Goal: Information Seeking & Learning: Learn about a topic

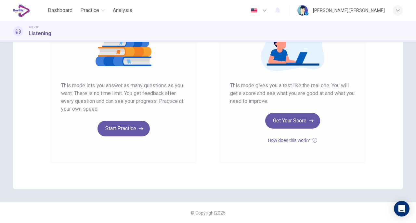
scroll to position [19, 0]
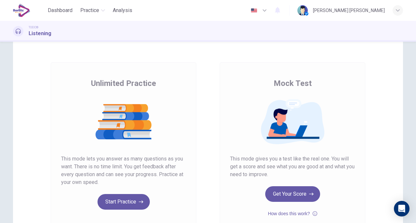
click at [109, 206] on button "Start Practice" at bounding box center [123, 202] width 52 height 16
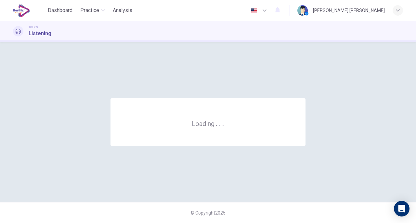
scroll to position [0, 0]
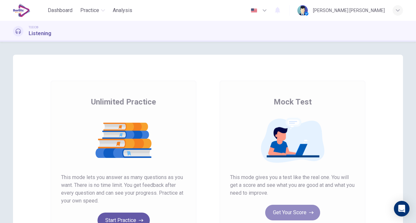
click at [285, 210] on button "Get Your Score" at bounding box center [292, 212] width 55 height 16
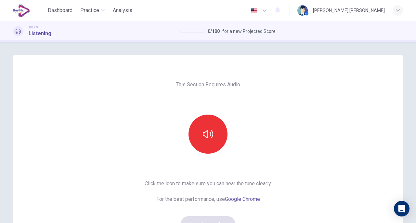
click at [205, 135] on icon "button" at bounding box center [208, 134] width 10 height 10
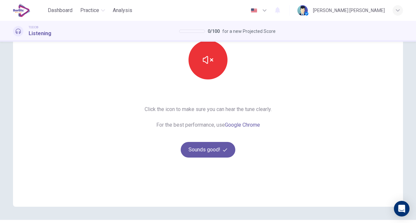
click at [189, 148] on button "Sounds good!" at bounding box center [208, 150] width 55 height 16
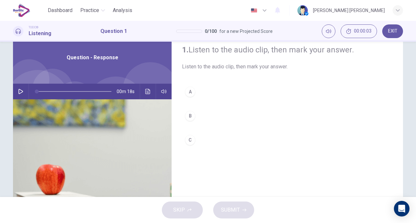
scroll to position [21, 0]
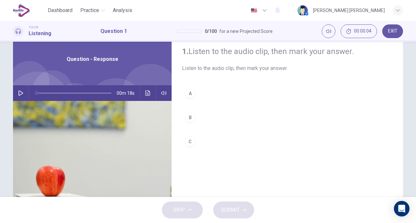
click at [19, 94] on icon "button" at bounding box center [21, 92] width 5 height 5
type input "*"
click at [194, 93] on button "A" at bounding box center [287, 93] width 211 height 16
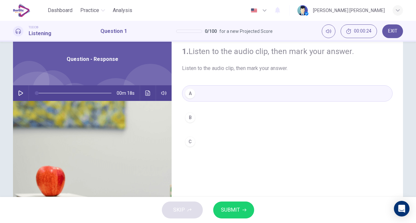
click at [230, 206] on span "SUBMIT" at bounding box center [230, 209] width 19 height 9
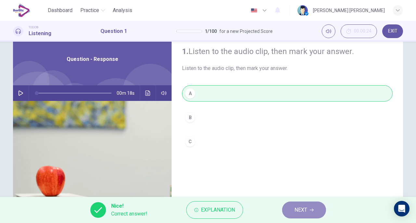
click at [306, 210] on span "NEXT" at bounding box center [300, 209] width 13 height 9
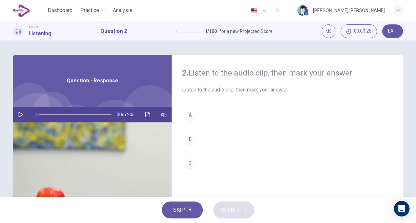
click at [22, 118] on button "button" at bounding box center [21, 115] width 10 height 16
type input "**"
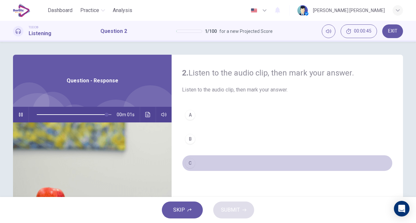
click at [189, 166] on div "C" at bounding box center [190, 163] width 10 height 10
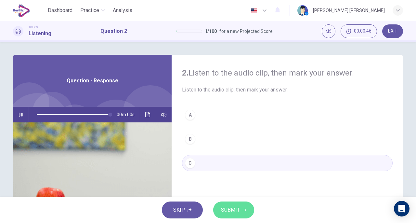
click at [231, 210] on span "SUBMIT" at bounding box center [230, 209] width 19 height 9
type input "*"
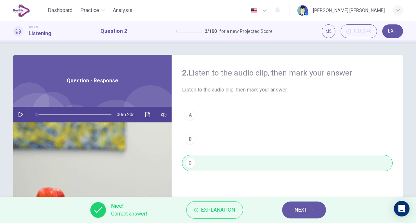
click at [301, 203] on button "NEXT" at bounding box center [304, 209] width 44 height 17
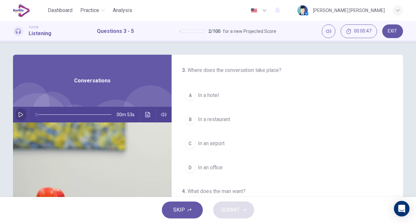
click at [22, 113] on button "button" at bounding box center [21, 115] width 10 height 16
click at [214, 140] on span "In an airport" at bounding box center [211, 143] width 27 height 8
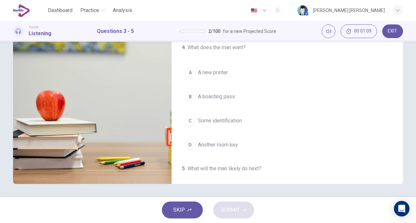
scroll to position [63, 0]
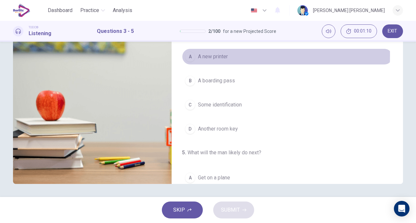
click at [205, 54] on span "A new printer" at bounding box center [213, 57] width 30 height 8
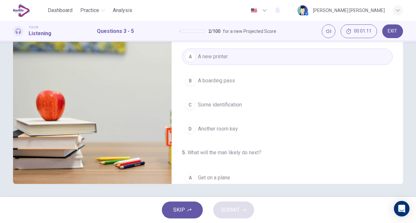
click at [210, 82] on span "A boarding pass" at bounding box center [216, 81] width 37 height 8
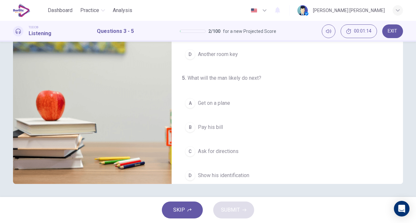
scroll to position [146, 0]
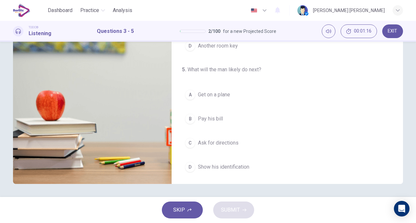
click at [219, 164] on span "Show his identification" at bounding box center [223, 167] width 51 height 8
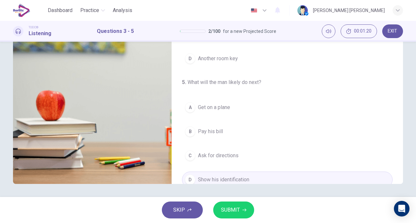
scroll to position [140, 0]
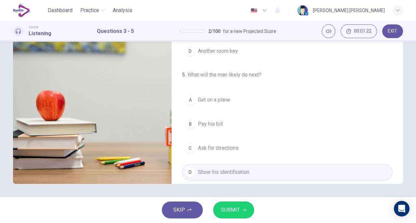
click at [234, 204] on button "SUBMIT" at bounding box center [233, 209] width 41 height 17
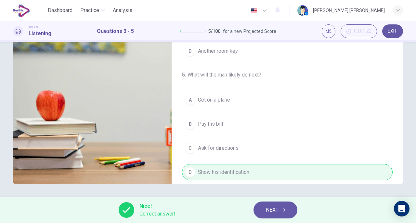
type input "**"
click at [276, 208] on span "NEXT" at bounding box center [272, 209] width 13 height 9
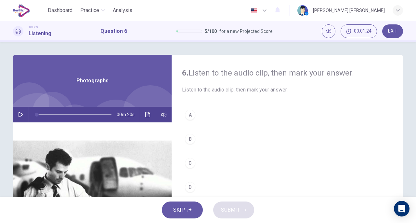
click at [19, 113] on icon "button" at bounding box center [21, 114] width 5 height 5
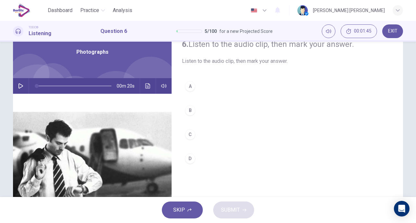
scroll to position [28, 0]
click at [19, 86] on icon "button" at bounding box center [21, 86] width 5 height 5
click at [188, 108] on div "B" at bounding box center [190, 110] width 10 height 10
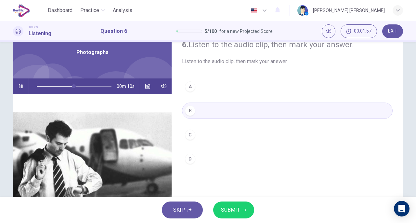
click at [227, 203] on button "SUBMIT" at bounding box center [233, 209] width 41 height 17
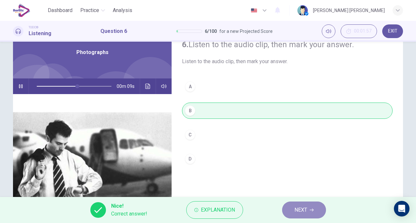
type input "**"
click at [301, 207] on span "NEXT" at bounding box center [300, 209] width 13 height 9
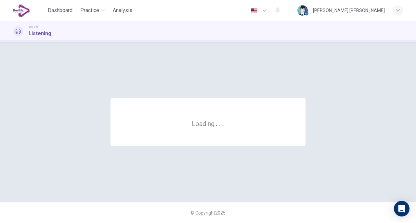
scroll to position [0, 0]
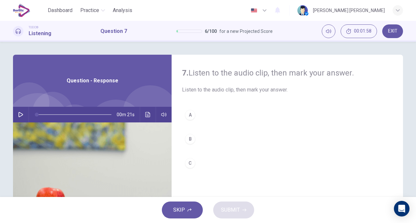
click at [21, 112] on icon "button" at bounding box center [20, 114] width 5 height 5
type input "*"
click at [191, 159] on div "C" at bounding box center [190, 163] width 10 height 10
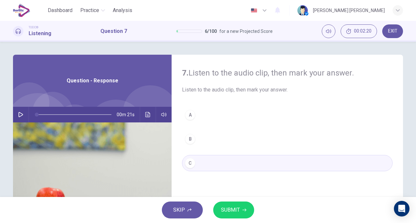
click at [231, 206] on span "SUBMIT" at bounding box center [230, 209] width 19 height 9
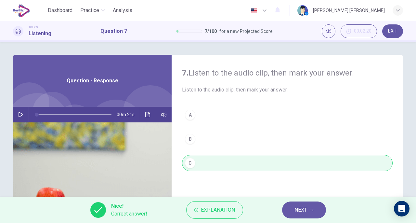
click at [294, 207] on span "NEXT" at bounding box center [300, 209] width 13 height 9
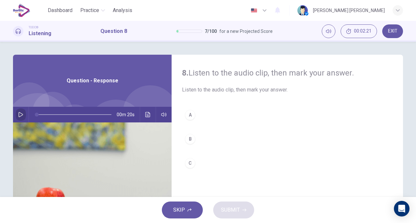
click at [16, 116] on button "button" at bounding box center [21, 115] width 10 height 16
click at [190, 160] on div "C" at bounding box center [190, 163] width 10 height 10
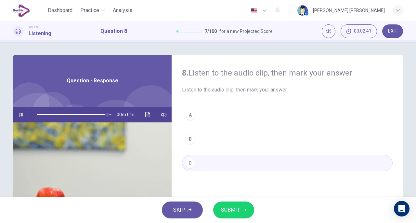
type input "*"
click at [231, 208] on span "SUBMIT" at bounding box center [230, 209] width 19 height 9
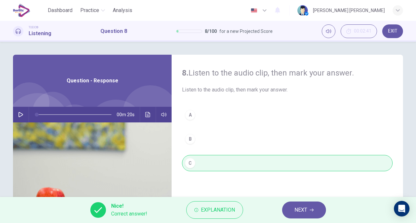
click at [299, 207] on span "NEXT" at bounding box center [300, 209] width 13 height 9
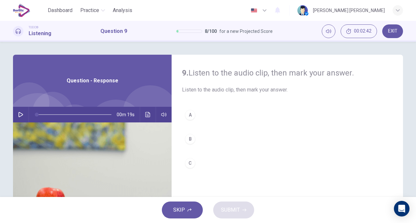
click at [18, 114] on icon "button" at bounding box center [20, 114] width 5 height 5
click at [194, 161] on button "C" at bounding box center [287, 163] width 211 height 16
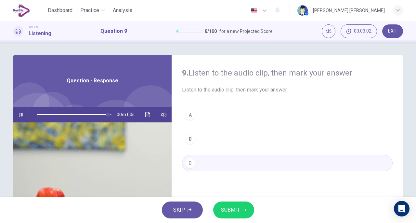
click at [226, 209] on span "SUBMIT" at bounding box center [230, 209] width 19 height 9
type input "*"
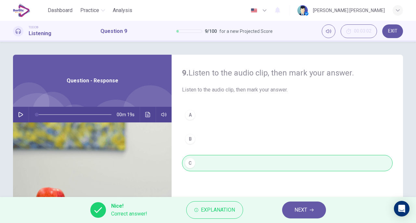
click at [291, 205] on button "NEXT" at bounding box center [304, 209] width 44 height 17
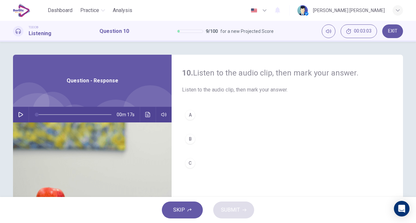
click at [19, 116] on icon "button" at bounding box center [21, 114] width 5 height 5
click at [193, 164] on div "C" at bounding box center [190, 163] width 10 height 10
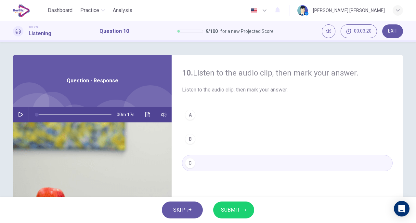
type input "*"
click at [221, 210] on span "SUBMIT" at bounding box center [230, 209] width 19 height 9
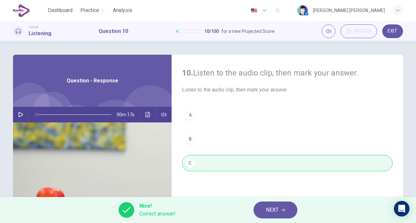
click at [268, 208] on span "NEXT" at bounding box center [272, 209] width 13 height 9
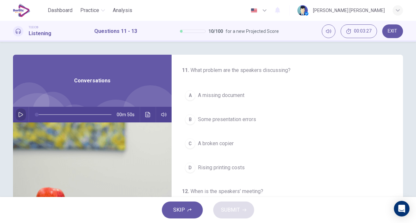
click at [20, 113] on icon "button" at bounding box center [20, 114] width 5 height 5
drag, startPoint x: 89, startPoint y: 114, endPoint x: 12, endPoint y: 114, distance: 76.7
click at [13, 114] on div "00m 50s" at bounding box center [92, 115] width 159 height 16
click at [16, 115] on button "button" at bounding box center [21, 115] width 10 height 16
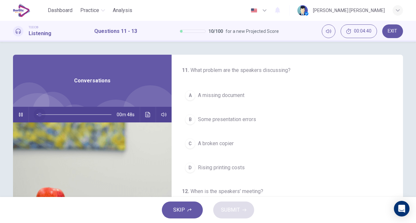
drag, startPoint x: 87, startPoint y: 114, endPoint x: 33, endPoint y: 119, distance: 54.1
click at [38, 116] on span at bounding box center [40, 114] width 4 height 4
click at [19, 116] on icon "button" at bounding box center [21, 114] width 5 height 5
drag, startPoint x: 48, startPoint y: 114, endPoint x: 40, endPoint y: 114, distance: 8.1
click at [40, 114] on span at bounding box center [42, 114] width 4 height 4
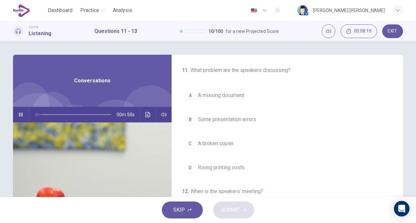
drag, startPoint x: 40, startPoint y: 114, endPoint x: 33, endPoint y: 113, distance: 6.3
click at [35, 113] on span at bounding box center [37, 114] width 4 height 4
drag, startPoint x: 43, startPoint y: 114, endPoint x: 27, endPoint y: 112, distance: 15.7
click at [29, 112] on div at bounding box center [73, 115] width 88 height 16
click at [198, 143] on span "A broken copier" at bounding box center [216, 143] width 36 height 8
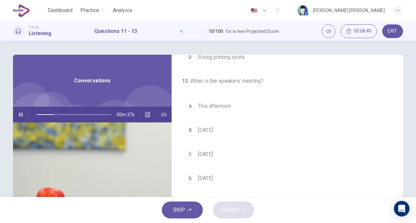
scroll to position [111, 0]
click at [206, 152] on span "This Friday" at bounding box center [205, 153] width 15 height 8
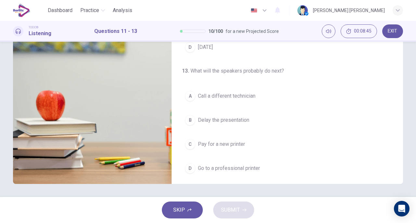
scroll to position [146, 0]
click at [226, 163] on span "Go to a professional printer" at bounding box center [229, 167] width 62 height 8
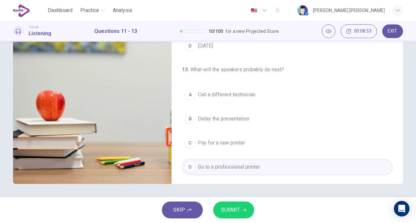
click at [232, 206] on span "SUBMIT" at bounding box center [230, 209] width 19 height 9
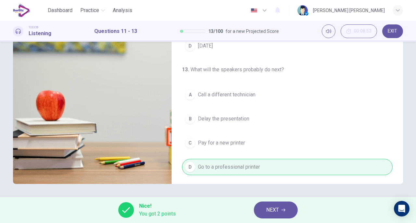
type input "**"
click at [281, 206] on button "NEXT" at bounding box center [276, 209] width 44 height 17
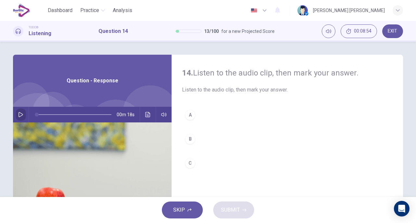
click at [18, 119] on button "button" at bounding box center [21, 115] width 10 height 16
drag, startPoint x: 55, startPoint y: 112, endPoint x: 20, endPoint y: 109, distance: 35.6
click at [20, 109] on div "00m 18s" at bounding box center [92, 115] width 159 height 16
click at [18, 115] on icon "button" at bounding box center [20, 114] width 5 height 5
click at [19, 113] on icon "button" at bounding box center [21, 114] width 5 height 5
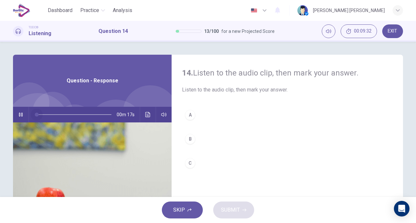
drag, startPoint x: 47, startPoint y: 114, endPoint x: 27, endPoint y: 112, distance: 19.9
click at [29, 112] on div at bounding box center [73, 115] width 88 height 16
drag, startPoint x: 51, startPoint y: 115, endPoint x: 31, endPoint y: 117, distance: 19.9
click at [35, 116] on span at bounding box center [37, 114] width 4 height 4
click at [19, 115] on icon "button" at bounding box center [20, 114] width 5 height 5
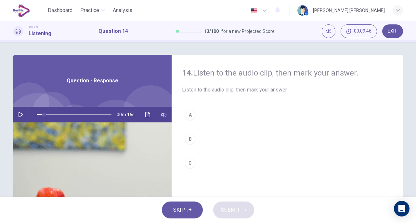
click at [19, 115] on icon "button" at bounding box center [20, 114] width 5 height 5
drag, startPoint x: 48, startPoint y: 114, endPoint x: 28, endPoint y: 113, distance: 20.5
click at [29, 113] on div at bounding box center [73, 115] width 88 height 16
click at [23, 113] on button "button" at bounding box center [21, 115] width 10 height 16
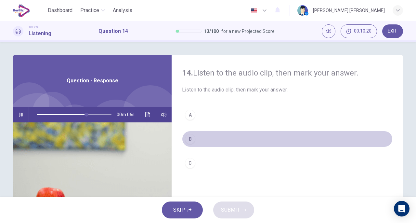
click at [188, 137] on div "B" at bounding box center [190, 139] width 10 height 10
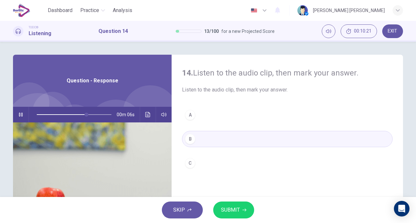
click at [219, 208] on button "SUBMIT" at bounding box center [233, 209] width 41 height 17
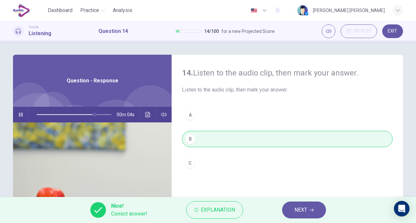
type input "**"
click at [292, 211] on button "NEXT" at bounding box center [304, 209] width 44 height 17
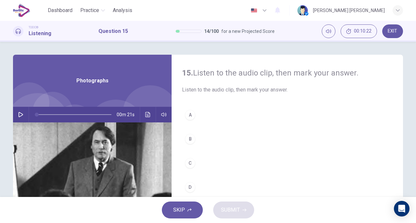
click at [24, 111] on div "00m 21s" at bounding box center [92, 115] width 159 height 16
click at [19, 113] on icon "button" at bounding box center [20, 114] width 5 height 5
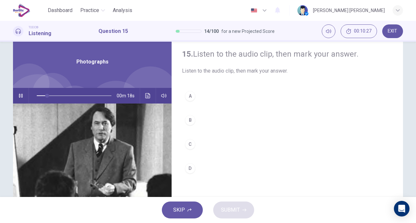
scroll to position [18, 0]
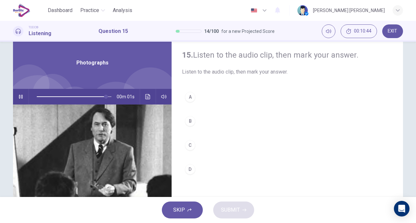
click at [189, 167] on div "D" at bounding box center [190, 169] width 10 height 10
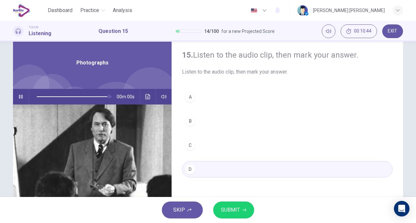
type input "*"
click at [227, 207] on span "SUBMIT" at bounding box center [230, 209] width 19 height 9
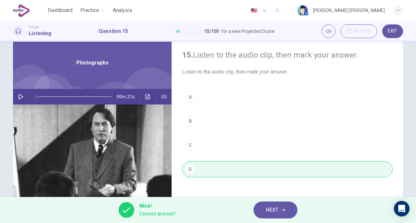
click at [261, 213] on button "NEXT" at bounding box center [275, 209] width 44 height 17
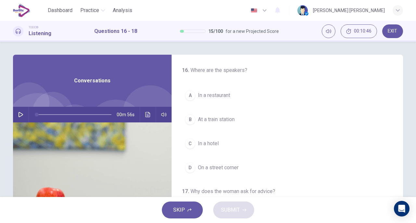
click at [20, 113] on icon "button" at bounding box center [20, 114] width 5 height 5
click at [24, 113] on div "00m 40s" at bounding box center [92, 115] width 159 height 16
click at [16, 116] on button "button" at bounding box center [21, 115] width 10 height 16
drag, startPoint x: 55, startPoint y: 113, endPoint x: 31, endPoint y: 122, distance: 25.1
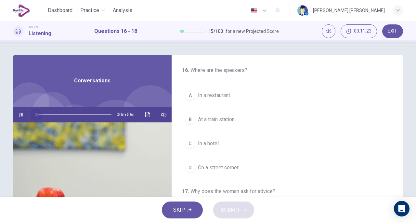
click at [31, 122] on div at bounding box center [73, 115] width 88 height 16
click at [21, 115] on icon "button" at bounding box center [20, 114] width 5 height 5
click at [18, 115] on icon "button" at bounding box center [20, 114] width 5 height 5
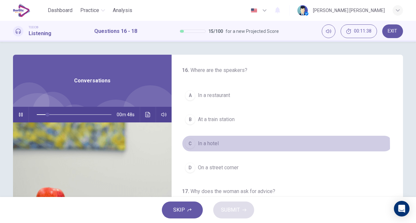
click at [192, 146] on div "C" at bounding box center [190, 143] width 10 height 10
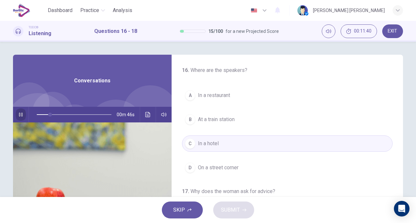
click at [23, 117] on button "button" at bounding box center [21, 115] width 10 height 16
type input "**"
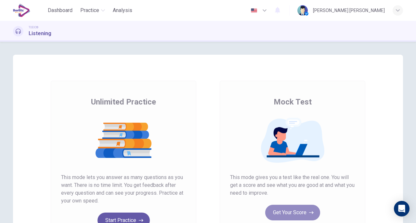
click at [290, 209] on button "Get Your Score" at bounding box center [292, 212] width 55 height 16
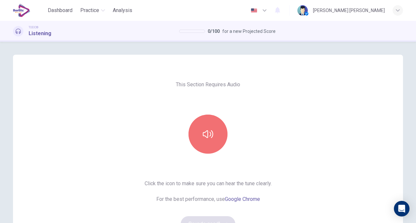
click at [198, 116] on button "button" at bounding box center [207, 133] width 39 height 39
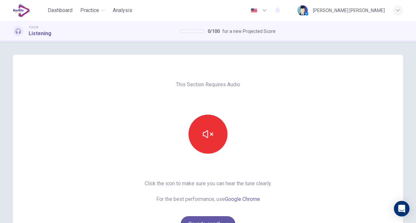
scroll to position [87, 0]
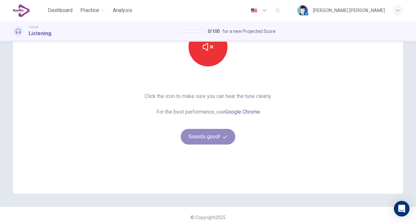
click at [197, 137] on button "Sounds good!" at bounding box center [208, 137] width 55 height 16
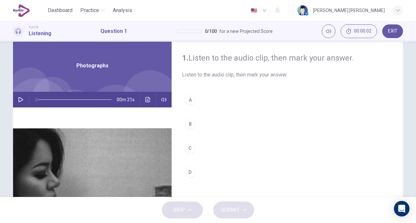
scroll to position [15, 0]
click at [18, 97] on button "button" at bounding box center [21, 100] width 10 height 16
click at [190, 145] on div "C" at bounding box center [190, 148] width 10 height 10
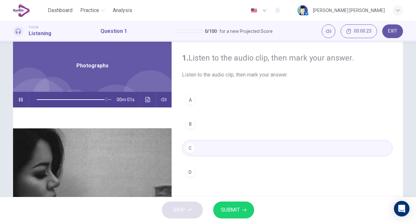
click at [233, 211] on span "SUBMIT" at bounding box center [230, 209] width 19 height 9
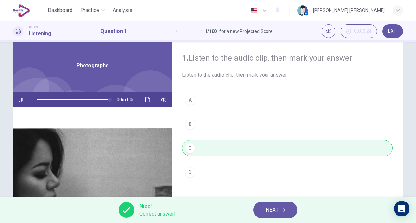
type input "*"
click at [272, 211] on span "NEXT" at bounding box center [272, 209] width 13 height 9
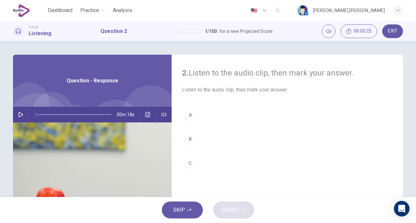
click at [16, 112] on button "button" at bounding box center [21, 115] width 10 height 16
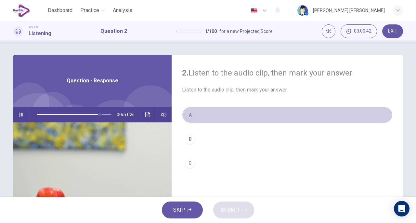
click at [190, 118] on div "A" at bounding box center [190, 114] width 10 height 10
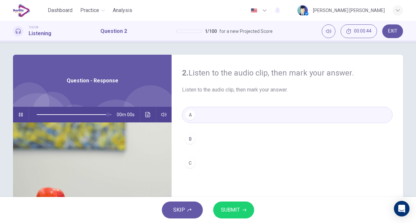
click at [233, 207] on span "SUBMIT" at bounding box center [230, 209] width 19 height 9
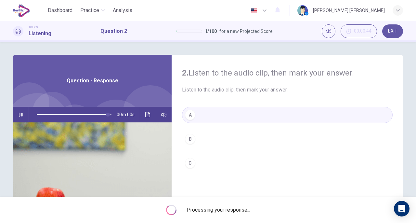
type input "*"
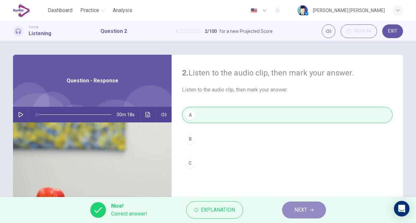
click at [301, 212] on span "NEXT" at bounding box center [300, 209] width 13 height 9
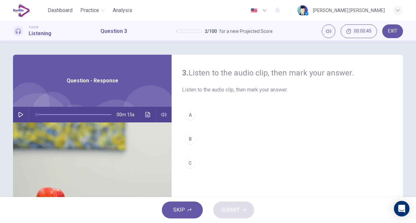
click at [13, 112] on div "00m 15s" at bounding box center [92, 115] width 159 height 16
click at [18, 114] on icon "button" at bounding box center [20, 114] width 5 height 5
drag, startPoint x: 70, startPoint y: 114, endPoint x: 34, endPoint y: 113, distance: 35.7
click at [35, 113] on span at bounding box center [37, 114] width 4 height 4
drag, startPoint x: 87, startPoint y: 115, endPoint x: 38, endPoint y: 112, distance: 48.8
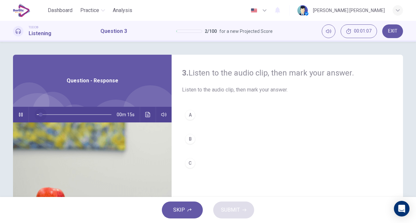
click at [39, 112] on span at bounding box center [41, 114] width 4 height 4
drag, startPoint x: 38, startPoint y: 112, endPoint x: 29, endPoint y: 114, distance: 9.2
click at [35, 114] on span at bounding box center [37, 114] width 4 height 4
type input "*"
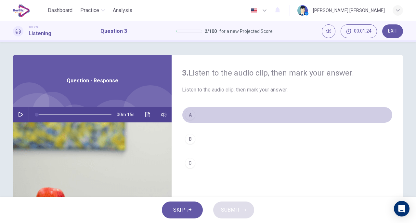
click at [188, 118] on div "A" at bounding box center [190, 114] width 10 height 10
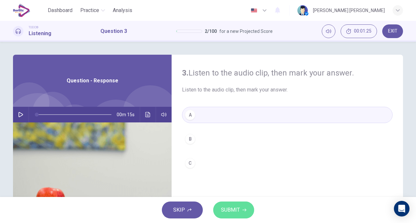
click at [233, 210] on span "SUBMIT" at bounding box center [230, 209] width 19 height 9
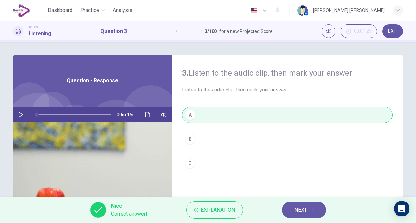
click at [308, 206] on button "NEXT" at bounding box center [304, 209] width 44 height 17
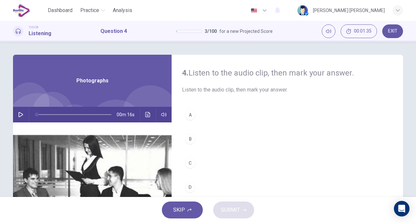
click at [18, 115] on icon "button" at bounding box center [20, 114] width 5 height 5
click at [190, 140] on div "B" at bounding box center [190, 139] width 10 height 10
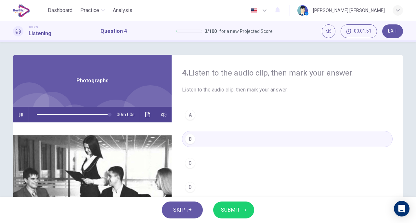
type input "*"
click at [233, 213] on span "SUBMIT" at bounding box center [230, 209] width 19 height 9
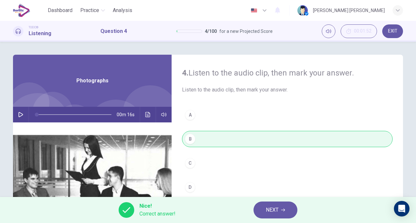
click at [264, 212] on button "NEXT" at bounding box center [275, 209] width 44 height 17
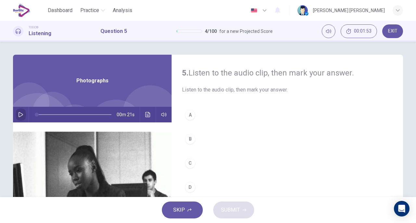
click at [19, 113] on icon "button" at bounding box center [21, 114] width 5 height 5
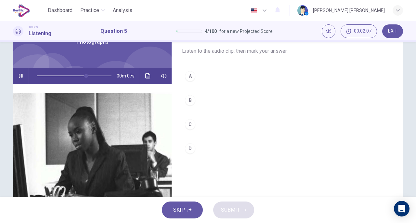
scroll to position [38, 0]
click at [190, 100] on div "B" at bounding box center [190, 100] width 10 height 10
type input "*"
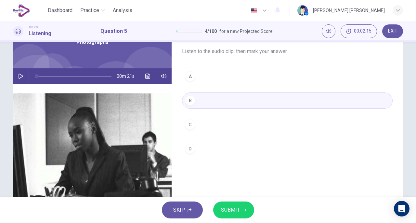
click at [222, 206] on span "SUBMIT" at bounding box center [230, 209] width 19 height 9
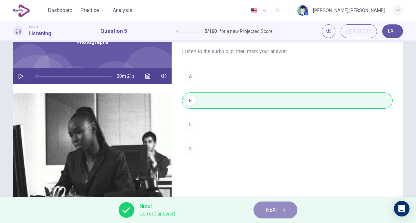
click at [270, 214] on span "NEXT" at bounding box center [272, 209] width 13 height 9
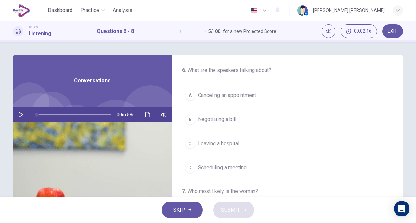
click at [24, 112] on button "button" at bounding box center [21, 115] width 10 height 16
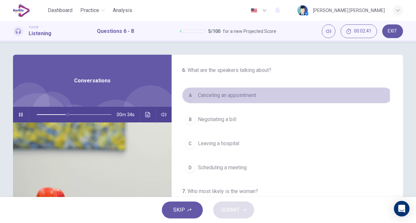
click at [230, 97] on span "Canceling an appointment" at bounding box center [227, 95] width 58 height 8
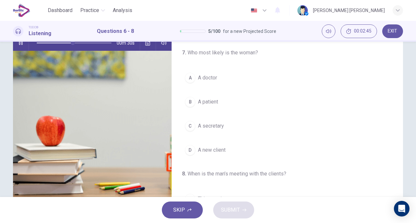
scroll to position [69, 0]
click at [185, 122] on div "C" at bounding box center [190, 124] width 10 height 10
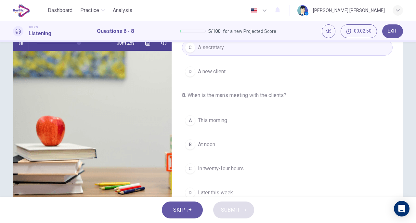
scroll to position [146, 0]
click at [185, 142] on div "B" at bounding box center [190, 144] width 10 height 10
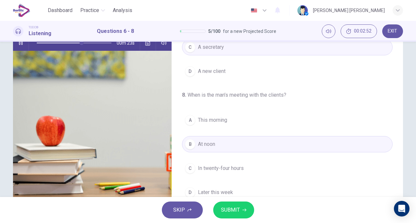
click at [233, 208] on span "SUBMIT" at bounding box center [230, 209] width 19 height 9
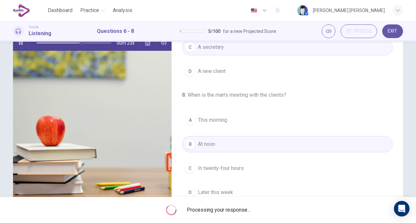
type input "**"
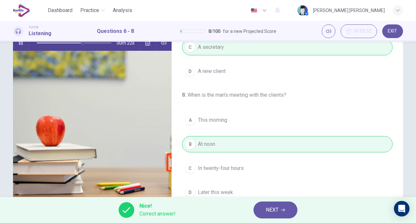
click at [277, 211] on span "NEXT" at bounding box center [272, 209] width 13 height 9
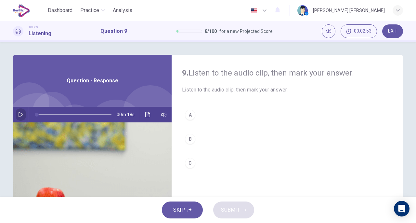
click at [16, 111] on button "button" at bounding box center [21, 115] width 10 height 16
type input "*"
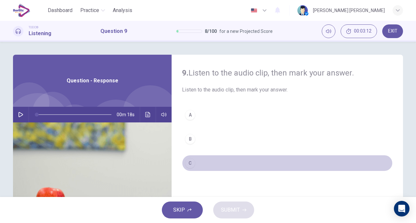
click at [191, 163] on div "C" at bounding box center [190, 163] width 10 height 10
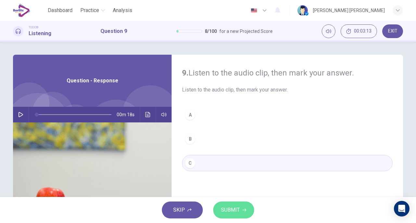
click at [236, 213] on span "SUBMIT" at bounding box center [230, 209] width 19 height 9
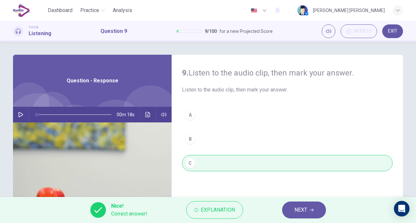
click at [297, 213] on span "NEXT" at bounding box center [300, 209] width 13 height 9
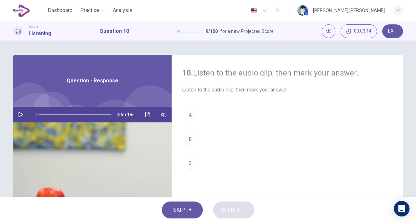
click at [21, 113] on icon "button" at bounding box center [20, 114] width 5 height 5
click at [189, 116] on div "A" at bounding box center [190, 114] width 10 height 10
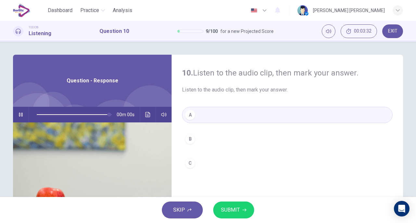
type input "*"
click at [232, 206] on span "SUBMIT" at bounding box center [230, 209] width 19 height 9
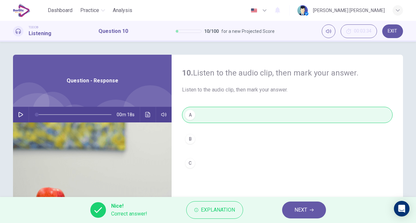
click at [288, 208] on button "NEXT" at bounding box center [304, 209] width 44 height 17
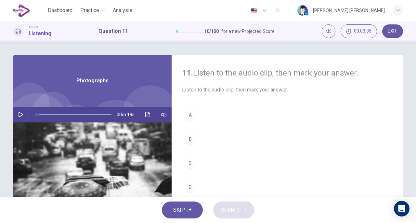
click at [18, 114] on icon "button" at bounding box center [20, 114] width 5 height 5
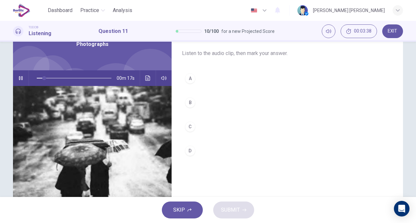
scroll to position [22, 0]
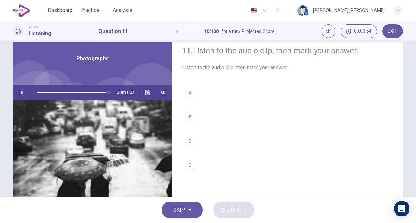
click at [190, 115] on div "B" at bounding box center [190, 116] width 10 height 10
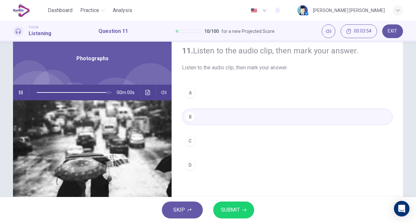
type input "*"
click at [223, 211] on span "SUBMIT" at bounding box center [230, 209] width 19 height 9
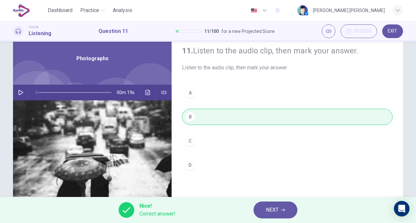
click at [268, 211] on span "NEXT" at bounding box center [272, 209] width 13 height 9
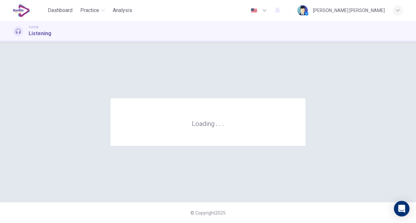
scroll to position [0, 0]
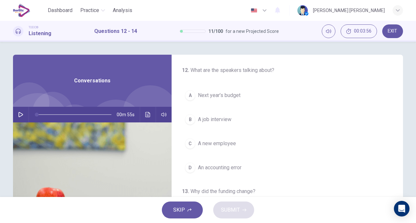
click at [19, 112] on icon "button" at bounding box center [20, 114] width 5 height 5
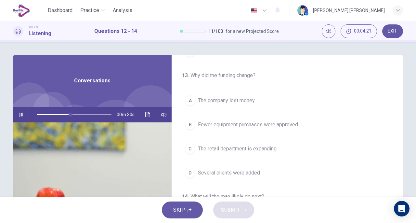
scroll to position [118, 0]
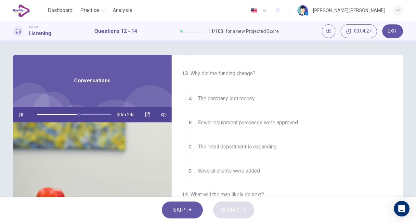
drag, startPoint x: 401, startPoint y: 97, endPoint x: 395, endPoint y: 166, distance: 69.4
click at [395, 166] on div "12 . What are the speakers talking about? A Next year’s budget B A job intervie…" at bounding box center [287, 168] width 231 height 226
click at [265, 143] on span "The retail department is expanding" at bounding box center [237, 147] width 79 height 8
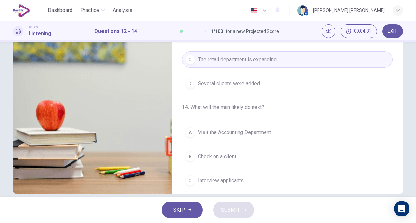
scroll to position [97, 0]
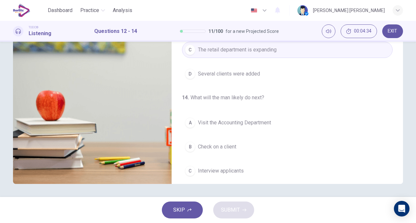
click at [236, 119] on span "Visit the Accounting Department" at bounding box center [234, 123] width 73 height 8
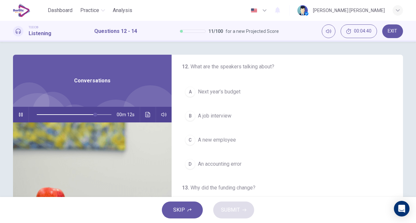
scroll to position [0, 0]
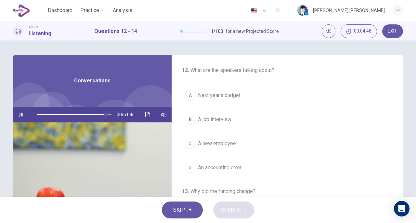
click at [234, 98] on span "Next year’s budget" at bounding box center [219, 95] width 43 height 8
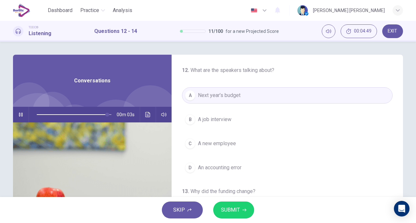
click at [232, 205] on span "SUBMIT" at bounding box center [230, 209] width 19 height 9
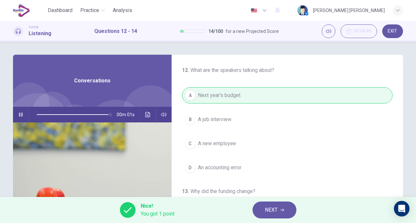
type input "*"
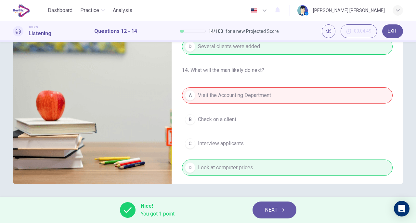
scroll to position [146, 0]
click at [272, 209] on span "NEXT" at bounding box center [271, 209] width 13 height 9
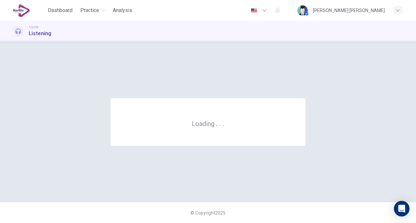
scroll to position [0, 0]
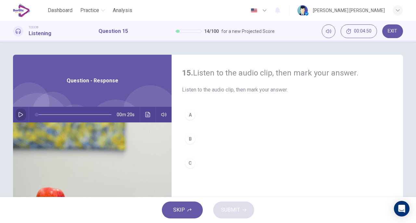
click at [16, 115] on button "button" at bounding box center [21, 115] width 10 height 16
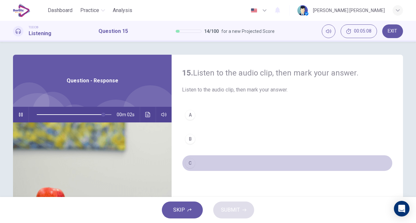
click at [190, 162] on div "C" at bounding box center [190, 163] width 10 height 10
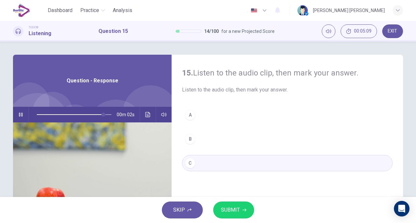
click at [239, 212] on span "SUBMIT" at bounding box center [230, 209] width 19 height 9
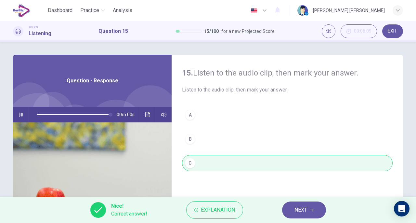
type input "*"
click at [312, 219] on div "Nice! Correct answer! Explanation NEXT" at bounding box center [208, 210] width 416 height 26
click at [307, 216] on button "NEXT" at bounding box center [304, 209] width 44 height 17
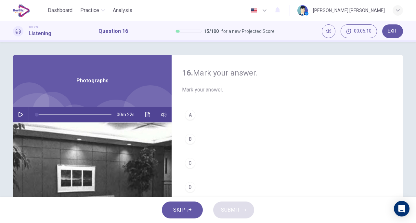
click at [20, 115] on icon "button" at bounding box center [21, 114] width 5 height 5
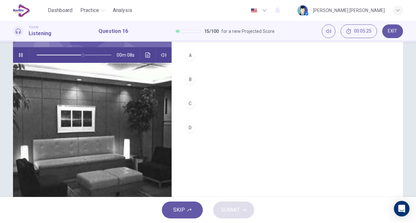
scroll to position [58, 0]
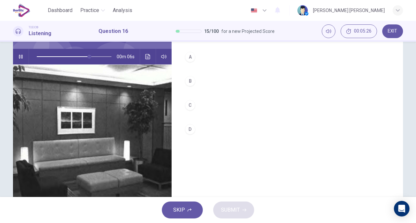
click at [191, 106] on div "C" at bounding box center [190, 105] width 10 height 10
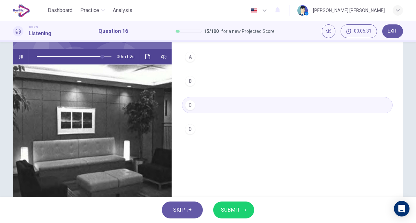
click at [233, 204] on button "SUBMIT" at bounding box center [233, 209] width 41 height 17
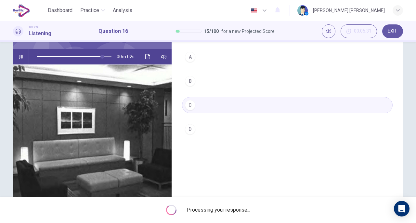
type input "**"
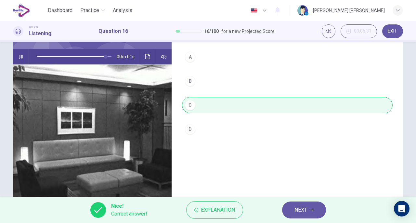
click at [305, 212] on span "NEXT" at bounding box center [300, 209] width 13 height 9
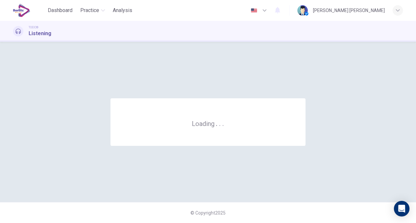
scroll to position [0, 0]
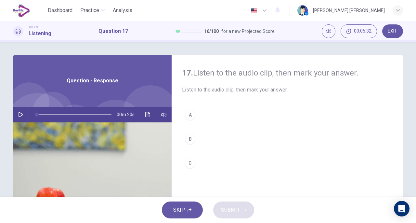
click at [19, 111] on button "button" at bounding box center [21, 115] width 10 height 16
click at [194, 115] on button "A" at bounding box center [287, 115] width 211 height 16
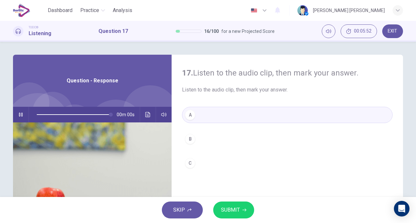
type input "*"
click at [235, 206] on span "SUBMIT" at bounding box center [230, 209] width 19 height 9
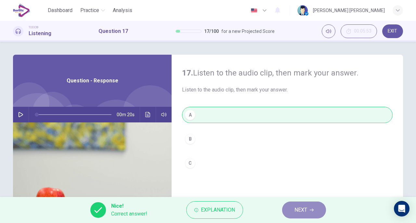
click at [287, 210] on button "NEXT" at bounding box center [304, 209] width 44 height 17
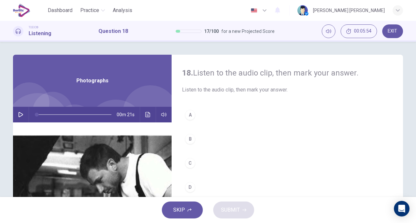
click at [16, 114] on button "button" at bounding box center [21, 115] width 10 height 16
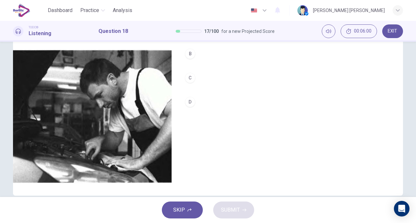
scroll to position [8, 0]
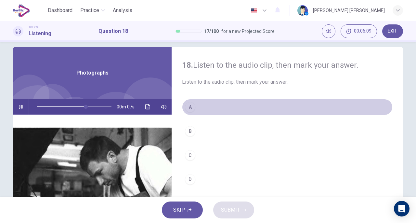
click at [189, 112] on button "A" at bounding box center [287, 107] width 211 height 16
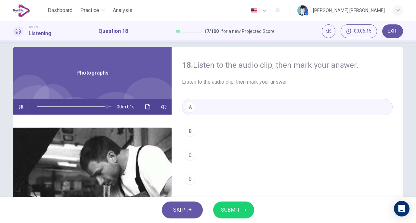
click at [237, 209] on span "SUBMIT" at bounding box center [230, 209] width 19 height 9
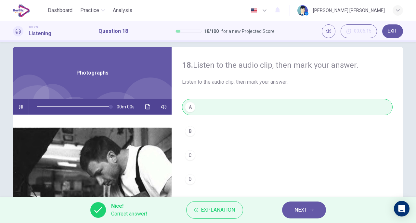
type input "*"
click at [290, 208] on button "NEXT" at bounding box center [304, 209] width 44 height 17
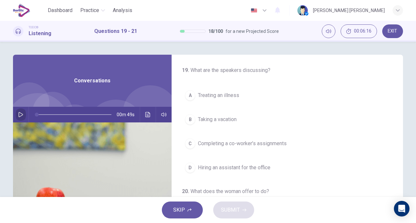
click at [19, 114] on icon "button" at bounding box center [20, 114] width 5 height 5
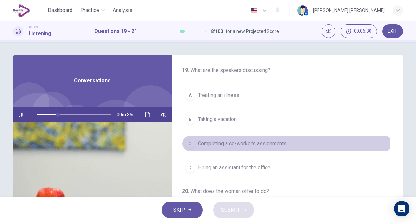
click at [228, 145] on span "Completing a co-worker’s assignments" at bounding box center [242, 143] width 89 height 8
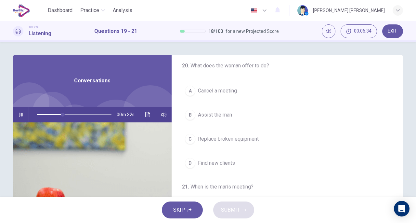
scroll to position [126, 0]
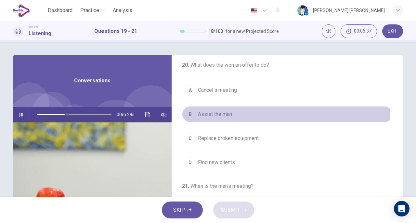
click at [225, 110] on span "Assist the man" at bounding box center [215, 114] width 34 height 8
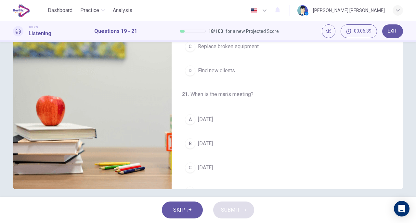
scroll to position [97, 0]
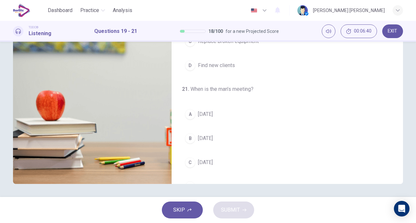
click at [204, 134] on span "Wednesday" at bounding box center [205, 138] width 15 height 8
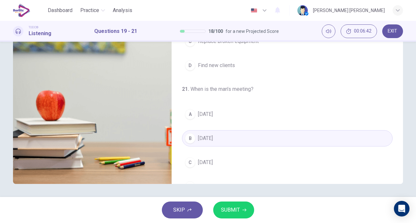
click at [224, 214] on button "SUBMIT" at bounding box center [233, 209] width 41 height 17
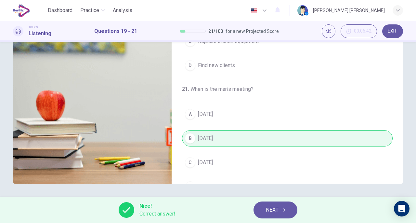
type input "**"
click at [290, 213] on button "NEXT" at bounding box center [275, 209] width 44 height 17
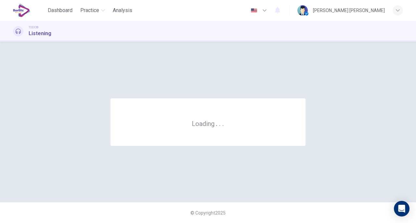
scroll to position [0, 0]
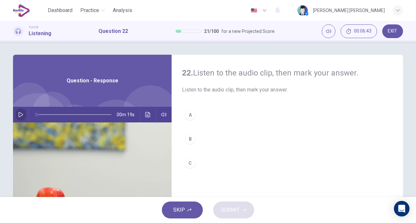
click at [20, 115] on icon "button" at bounding box center [21, 114] width 5 height 5
click at [191, 140] on div "B" at bounding box center [190, 139] width 10 height 10
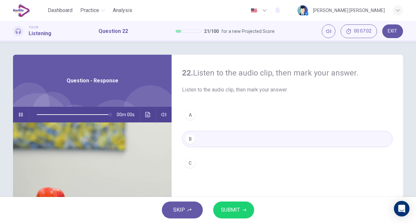
type input "*"
click at [228, 206] on span "SUBMIT" at bounding box center [230, 209] width 19 height 9
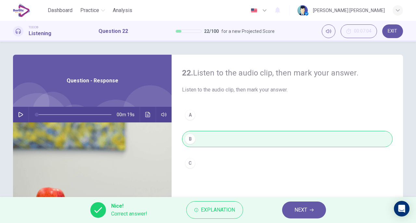
click at [302, 208] on span "NEXT" at bounding box center [300, 209] width 13 height 9
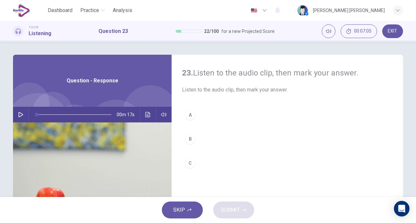
click at [23, 113] on button "button" at bounding box center [21, 115] width 10 height 16
click at [190, 116] on div "A" at bounding box center [190, 114] width 10 height 10
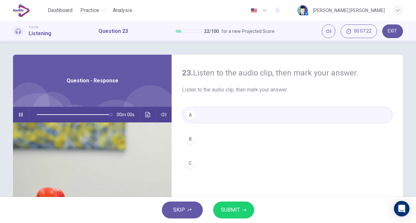
type input "*"
click at [235, 207] on span "SUBMIT" at bounding box center [230, 209] width 19 height 9
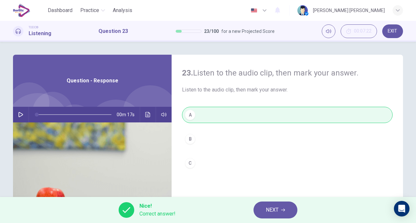
click at [279, 212] on button "NEXT" at bounding box center [275, 209] width 44 height 17
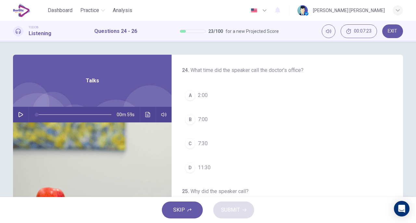
click at [21, 111] on button "button" at bounding box center [21, 115] width 10 height 16
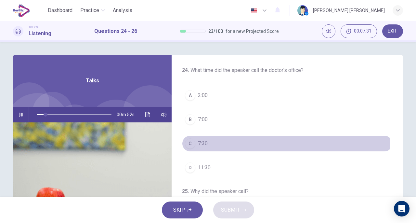
click at [188, 142] on div "C" at bounding box center [190, 143] width 10 height 10
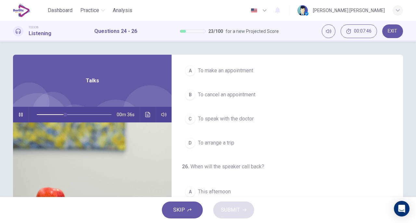
click at [229, 91] on span "To cancel an appointment" at bounding box center [227, 95] width 58 height 8
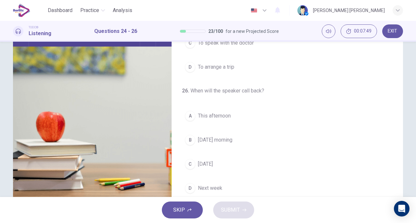
scroll to position [97, 0]
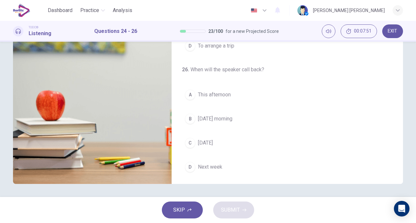
click at [192, 166] on div "D" at bounding box center [190, 166] width 10 height 10
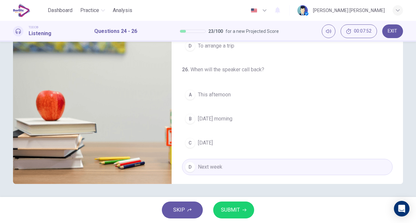
click at [230, 210] on span "SUBMIT" at bounding box center [230, 209] width 19 height 9
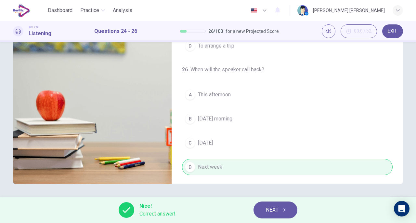
type input "**"
click at [281, 205] on button "NEXT" at bounding box center [275, 209] width 44 height 17
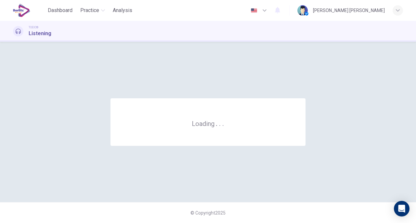
scroll to position [0, 0]
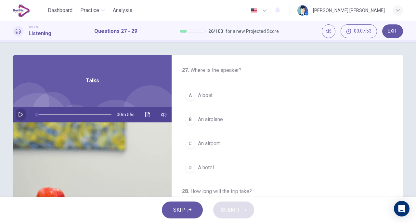
click at [23, 113] on button "button" at bounding box center [21, 115] width 10 height 16
click at [198, 145] on span "An airport" at bounding box center [209, 143] width 22 height 8
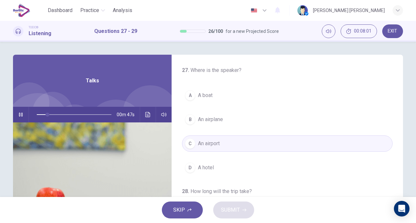
click at [209, 117] on span "An airplane" at bounding box center [210, 119] width 25 height 8
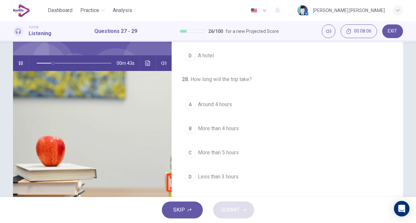
scroll to position [52, 0]
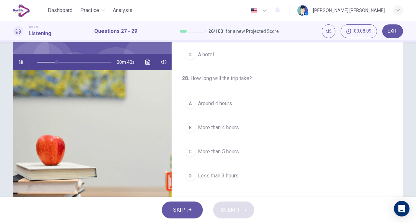
click at [203, 102] on span "Around 4 hours" at bounding box center [215, 103] width 34 height 8
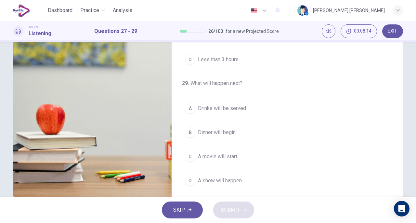
scroll to position [83, 0]
click at [223, 107] on span "Drinks will be served" at bounding box center [222, 108] width 48 height 8
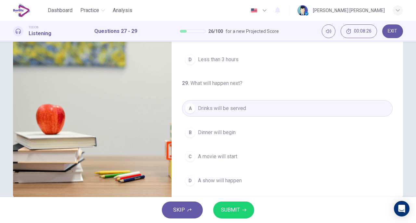
click at [236, 206] on span "SUBMIT" at bounding box center [230, 209] width 19 height 9
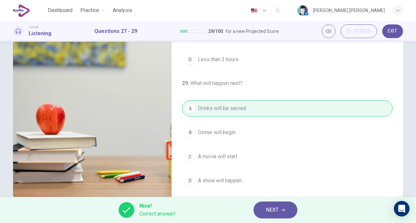
type input "**"
click at [280, 205] on button "NEXT" at bounding box center [275, 209] width 44 height 17
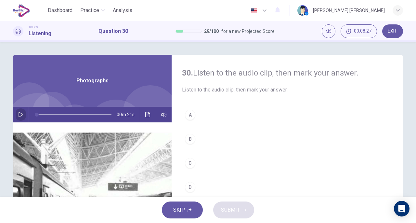
click at [18, 113] on icon "button" at bounding box center [20, 114] width 5 height 5
click at [188, 109] on div "A" at bounding box center [190, 114] width 10 height 10
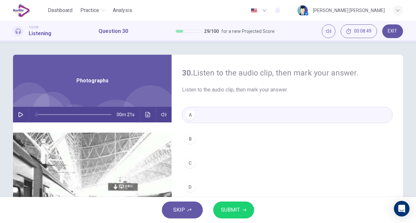
type input "*"
click at [222, 213] on span "SUBMIT" at bounding box center [230, 209] width 19 height 9
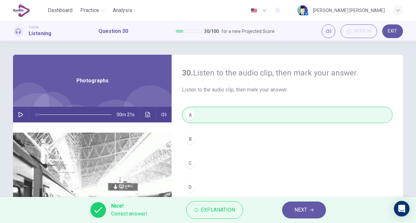
click at [305, 211] on span "NEXT" at bounding box center [300, 209] width 13 height 9
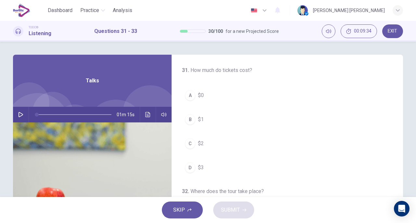
click at [18, 114] on icon "button" at bounding box center [20, 114] width 5 height 5
click at [199, 91] on span "$0" at bounding box center [201, 95] width 6 height 8
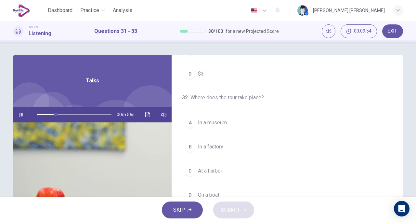
scroll to position [108, 0]
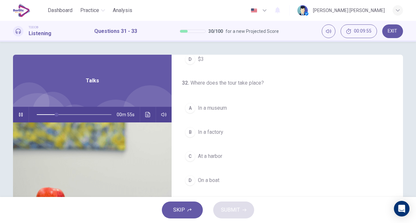
click at [204, 111] on button "A In a museum" at bounding box center [287, 108] width 211 height 16
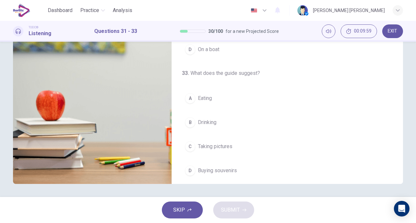
scroll to position [146, 0]
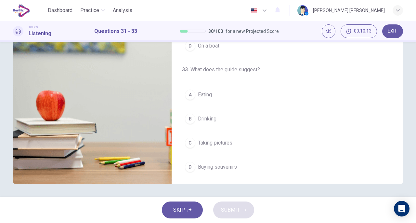
click at [221, 163] on span "Buying souvenirs" at bounding box center [217, 167] width 39 height 8
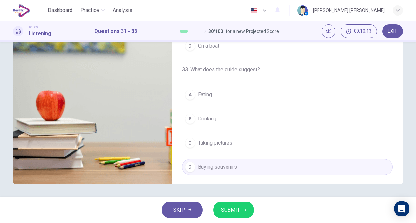
click at [229, 206] on span "SUBMIT" at bounding box center [230, 209] width 19 height 9
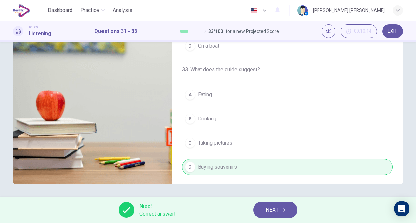
type input "**"
click at [269, 205] on span "NEXT" at bounding box center [272, 209] width 13 height 9
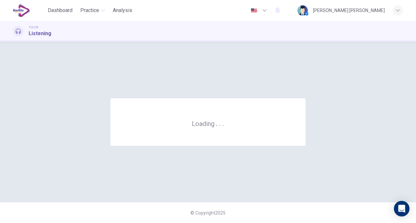
scroll to position [0, 0]
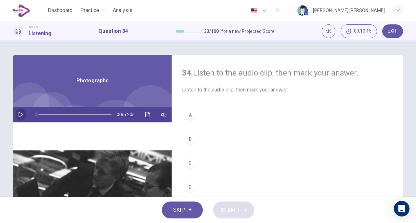
click at [18, 113] on icon "button" at bounding box center [20, 114] width 5 height 5
click at [192, 120] on button "A" at bounding box center [287, 115] width 211 height 16
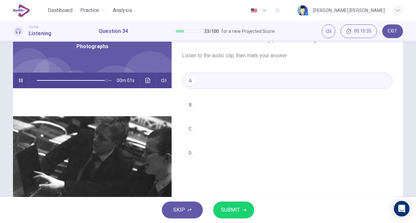
scroll to position [40, 0]
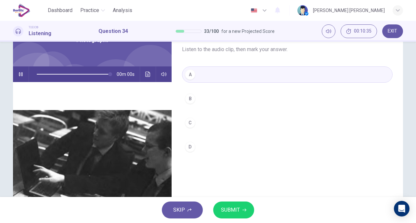
type input "*"
click at [231, 211] on span "SUBMIT" at bounding box center [230, 209] width 19 height 9
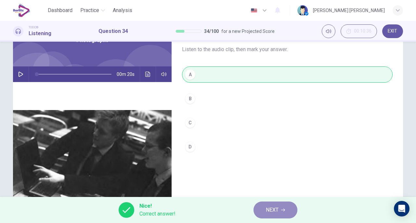
click at [272, 204] on button "NEXT" at bounding box center [275, 209] width 44 height 17
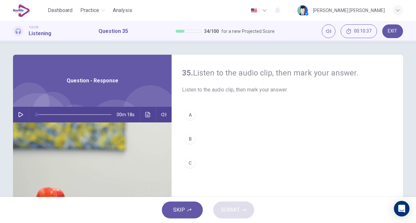
click at [19, 115] on icon "button" at bounding box center [20, 114] width 5 height 5
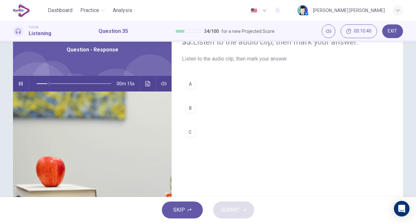
scroll to position [29, 0]
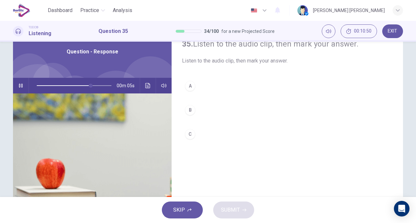
click at [191, 105] on div "B" at bounding box center [190, 110] width 10 height 10
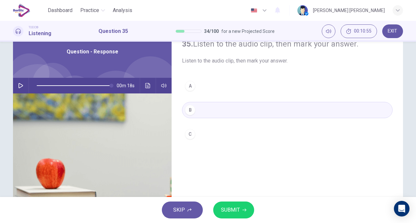
type input "*"
click at [241, 210] on button "SUBMIT" at bounding box center [233, 209] width 41 height 17
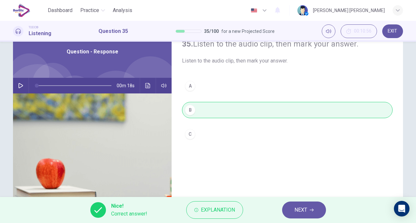
click at [303, 205] on span "NEXT" at bounding box center [300, 209] width 13 height 9
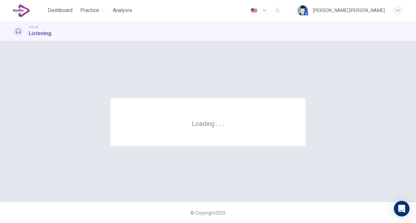
scroll to position [0, 0]
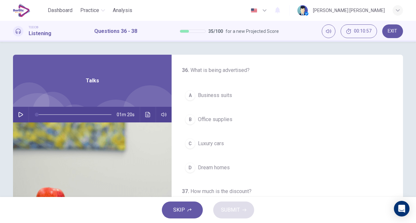
click at [19, 117] on button "button" at bounding box center [21, 115] width 10 height 16
click at [187, 145] on div "C" at bounding box center [190, 143] width 10 height 10
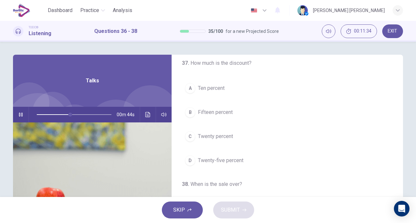
scroll to position [133, 0]
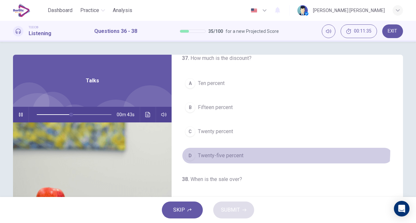
click at [208, 147] on button "D Twenty-five percent" at bounding box center [287, 155] width 211 height 16
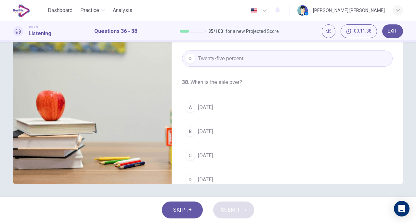
scroll to position [146, 0]
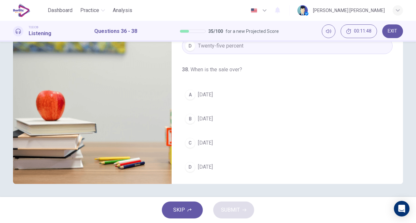
click at [200, 98] on button "A Sunday" at bounding box center [287, 94] width 211 height 16
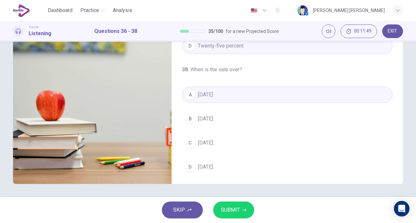
click at [232, 203] on button "SUBMIT" at bounding box center [233, 209] width 41 height 17
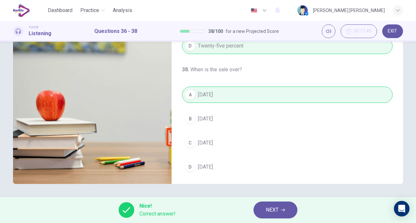
type input "**"
click at [266, 204] on button "NEXT" at bounding box center [275, 209] width 44 height 17
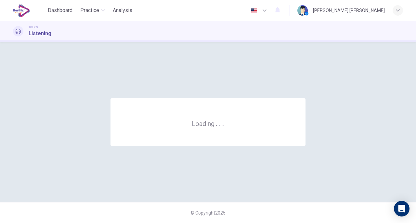
scroll to position [0, 0]
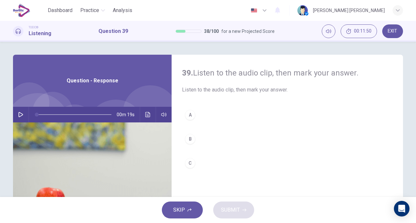
click at [16, 117] on button "button" at bounding box center [21, 115] width 10 height 16
click at [18, 114] on icon "button" at bounding box center [20, 114] width 5 height 5
click at [193, 132] on button "B" at bounding box center [287, 139] width 211 height 16
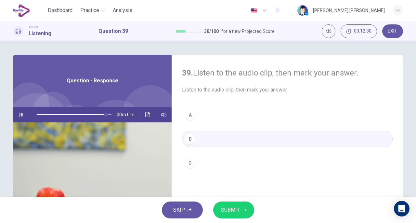
click at [224, 205] on span "SUBMIT" at bounding box center [230, 209] width 19 height 9
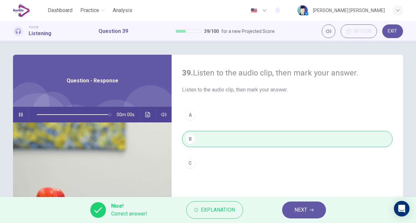
type input "*"
click at [291, 207] on button "NEXT" at bounding box center [304, 209] width 44 height 17
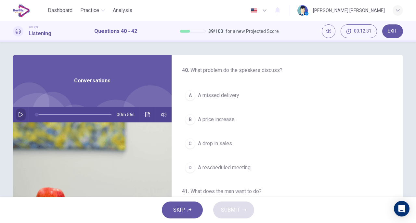
click at [19, 115] on icon "button" at bounding box center [20, 114] width 5 height 5
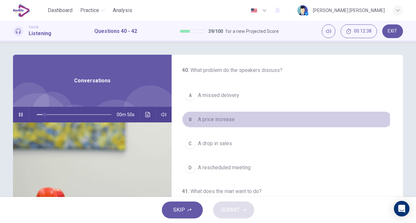
click at [222, 118] on span "A price increase" at bounding box center [216, 119] width 37 height 8
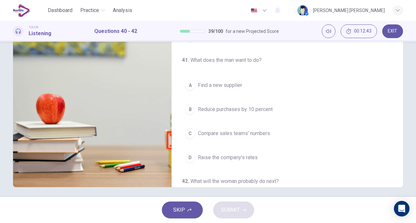
scroll to position [38, 0]
click at [231, 81] on span "Find a new supplier" at bounding box center [220, 85] width 44 height 8
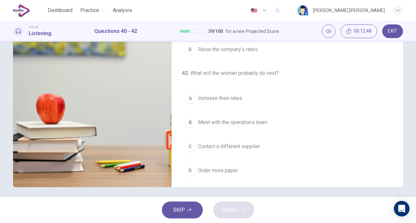
scroll to position [146, 0]
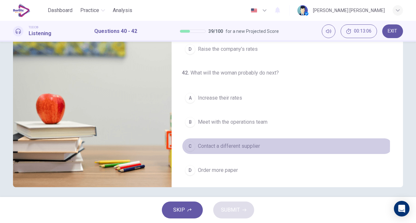
click at [240, 143] on span "Contact a different supplier" at bounding box center [229, 146] width 62 height 8
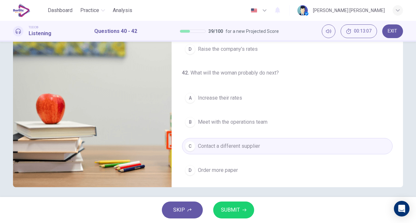
click at [236, 204] on button "SUBMIT" at bounding box center [233, 209] width 41 height 17
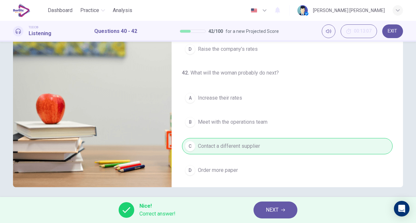
type input "**"
click at [271, 208] on span "NEXT" at bounding box center [272, 209] width 13 height 9
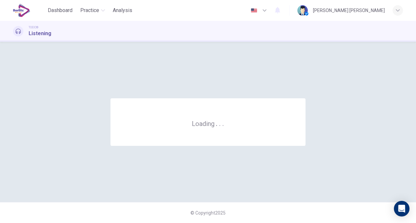
scroll to position [0, 0]
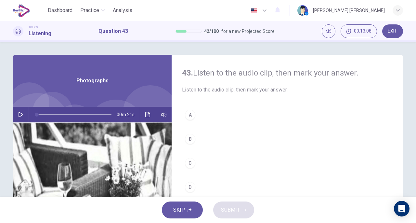
click at [20, 113] on icon "button" at bounding box center [20, 114] width 5 height 5
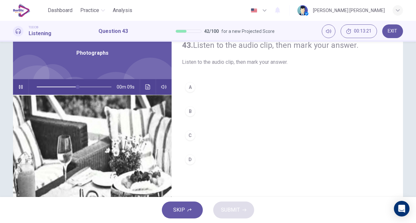
scroll to position [25, 0]
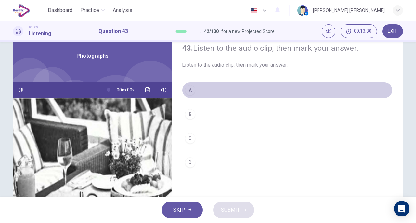
click at [185, 87] on div "A" at bounding box center [190, 90] width 10 height 10
type input "*"
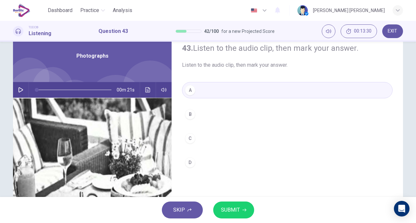
click at [226, 206] on span "SUBMIT" at bounding box center [230, 209] width 19 height 9
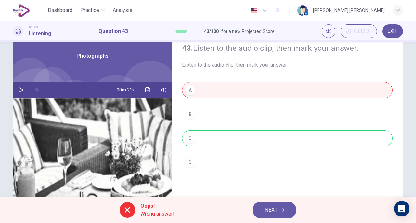
click at [271, 205] on span "NEXT" at bounding box center [271, 209] width 13 height 9
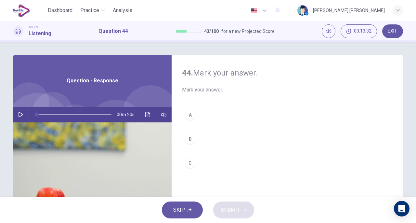
click at [19, 116] on icon "button" at bounding box center [21, 114] width 5 height 5
click at [185, 114] on div "A" at bounding box center [190, 114] width 10 height 10
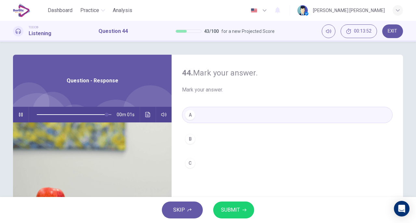
click at [230, 210] on span "SUBMIT" at bounding box center [230, 209] width 19 height 9
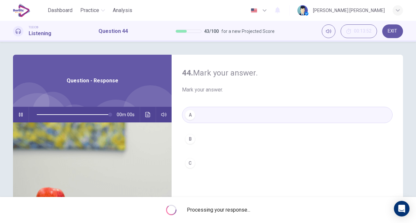
type input "*"
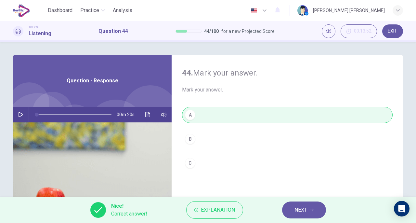
click at [298, 207] on span "NEXT" at bounding box center [300, 209] width 13 height 9
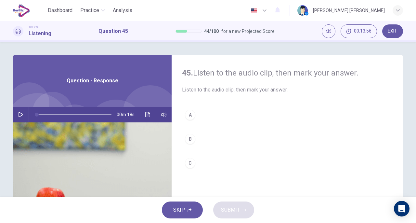
click at [21, 115] on icon "button" at bounding box center [20, 114] width 5 height 5
click at [187, 136] on div "B" at bounding box center [190, 139] width 10 height 10
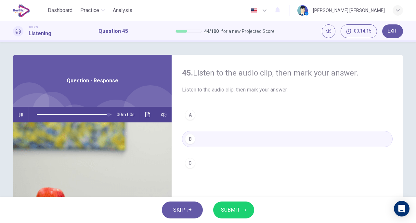
type input "*"
click at [226, 207] on span "SUBMIT" at bounding box center [230, 209] width 19 height 9
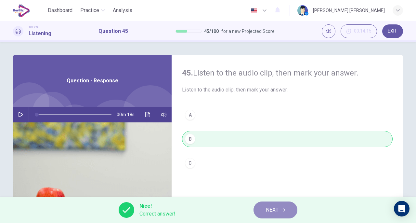
click at [268, 206] on span "NEXT" at bounding box center [272, 209] width 13 height 9
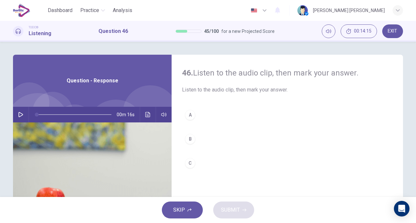
click at [16, 117] on button "button" at bounding box center [21, 115] width 10 height 16
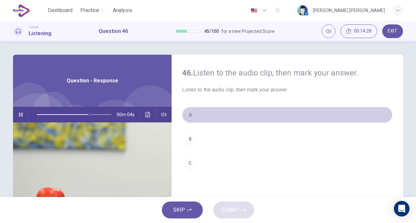
click at [190, 119] on div "A" at bounding box center [190, 114] width 10 height 10
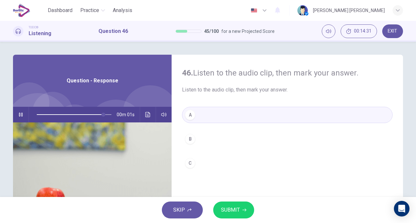
click at [231, 210] on span "SUBMIT" at bounding box center [230, 209] width 19 height 9
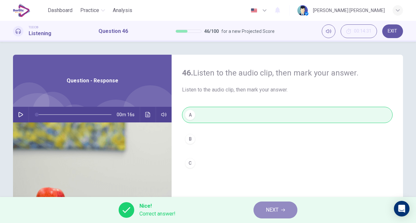
type input "*"
click at [269, 209] on span "NEXT" at bounding box center [272, 209] width 13 height 9
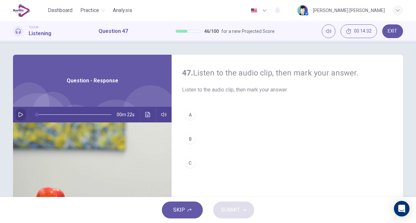
click at [21, 118] on button "button" at bounding box center [21, 115] width 10 height 16
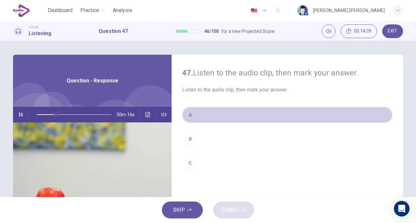
click at [187, 119] on div "A" at bounding box center [190, 114] width 10 height 10
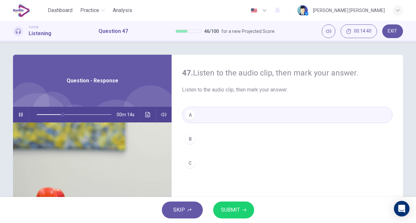
click at [228, 206] on span "SUBMIT" at bounding box center [230, 209] width 19 height 9
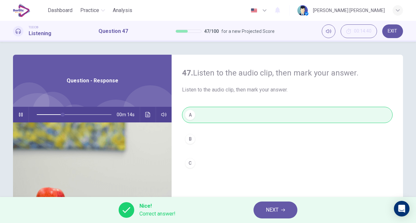
type input "**"
click at [264, 212] on button "NEXT" at bounding box center [275, 209] width 44 height 17
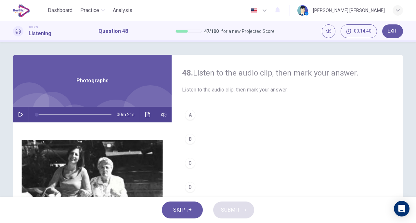
click at [19, 112] on icon "button" at bounding box center [20, 114] width 5 height 5
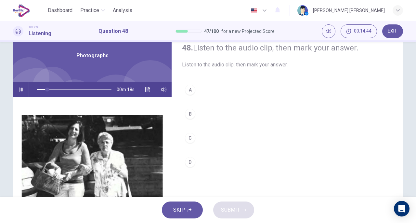
scroll to position [24, 0]
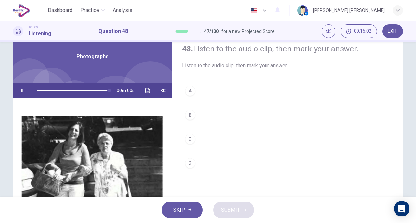
type input "*"
click at [186, 161] on div "D" at bounding box center [190, 163] width 10 height 10
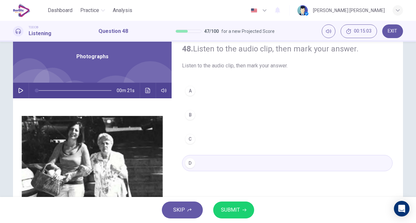
click at [225, 207] on span "SUBMIT" at bounding box center [230, 209] width 19 height 9
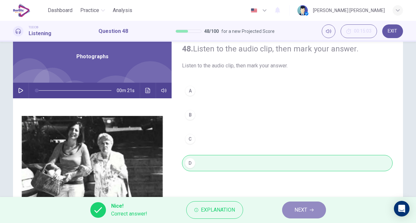
click at [312, 204] on button "NEXT" at bounding box center [304, 209] width 44 height 17
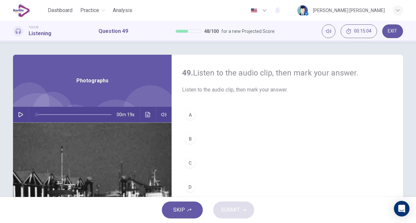
click at [23, 114] on button "button" at bounding box center [21, 115] width 10 height 16
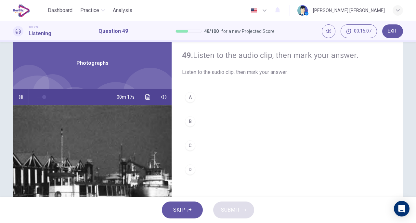
scroll to position [15, 0]
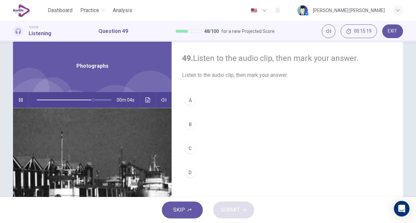
click at [193, 100] on div "A" at bounding box center [190, 100] width 10 height 10
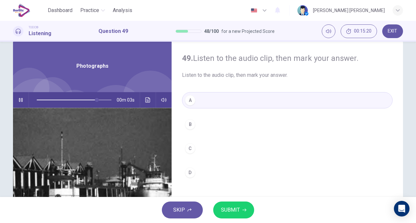
click at [236, 208] on span "SUBMIT" at bounding box center [230, 209] width 19 height 9
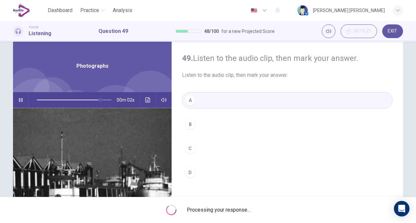
type input "**"
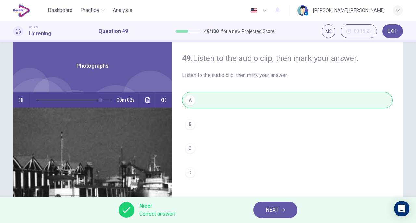
click at [274, 206] on span "NEXT" at bounding box center [272, 209] width 13 height 9
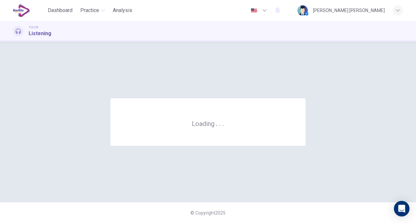
scroll to position [0, 0]
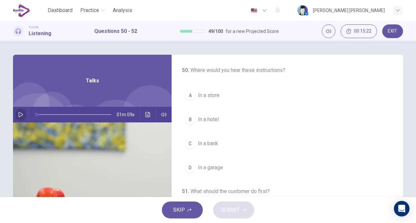
click at [21, 118] on button "button" at bounding box center [21, 115] width 10 height 16
click at [189, 100] on div "A" at bounding box center [190, 95] width 10 height 10
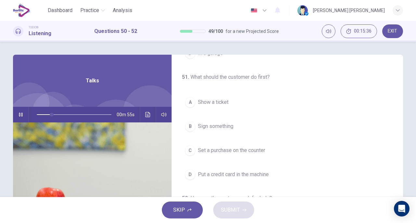
scroll to position [118, 0]
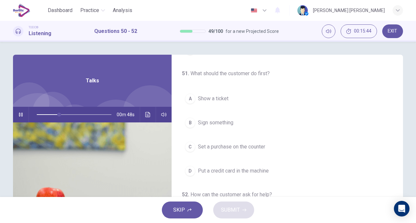
click at [263, 143] on span "Set a purchase on the counter" at bounding box center [231, 147] width 67 height 8
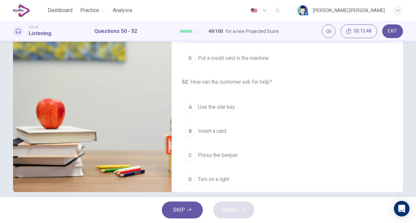
scroll to position [146, 0]
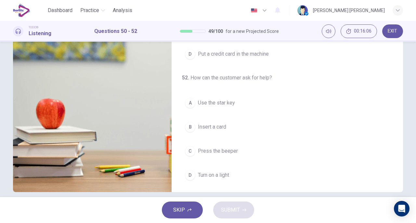
click at [228, 171] on span "Turn on a light" at bounding box center [213, 175] width 31 height 8
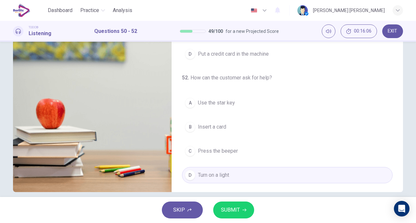
click at [239, 209] on button "SUBMIT" at bounding box center [233, 209] width 41 height 17
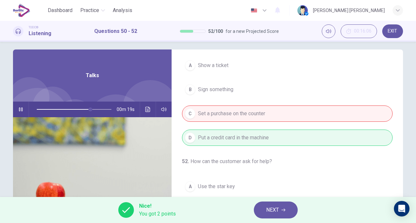
scroll to position [0, 0]
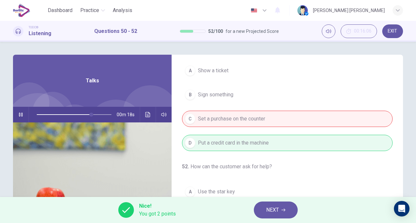
type input "**"
click at [271, 201] on button "NEXT" at bounding box center [276, 209] width 44 height 17
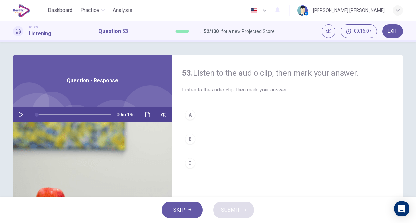
click at [16, 117] on button "button" at bounding box center [21, 115] width 10 height 16
type input "*"
click at [186, 161] on div "C" at bounding box center [190, 163] width 10 height 10
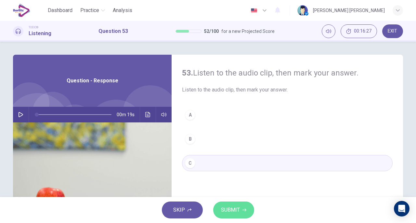
click at [220, 209] on button "SUBMIT" at bounding box center [233, 209] width 41 height 17
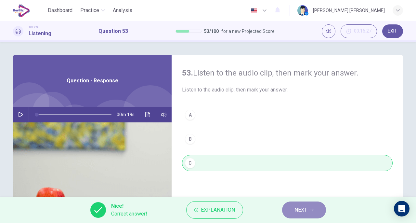
click at [289, 214] on button "NEXT" at bounding box center [304, 209] width 44 height 17
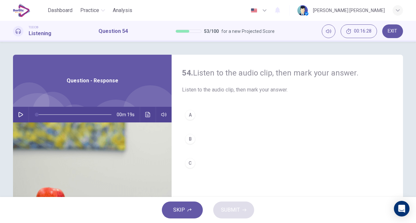
click at [21, 117] on button "button" at bounding box center [21, 115] width 10 height 16
click at [187, 138] on div "B" at bounding box center [190, 139] width 10 height 10
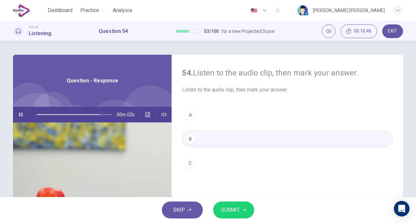
click at [222, 211] on span "SUBMIT" at bounding box center [230, 209] width 19 height 9
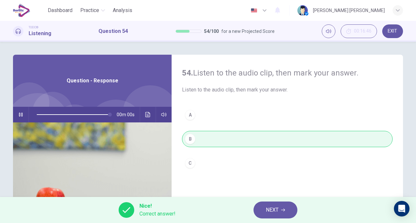
type input "*"
click at [281, 211] on icon "button" at bounding box center [283, 210] width 4 height 4
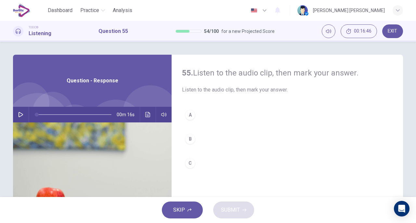
click at [16, 114] on button "button" at bounding box center [21, 115] width 10 height 16
type input "*"
click at [188, 166] on div "C" at bounding box center [190, 163] width 10 height 10
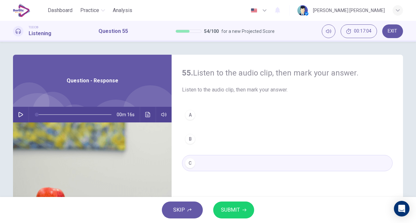
click at [229, 210] on span "SUBMIT" at bounding box center [230, 209] width 19 height 9
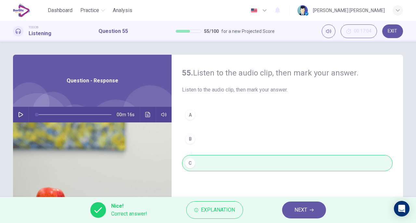
click at [299, 210] on span "NEXT" at bounding box center [300, 209] width 13 height 9
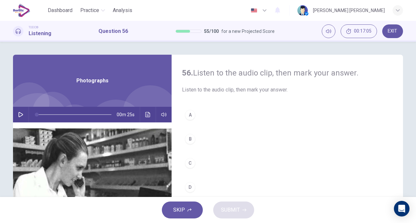
click at [16, 116] on button "button" at bounding box center [21, 115] width 10 height 16
click at [187, 161] on div "C" at bounding box center [190, 163] width 10 height 10
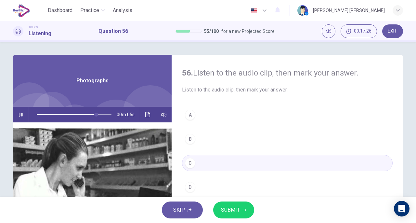
click at [231, 210] on span "SUBMIT" at bounding box center [230, 209] width 19 height 9
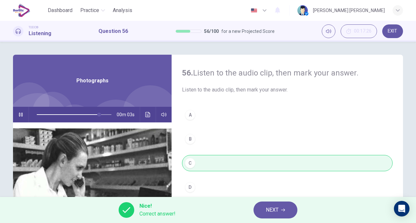
type input "**"
click at [266, 201] on button "NEXT" at bounding box center [275, 209] width 44 height 17
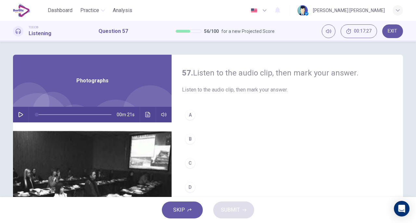
click at [19, 112] on icon "button" at bounding box center [21, 114] width 5 height 5
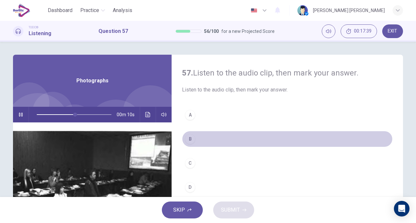
click at [188, 138] on div "B" at bounding box center [190, 139] width 10 height 10
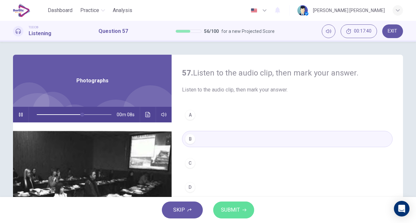
click at [231, 205] on button "SUBMIT" at bounding box center [233, 209] width 41 height 17
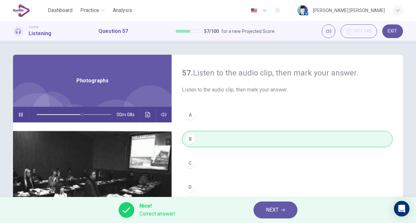
type input "**"
click at [268, 209] on span "NEXT" at bounding box center [272, 209] width 13 height 9
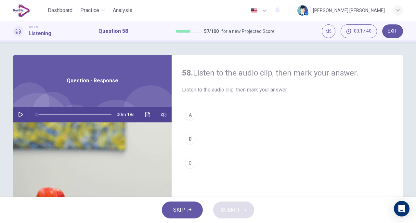
click at [18, 107] on button "button" at bounding box center [21, 115] width 10 height 16
click at [192, 136] on div "B" at bounding box center [190, 139] width 10 height 10
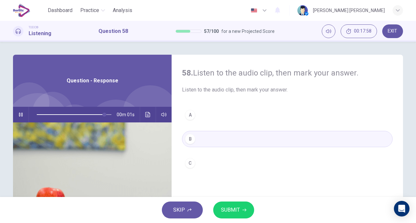
click at [182, 162] on button "C" at bounding box center [287, 163] width 211 height 16
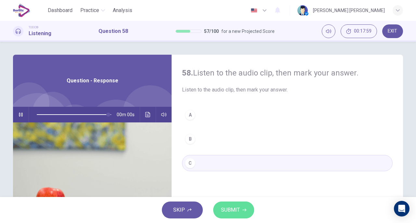
click at [234, 212] on span "SUBMIT" at bounding box center [230, 209] width 19 height 9
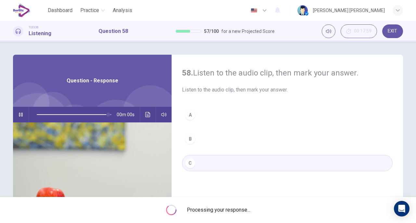
type input "*"
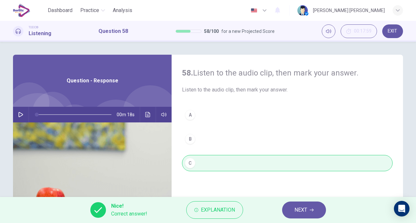
click at [290, 212] on button "NEXT" at bounding box center [304, 209] width 44 height 17
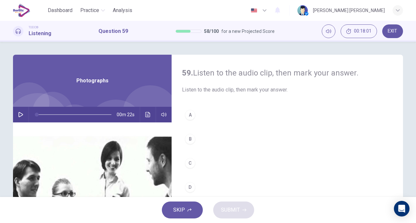
click at [19, 115] on icon "button" at bounding box center [20, 114] width 5 height 5
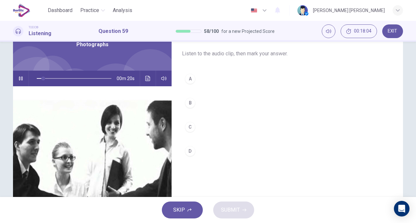
scroll to position [36, 0]
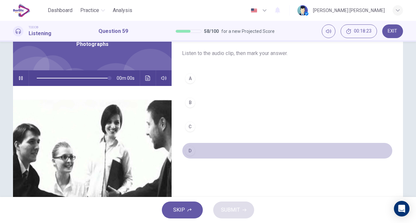
click at [190, 149] on div "D" at bounding box center [190, 150] width 10 height 10
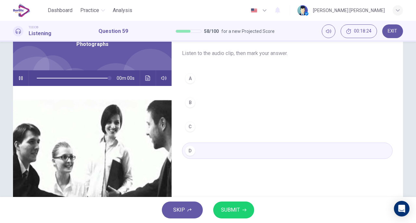
type input "*"
click at [228, 210] on span "SUBMIT" at bounding box center [230, 209] width 19 height 9
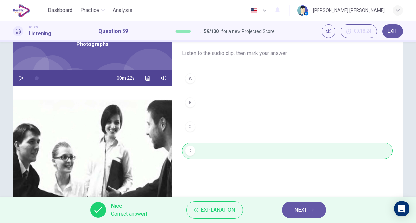
click at [295, 210] on span "NEXT" at bounding box center [300, 209] width 13 height 9
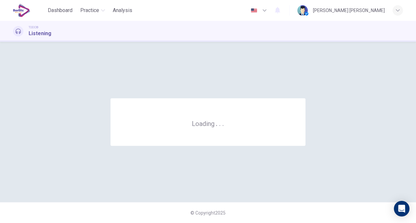
scroll to position [0, 0]
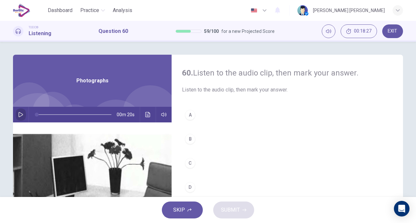
click at [20, 113] on icon "button" at bounding box center [20, 114] width 5 height 5
click at [192, 139] on div "B" at bounding box center [190, 139] width 10 height 10
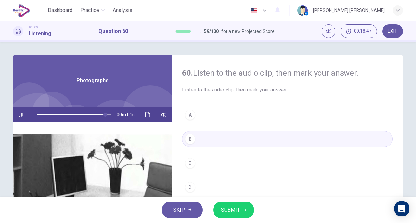
click at [234, 206] on span "SUBMIT" at bounding box center [230, 209] width 19 height 9
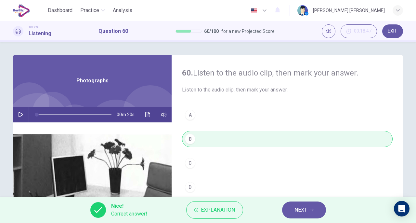
type input "*"
click at [289, 210] on button "NEXT" at bounding box center [304, 209] width 44 height 17
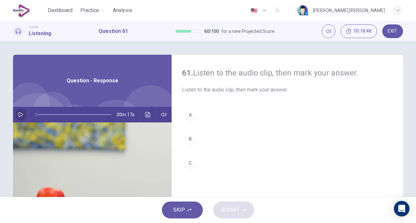
click at [20, 115] on icon "button" at bounding box center [21, 114] width 5 height 5
type input "*"
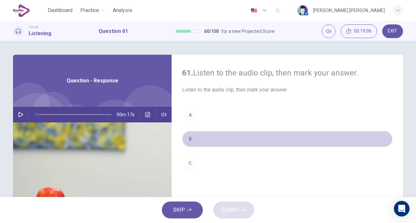
click at [191, 135] on div "B" at bounding box center [190, 139] width 10 height 10
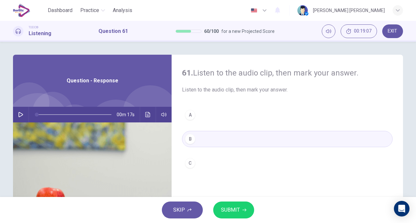
click at [232, 212] on span "SUBMIT" at bounding box center [230, 209] width 19 height 9
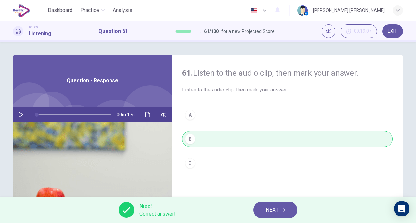
click at [268, 210] on span "NEXT" at bounding box center [272, 209] width 13 height 9
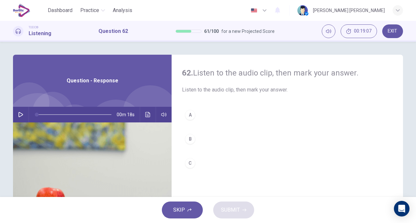
click at [16, 114] on button "button" at bounding box center [21, 115] width 10 height 16
click at [193, 135] on button "B" at bounding box center [287, 139] width 211 height 16
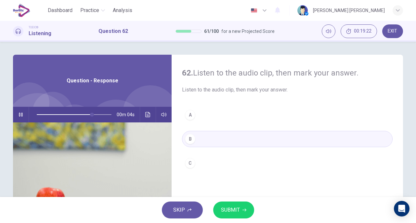
click at [231, 208] on span "SUBMIT" at bounding box center [230, 209] width 19 height 9
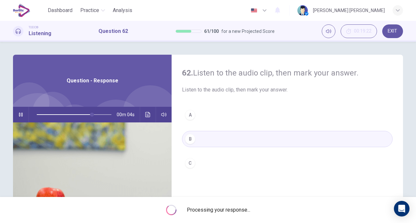
type input "**"
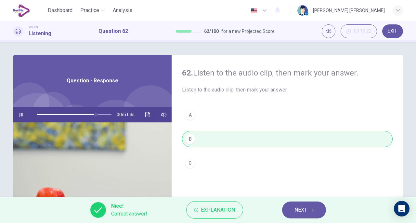
click at [291, 208] on button "NEXT" at bounding box center [304, 209] width 44 height 17
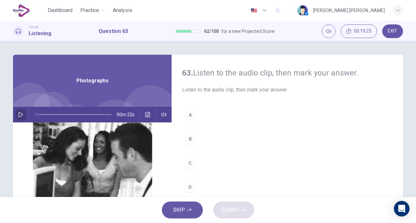
click at [20, 110] on button "button" at bounding box center [21, 115] width 10 height 16
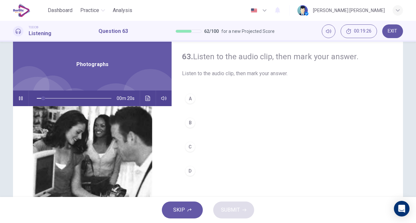
scroll to position [16, 0]
type input "*"
click at [143, 97] on button "Click to see the audio transcription" at bounding box center [148, 98] width 10 height 16
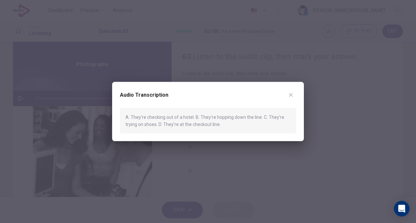
click at [252, 165] on div at bounding box center [208, 111] width 416 height 223
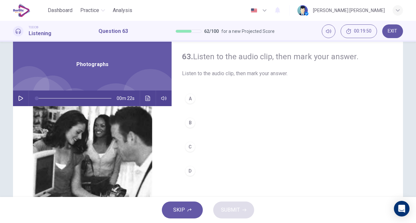
click at [189, 170] on div "D" at bounding box center [190, 170] width 10 height 10
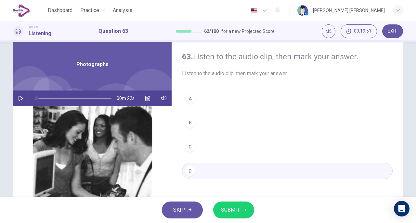
click at [235, 209] on span "SUBMIT" at bounding box center [230, 209] width 19 height 9
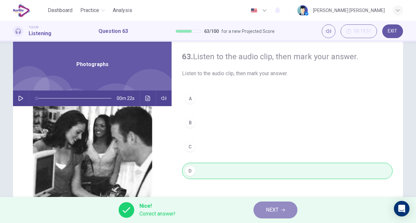
click at [276, 207] on span "NEXT" at bounding box center [272, 209] width 13 height 9
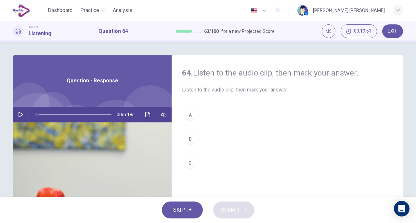
click at [19, 115] on icon "button" at bounding box center [20, 114] width 5 height 5
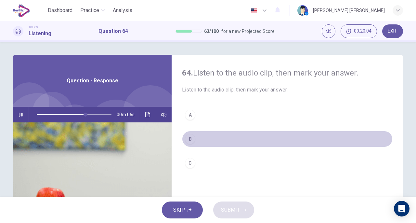
click at [187, 135] on div "B" at bounding box center [190, 139] width 10 height 10
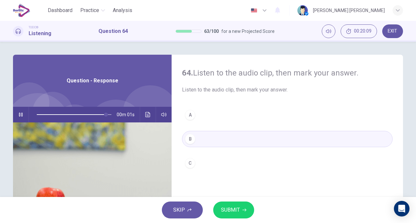
click at [232, 208] on span "SUBMIT" at bounding box center [230, 209] width 19 height 9
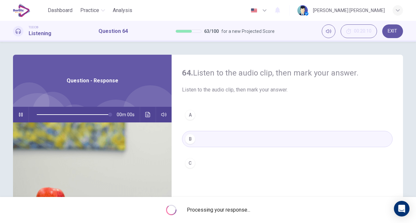
type input "*"
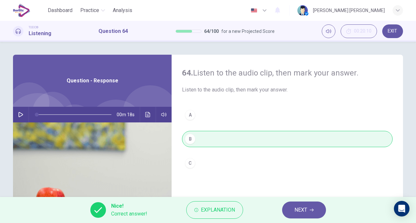
click at [294, 211] on button "NEXT" at bounding box center [304, 209] width 44 height 17
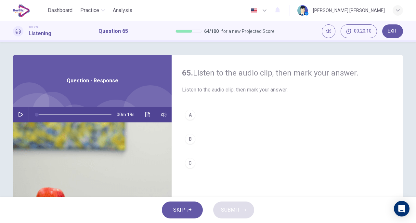
click at [16, 115] on button "button" at bounding box center [21, 115] width 10 height 16
click at [187, 140] on div "B" at bounding box center [190, 139] width 10 height 10
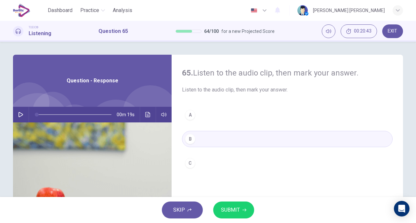
click at [22, 113] on button "button" at bounding box center [21, 115] width 10 height 16
click at [21, 115] on icon "button" at bounding box center [21, 114] width 4 height 4
click at [21, 115] on icon "button" at bounding box center [21, 114] width 5 height 5
click at [21, 116] on icon "button" at bounding box center [20, 114] width 5 height 5
click at [235, 208] on span "SUBMIT" at bounding box center [230, 209] width 19 height 9
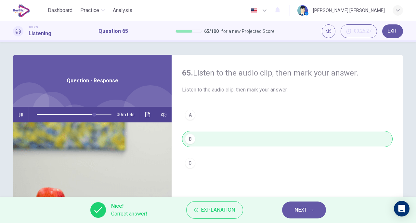
type input "**"
click at [304, 204] on button "NEXT" at bounding box center [304, 209] width 44 height 17
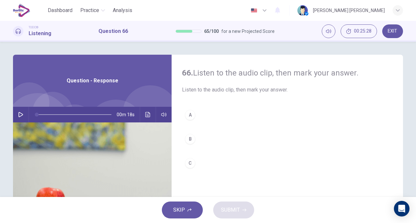
click at [13, 113] on div "00m 18s" at bounding box center [92, 115] width 159 height 16
click at [19, 115] on icon "button" at bounding box center [21, 114] width 5 height 5
click at [19, 116] on icon "button" at bounding box center [20, 114] width 5 height 5
click at [187, 115] on div "A" at bounding box center [190, 114] width 10 height 10
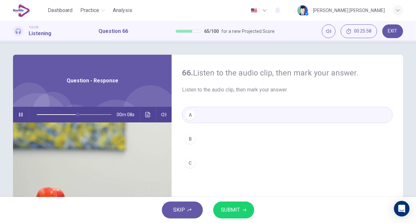
click at [227, 207] on span "SUBMIT" at bounding box center [230, 209] width 19 height 9
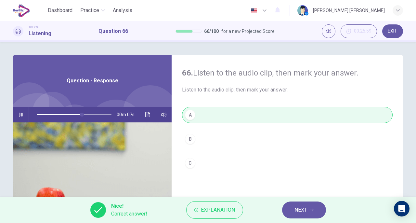
type input "**"
click at [298, 207] on span "NEXT" at bounding box center [300, 209] width 13 height 9
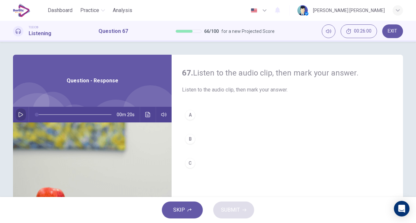
click at [21, 113] on icon "button" at bounding box center [20, 114] width 5 height 5
drag, startPoint x: 93, startPoint y: 114, endPoint x: 26, endPoint y: 126, distance: 67.6
click at [26, 126] on div "Question - Response 00m 20s" at bounding box center [92, 168] width 159 height 226
click at [187, 117] on div "A" at bounding box center [190, 114] width 10 height 10
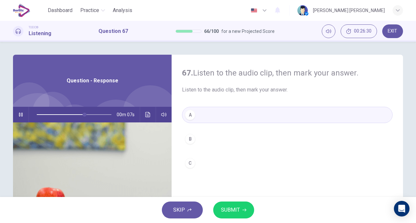
click at [226, 212] on span "SUBMIT" at bounding box center [230, 209] width 19 height 9
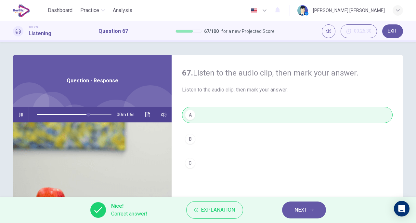
type input "**"
click at [305, 208] on span "NEXT" at bounding box center [300, 209] width 13 height 9
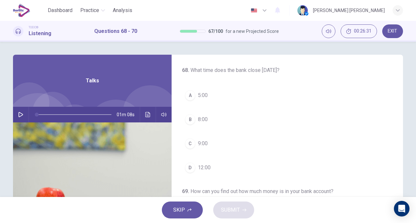
click at [16, 118] on button "button" at bounding box center [21, 115] width 10 height 16
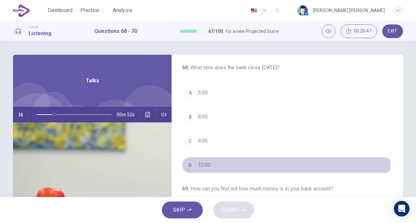
click at [208, 159] on button "D 12:00" at bounding box center [287, 165] width 211 height 16
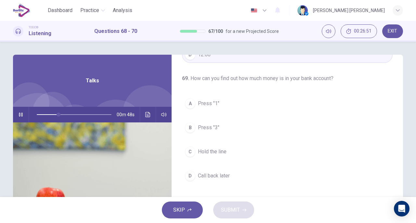
scroll to position [116, 0]
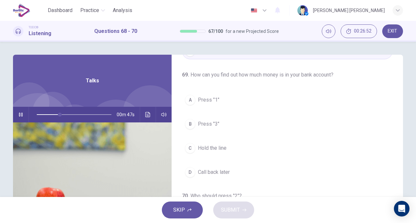
click at [210, 98] on span "Press "1"" at bounding box center [208, 100] width 21 height 8
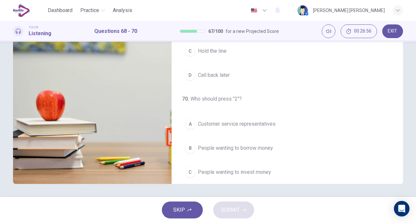
scroll to position [146, 0]
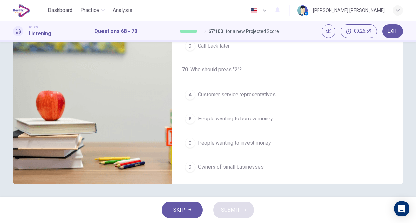
click at [249, 118] on span "People wanting to borrow money" at bounding box center [235, 119] width 75 height 8
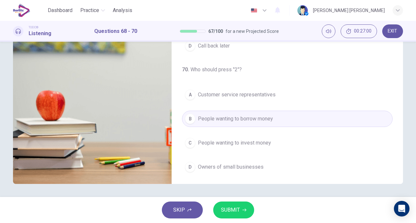
click at [221, 210] on span "SUBMIT" at bounding box center [230, 209] width 19 height 9
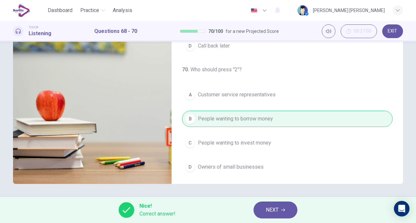
type input "**"
click at [270, 220] on div "Nice! Correct answer! NEXT" at bounding box center [208, 210] width 416 height 26
click at [268, 212] on span "NEXT" at bounding box center [272, 209] width 13 height 9
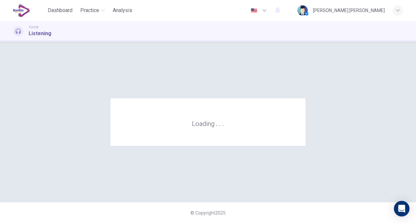
scroll to position [0, 0]
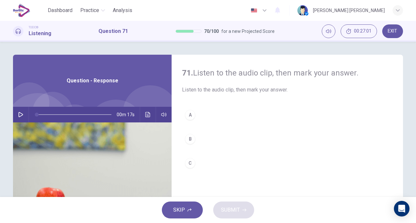
click at [19, 115] on icon "button" at bounding box center [20, 114] width 5 height 5
click at [194, 160] on button "C" at bounding box center [287, 163] width 211 height 16
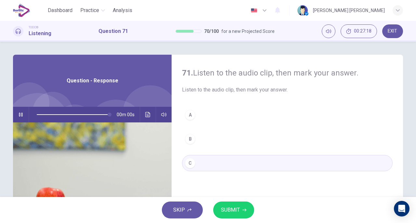
type input "*"
click at [225, 215] on button "SUBMIT" at bounding box center [233, 209] width 41 height 17
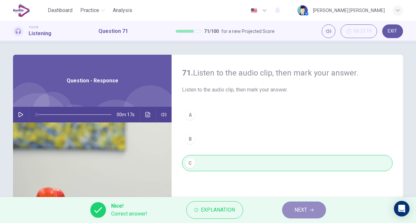
click at [295, 212] on span "NEXT" at bounding box center [300, 209] width 13 height 9
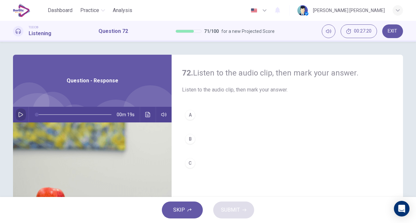
click at [16, 116] on button "button" at bounding box center [21, 115] width 10 height 16
drag, startPoint x: 102, startPoint y: 115, endPoint x: 21, endPoint y: 119, distance: 81.0
click at [21, 119] on div "00m 19s" at bounding box center [92, 115] width 159 height 16
click at [186, 140] on div "B" at bounding box center [190, 139] width 10 height 10
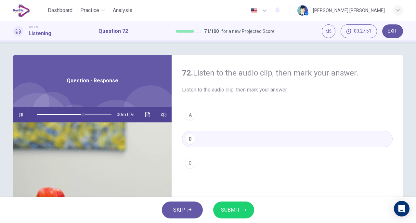
click at [219, 208] on button "SUBMIT" at bounding box center [233, 209] width 41 height 17
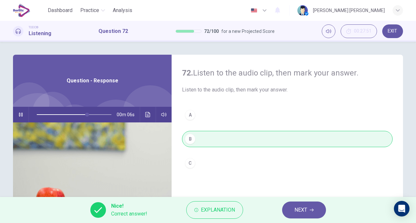
type input "**"
click at [289, 206] on button "NEXT" at bounding box center [304, 209] width 44 height 17
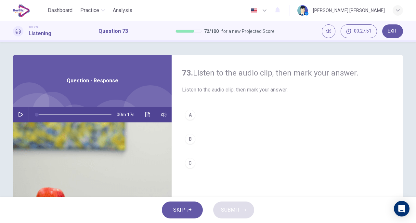
click at [25, 110] on div "00m 17s" at bounding box center [92, 115] width 159 height 16
click at [22, 113] on button "button" at bounding box center [21, 115] width 10 height 16
click at [192, 136] on div "B" at bounding box center [190, 139] width 10 height 10
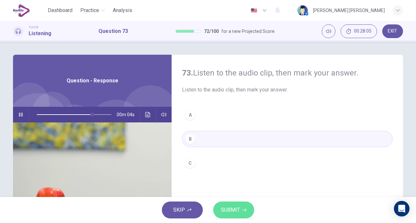
click at [224, 210] on span "SUBMIT" at bounding box center [230, 209] width 19 height 9
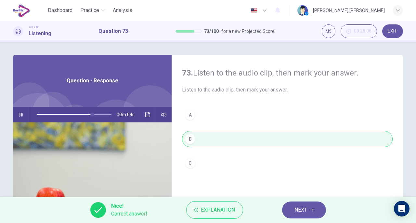
type input "**"
click at [290, 212] on button "NEXT" at bounding box center [304, 209] width 44 height 17
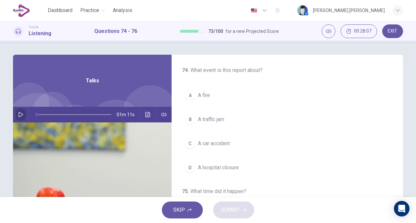
click at [23, 114] on button "button" at bounding box center [21, 115] width 10 height 16
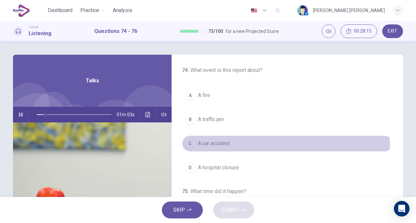
click at [208, 148] on button "C A car accident" at bounding box center [287, 143] width 211 height 16
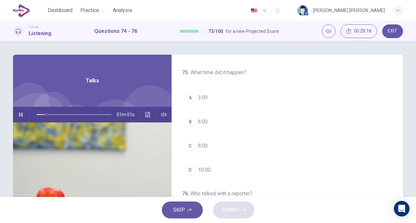
scroll to position [121, 0]
click at [194, 136] on button "C 8:00" at bounding box center [287, 143] width 211 height 16
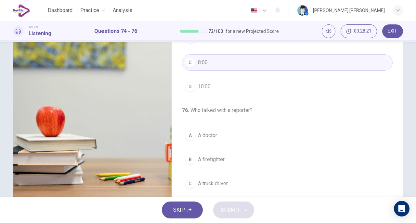
scroll to position [97, 0]
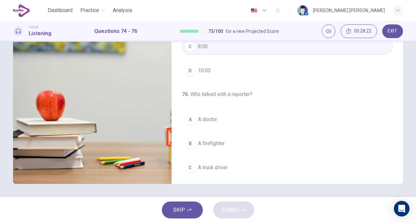
click at [188, 114] on div "A" at bounding box center [190, 119] width 10 height 10
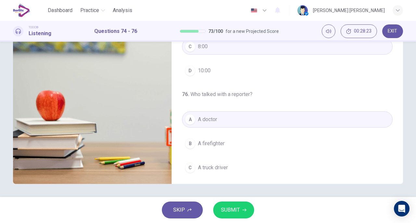
click at [221, 205] on span "SUBMIT" at bounding box center [230, 209] width 19 height 9
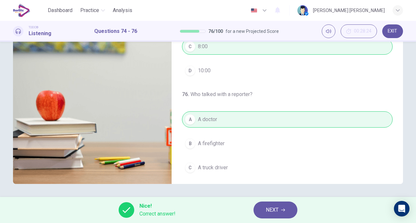
type input "**"
click at [263, 208] on button "NEXT" at bounding box center [275, 209] width 44 height 17
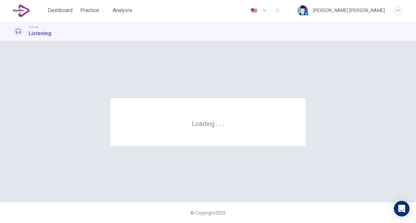
scroll to position [0, 0]
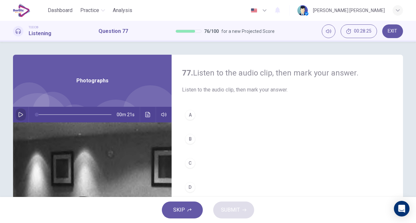
click at [21, 118] on button "button" at bounding box center [21, 115] width 10 height 16
click at [183, 113] on button "A" at bounding box center [287, 115] width 211 height 16
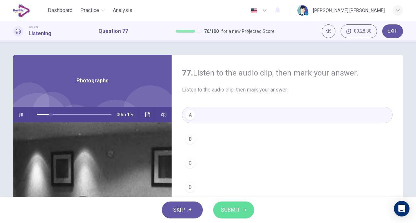
click at [225, 206] on span "SUBMIT" at bounding box center [230, 209] width 19 height 9
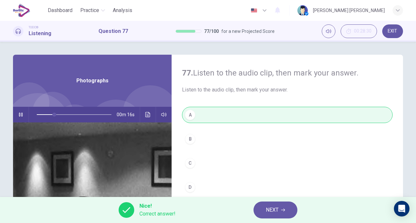
type input "**"
click at [266, 207] on span "NEXT" at bounding box center [272, 209] width 13 height 9
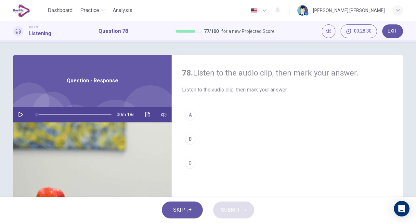
click at [20, 113] on icon "button" at bounding box center [20, 114] width 5 height 5
click at [192, 137] on div "B" at bounding box center [190, 139] width 10 height 10
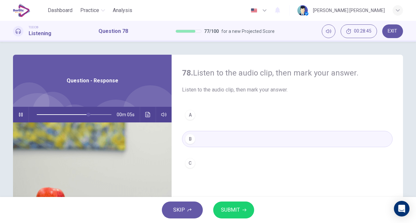
click at [228, 208] on span "SUBMIT" at bounding box center [230, 209] width 19 height 9
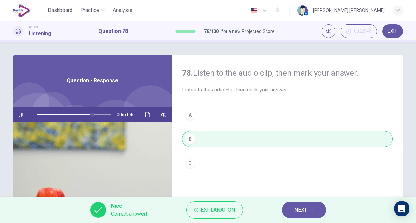
type input "**"
click at [280, 215] on div "Nice! Correct answer! Explanation NEXT" at bounding box center [208, 210] width 416 height 26
click at [292, 211] on button "NEXT" at bounding box center [304, 209] width 44 height 17
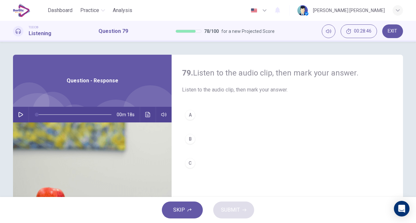
click at [21, 116] on icon "button" at bounding box center [20, 114] width 5 height 5
click at [191, 134] on div "B" at bounding box center [190, 139] width 10 height 10
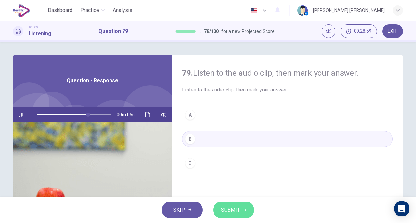
click at [225, 207] on span "SUBMIT" at bounding box center [230, 209] width 19 height 9
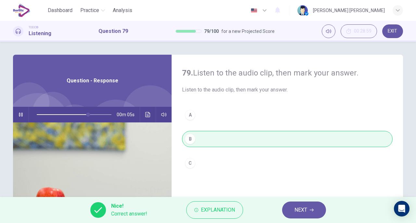
type input "**"
click at [291, 208] on button "NEXT" at bounding box center [304, 209] width 44 height 17
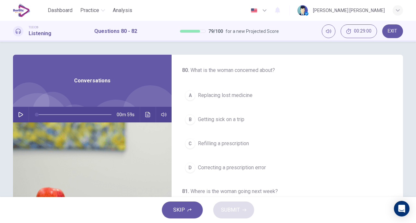
click at [14, 112] on div "00m 59s" at bounding box center [92, 115] width 159 height 16
click at [19, 114] on icon "button" at bounding box center [21, 114] width 5 height 5
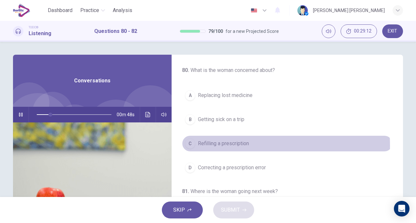
click at [234, 145] on span "Refilling a prescription" at bounding box center [223, 143] width 51 height 8
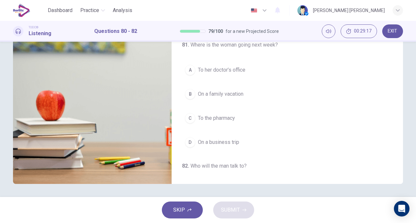
scroll to position [48, 0]
click at [227, 91] on span "On a family vacation" at bounding box center [220, 95] width 45 height 8
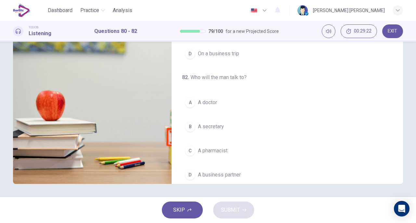
scroll to position [146, 0]
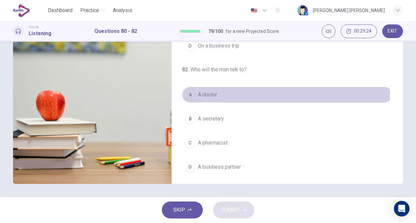
click at [209, 93] on span "A doctor" at bounding box center [207, 95] width 19 height 8
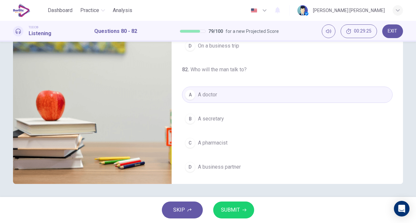
click at [233, 213] on span "SUBMIT" at bounding box center [230, 209] width 19 height 9
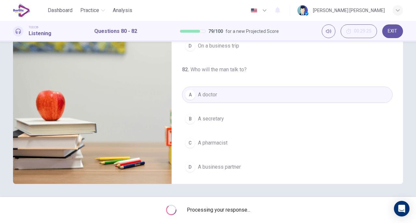
type input "**"
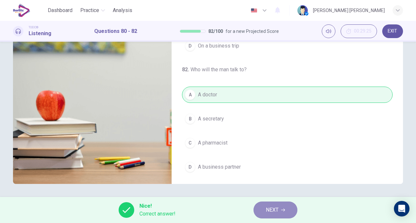
click at [286, 206] on button "NEXT" at bounding box center [275, 209] width 44 height 17
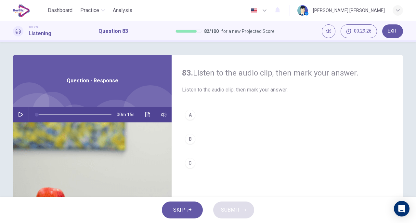
click at [19, 122] on button "button" at bounding box center [21, 115] width 10 height 16
click at [191, 163] on div "C" at bounding box center [190, 163] width 10 height 10
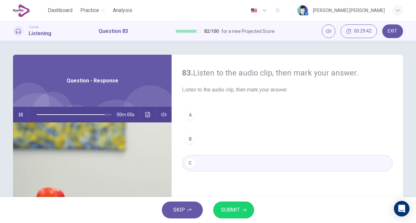
type input "*"
click at [225, 214] on button "SUBMIT" at bounding box center [233, 209] width 41 height 17
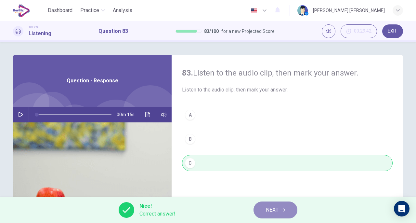
click at [271, 209] on span "NEXT" at bounding box center [272, 209] width 13 height 9
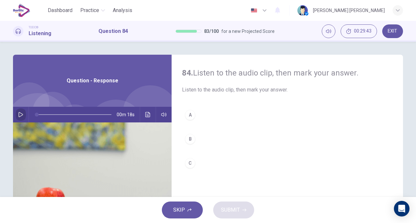
click at [23, 113] on button "button" at bounding box center [21, 115] width 10 height 16
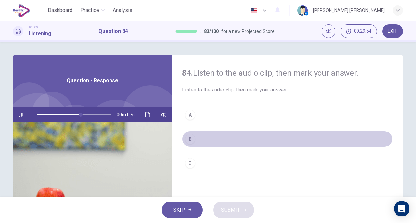
click at [189, 135] on div "B" at bounding box center [190, 139] width 10 height 10
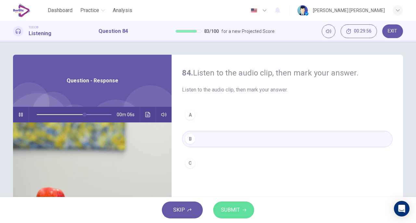
click at [233, 208] on span "SUBMIT" at bounding box center [230, 209] width 19 height 9
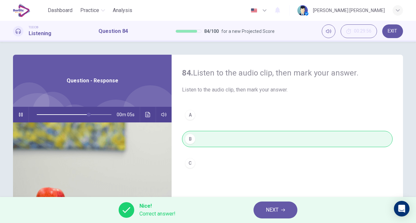
type input "**"
click at [267, 209] on span "NEXT" at bounding box center [272, 209] width 13 height 9
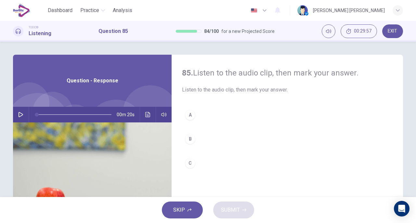
click at [20, 112] on icon "button" at bounding box center [20, 114] width 5 height 5
click at [192, 138] on div "B" at bounding box center [190, 139] width 10 height 10
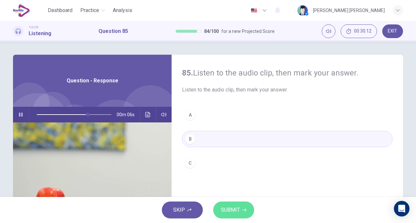
click at [226, 208] on span "SUBMIT" at bounding box center [230, 209] width 19 height 9
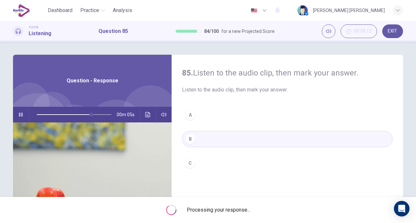
type input "**"
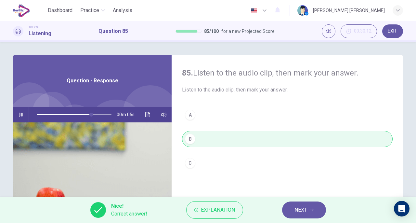
click at [299, 207] on span "NEXT" at bounding box center [300, 209] width 13 height 9
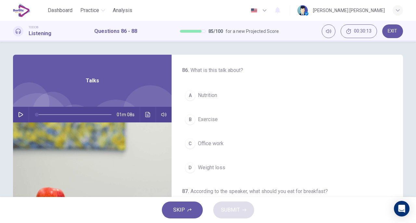
click at [19, 112] on icon "button" at bounding box center [20, 114] width 5 height 5
click at [192, 119] on div "B" at bounding box center [190, 119] width 10 height 10
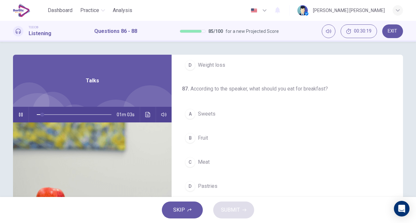
scroll to position [104, 0]
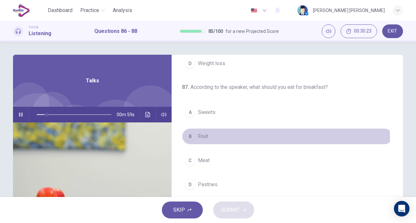
click at [198, 137] on span "Fruit" at bounding box center [203, 136] width 10 height 8
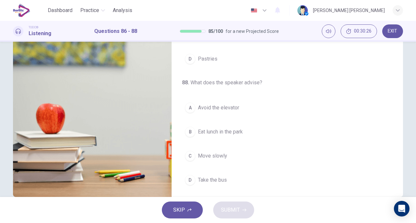
scroll to position [85, 0]
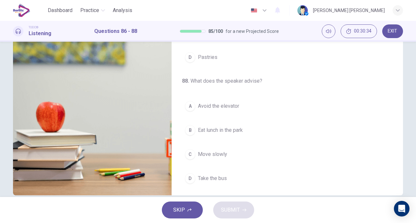
click at [188, 106] on div "A" at bounding box center [190, 106] width 10 height 10
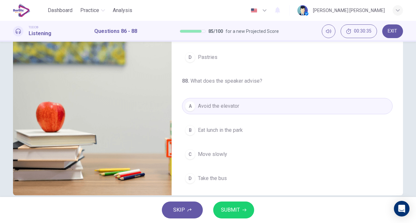
click at [219, 209] on button "SUBMIT" at bounding box center [233, 209] width 41 height 17
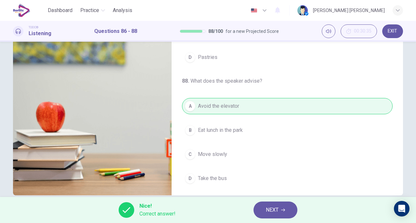
type input "**"
click at [276, 212] on span "NEXT" at bounding box center [272, 209] width 13 height 9
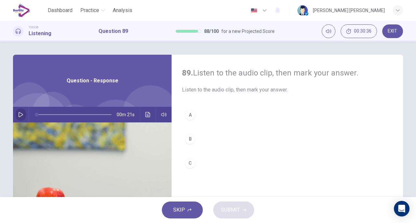
click at [19, 117] on icon "button" at bounding box center [21, 114] width 5 height 5
click at [191, 158] on div "C" at bounding box center [190, 163] width 10 height 10
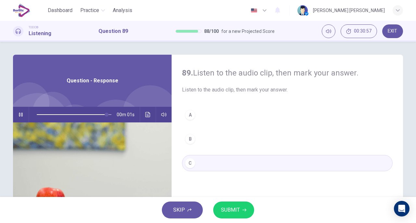
click at [234, 210] on span "SUBMIT" at bounding box center [230, 209] width 19 height 9
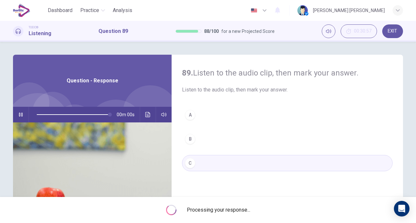
type input "*"
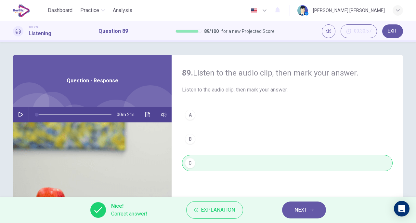
click at [295, 210] on span "NEXT" at bounding box center [300, 209] width 13 height 9
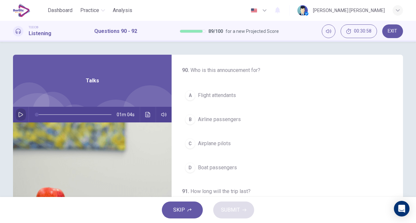
click at [21, 112] on icon "button" at bounding box center [20, 114] width 5 height 5
click at [214, 120] on span "Airline passengers" at bounding box center [219, 119] width 43 height 8
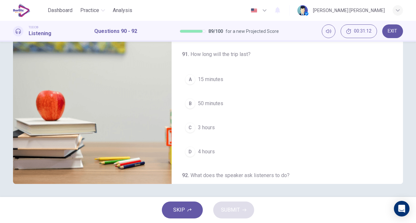
scroll to position [41, 0]
click at [216, 99] on span "50 minutes" at bounding box center [210, 103] width 25 height 8
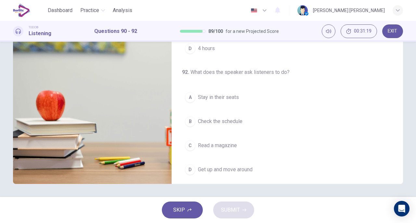
scroll to position [146, 0]
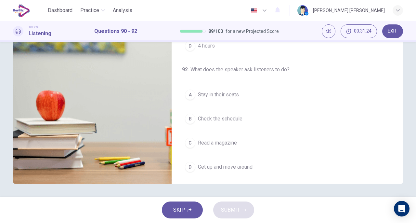
click at [214, 93] on span "Stay in their seats" at bounding box center [218, 95] width 41 height 8
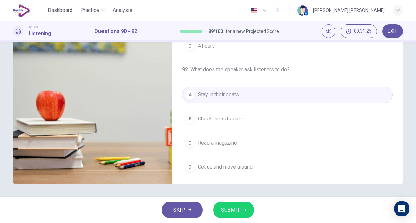
click at [226, 216] on button "SUBMIT" at bounding box center [233, 209] width 41 height 17
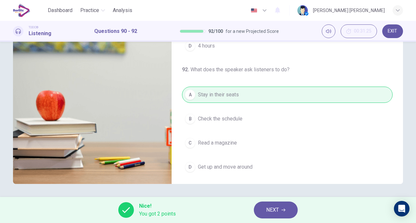
type input "**"
click at [280, 210] on button "NEXT" at bounding box center [276, 209] width 44 height 17
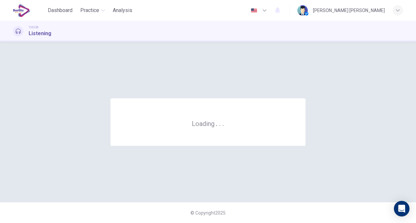
scroll to position [0, 0]
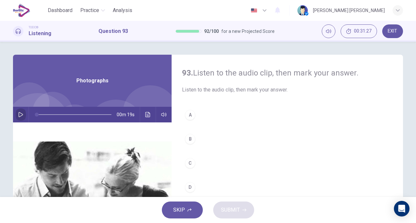
click at [21, 114] on icon "button" at bounding box center [20, 114] width 5 height 5
click at [187, 115] on div "A" at bounding box center [190, 114] width 10 height 10
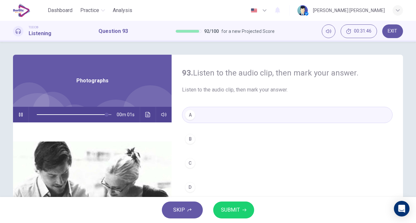
click at [227, 209] on span "SUBMIT" at bounding box center [230, 209] width 19 height 9
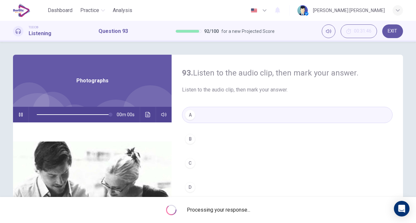
type input "*"
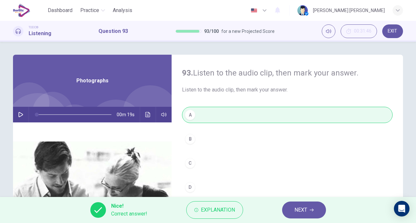
click at [294, 206] on span "NEXT" at bounding box center [300, 209] width 13 height 9
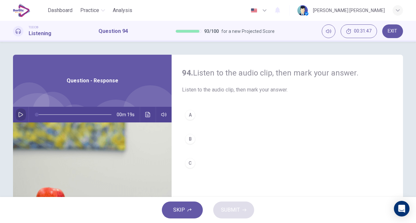
click at [20, 109] on button "button" at bounding box center [21, 115] width 10 height 16
click at [186, 117] on div "A" at bounding box center [190, 114] width 10 height 10
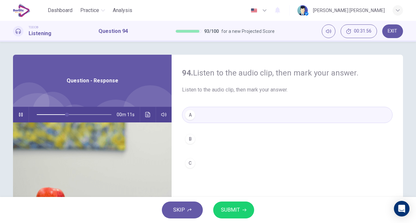
click at [222, 211] on span "SUBMIT" at bounding box center [230, 209] width 19 height 9
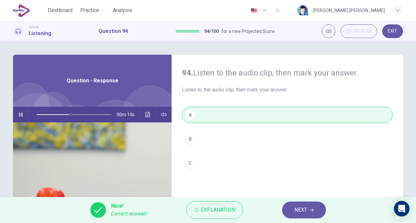
type input "**"
click at [288, 212] on button "NEXT" at bounding box center [304, 209] width 44 height 17
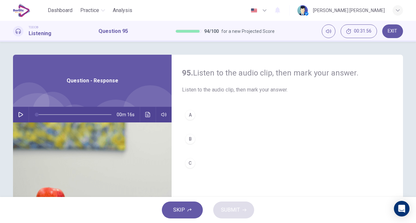
click at [22, 112] on button "button" at bounding box center [21, 115] width 10 height 16
click at [189, 159] on div "C" at bounding box center [190, 163] width 10 height 10
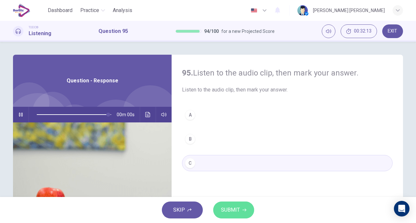
click at [233, 210] on span "SUBMIT" at bounding box center [230, 209] width 19 height 9
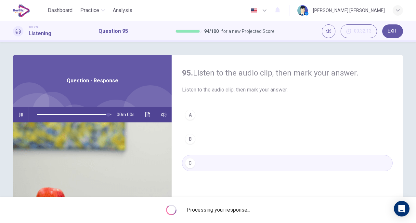
type input "*"
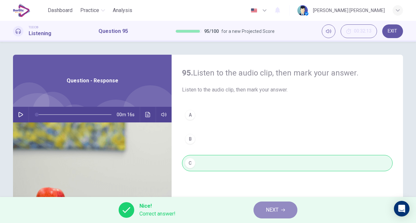
click at [262, 210] on button "NEXT" at bounding box center [275, 209] width 44 height 17
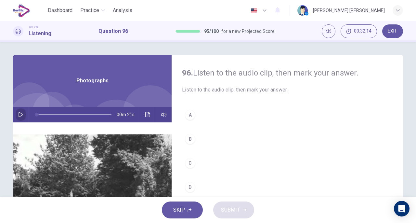
click at [19, 111] on button "button" at bounding box center [21, 115] width 10 height 16
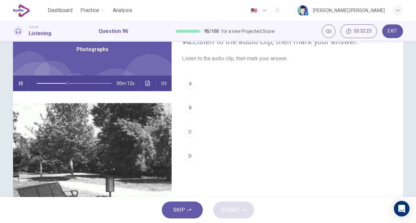
scroll to position [16, 0]
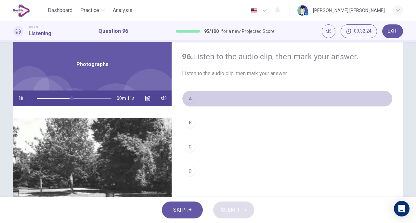
click at [188, 93] on div "A" at bounding box center [190, 98] width 10 height 10
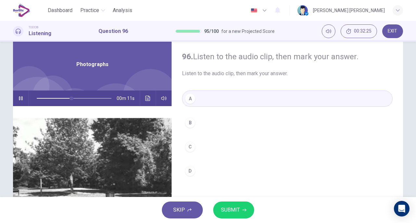
click at [231, 209] on span "SUBMIT" at bounding box center [230, 209] width 19 height 9
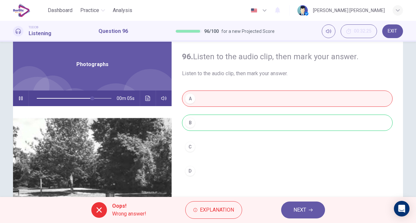
click at [218, 204] on button "Explanation" at bounding box center [213, 210] width 57 height 18
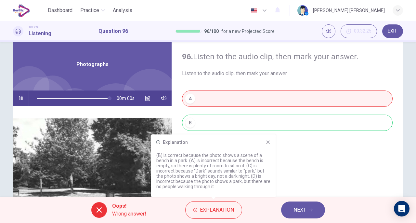
type input "*"
click at [299, 210] on span "NEXT" at bounding box center [299, 209] width 13 height 9
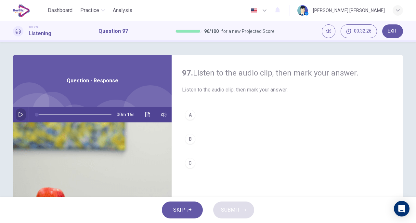
click at [18, 118] on button "button" at bounding box center [21, 115] width 10 height 16
click at [190, 116] on div "A" at bounding box center [190, 114] width 10 height 10
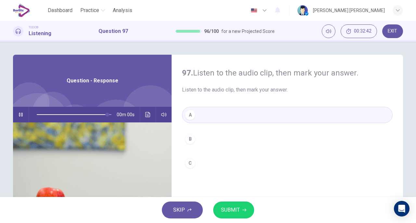
click at [228, 206] on span "SUBMIT" at bounding box center [230, 209] width 19 height 9
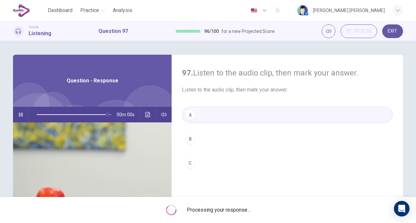
type input "*"
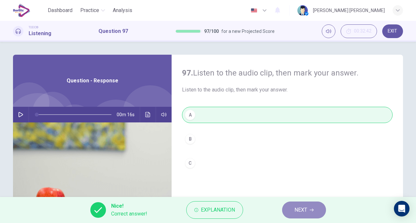
click at [302, 205] on span "NEXT" at bounding box center [300, 209] width 13 height 9
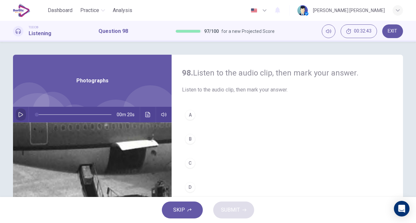
click at [18, 113] on icon "button" at bounding box center [20, 114] width 5 height 5
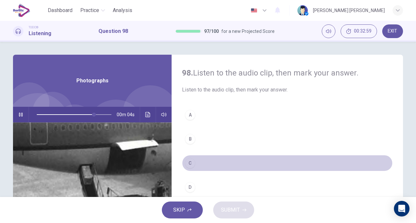
click at [193, 162] on div "C" at bounding box center [190, 163] width 10 height 10
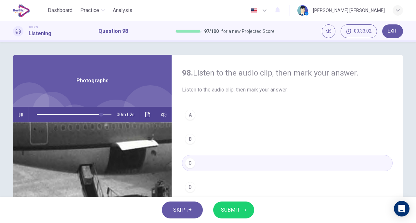
click at [235, 209] on span "SUBMIT" at bounding box center [230, 209] width 19 height 9
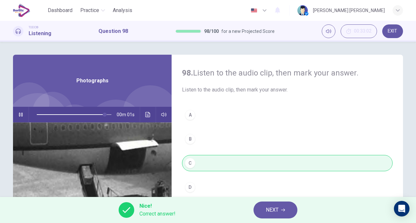
type input "**"
click at [291, 208] on button "NEXT" at bounding box center [275, 209] width 44 height 17
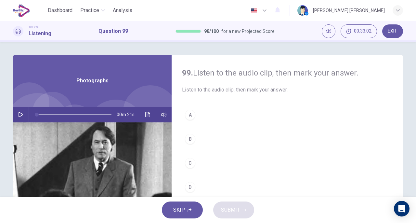
click at [18, 114] on icon "button" at bounding box center [20, 114] width 5 height 5
click at [189, 184] on div "D" at bounding box center [190, 187] width 10 height 10
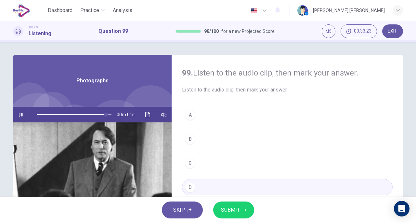
click at [237, 203] on button "SUBMIT" at bounding box center [233, 209] width 41 height 17
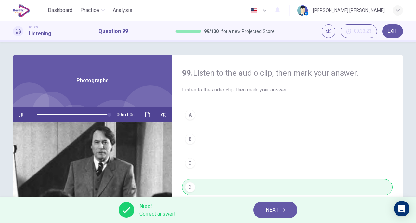
type input "*"
click at [276, 213] on span "NEXT" at bounding box center [272, 209] width 13 height 9
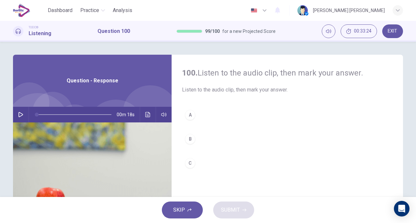
click at [20, 115] on icon "button" at bounding box center [20, 114] width 5 height 5
drag, startPoint x: 103, startPoint y: 115, endPoint x: 66, endPoint y: 108, distance: 37.3
click at [66, 112] on span at bounding box center [68, 114] width 4 height 4
drag, startPoint x: 68, startPoint y: 111, endPoint x: 27, endPoint y: 106, distance: 40.9
click at [27, 106] on div "Question - Response 00m 18s" at bounding box center [92, 168] width 159 height 226
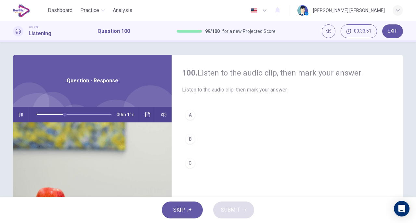
click at [185, 118] on div "A" at bounding box center [190, 114] width 10 height 10
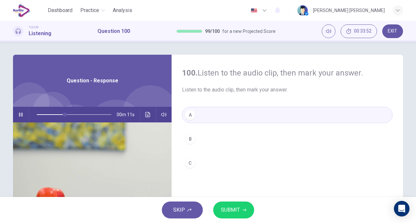
click at [229, 210] on span "SUBMIT" at bounding box center [230, 209] width 19 height 9
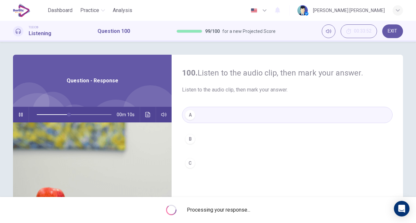
type input "**"
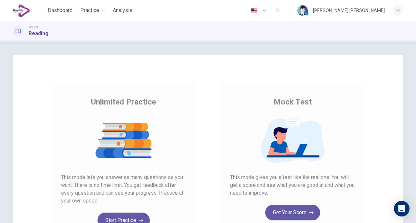
click at [282, 210] on button "Get Your Score" at bounding box center [292, 212] width 55 height 16
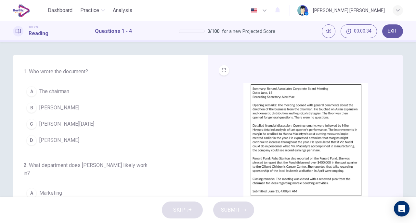
click at [57, 108] on span "Alex Mac" at bounding box center [59, 108] width 40 height 8
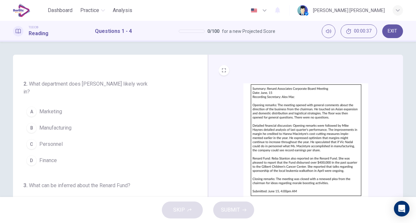
scroll to position [84, 0]
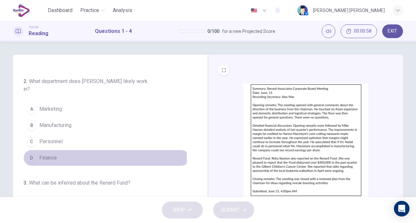
click at [45, 156] on span "Finance" at bounding box center [48, 158] width 18 height 8
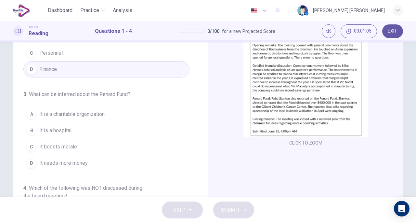
scroll to position [59, 0]
click at [79, 160] on span "It needs more money" at bounding box center [63, 164] width 48 height 8
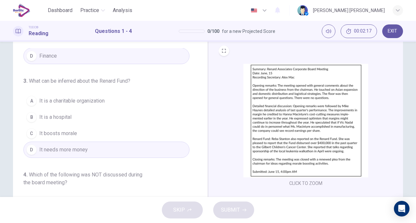
scroll to position [19, 0]
click at [129, 129] on button "C It boosts morale" at bounding box center [106, 134] width 166 height 16
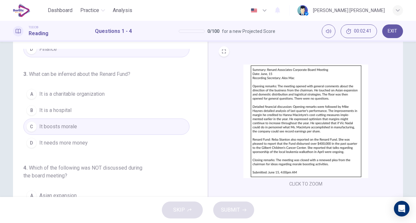
scroll to position [97, 0]
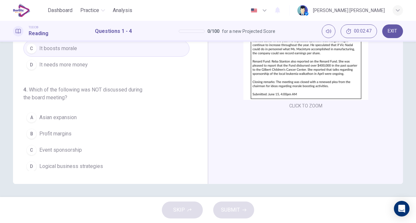
click at [77, 111] on button "A Asian expansion" at bounding box center [106, 117] width 166 height 16
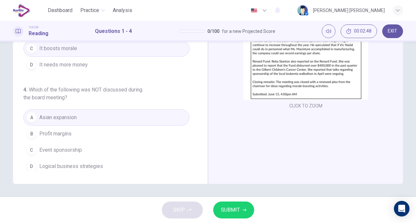
click at [229, 205] on span "SUBMIT" at bounding box center [230, 209] width 19 height 9
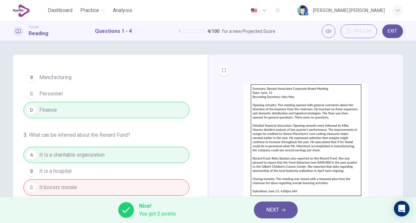
scroll to position [131, 0]
click at [279, 205] on span "NEXT" at bounding box center [272, 209] width 13 height 9
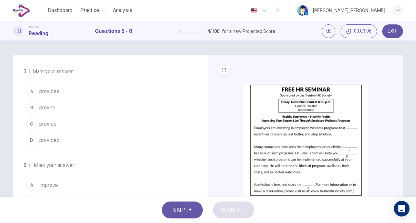
click at [61, 93] on button "A provides" at bounding box center [106, 91] width 166 height 16
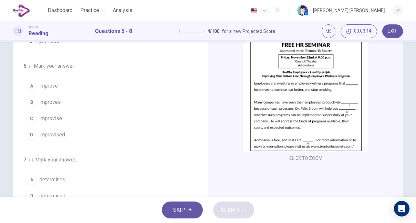
scroll to position [55, 0]
click at [59, 85] on button "A improve" at bounding box center [106, 85] width 166 height 16
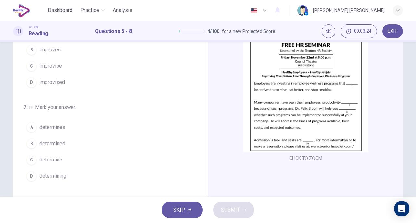
scroll to position [109, 0]
click at [62, 139] on span "determined" at bounding box center [52, 141] width 26 height 8
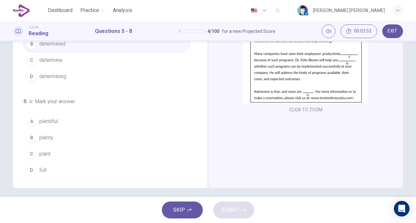
scroll to position [93, 0]
click at [48, 119] on span "plentiful" at bounding box center [48, 121] width 19 height 8
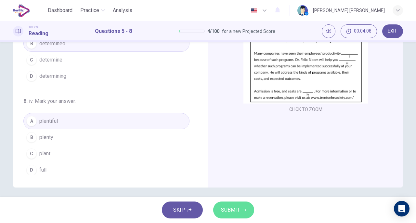
click at [225, 203] on button "SUBMIT" at bounding box center [233, 209] width 41 height 17
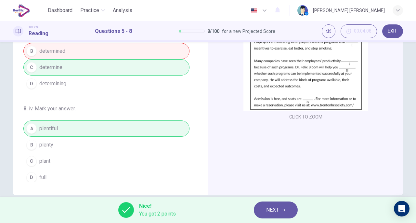
scroll to position [97, 0]
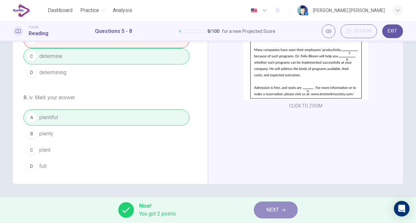
click at [272, 210] on span "NEXT" at bounding box center [272, 209] width 13 height 9
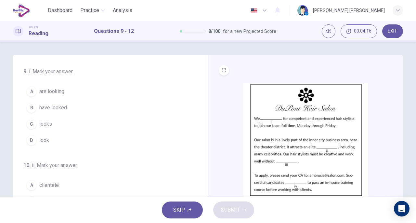
click at [58, 87] on span "are looking" at bounding box center [51, 91] width 25 height 8
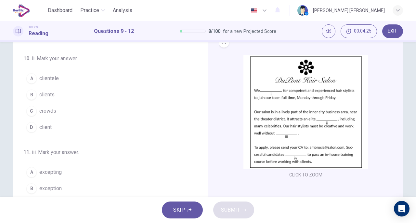
scroll to position [78, 0]
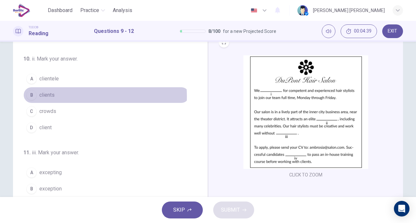
click at [50, 95] on span "clients" at bounding box center [46, 95] width 15 height 8
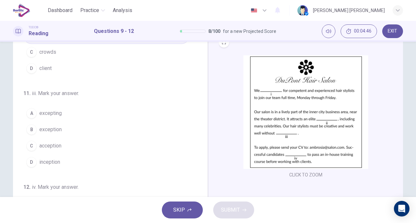
scroll to position [138, 0]
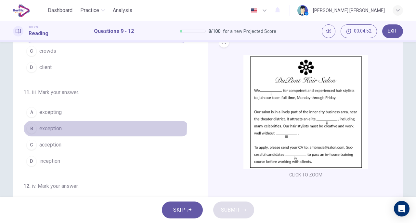
click at [58, 124] on span "exception" at bounding box center [50, 128] width 22 height 8
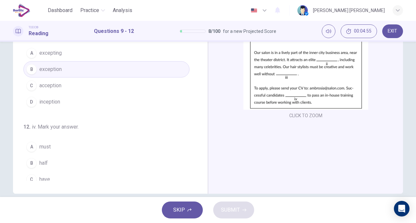
scroll to position [92, 0]
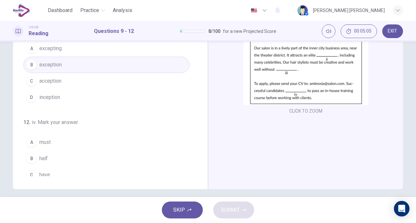
click at [45, 138] on span "must" at bounding box center [44, 142] width 11 height 8
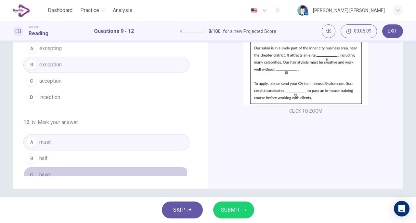
click at [54, 171] on button "C have" at bounding box center [106, 174] width 166 height 16
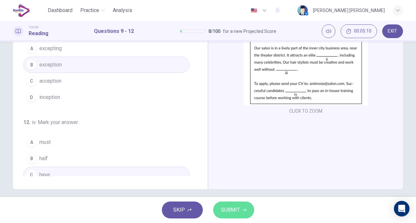
click at [225, 213] on span "SUBMIT" at bounding box center [230, 209] width 19 height 9
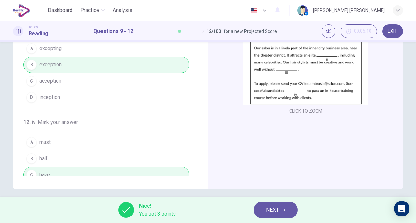
click at [267, 213] on span "NEXT" at bounding box center [272, 209] width 13 height 9
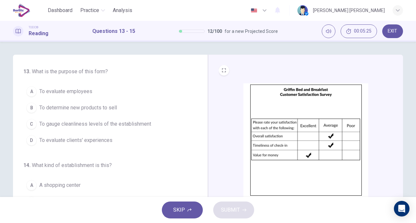
click at [98, 144] on button "D To evaluate clients' experiences" at bounding box center [106, 140] width 166 height 16
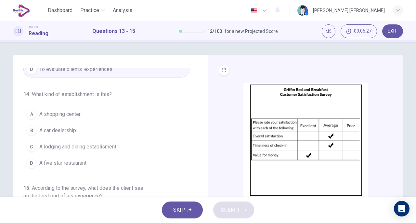
scroll to position [73, 0]
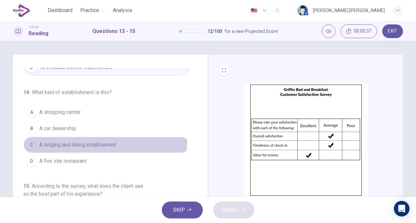
click at [50, 138] on button "C A lodging and dining establisment" at bounding box center [106, 144] width 166 height 16
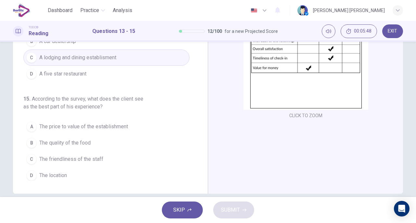
scroll to position [97, 0]
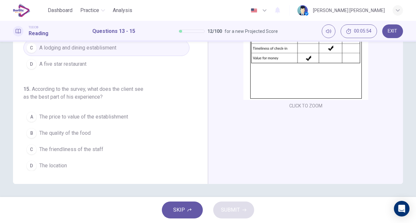
click at [109, 114] on span "The price to value of the establishment" at bounding box center [83, 117] width 89 height 8
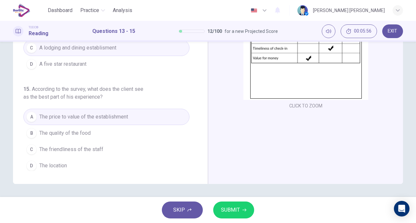
click at [232, 204] on button "SUBMIT" at bounding box center [233, 209] width 41 height 17
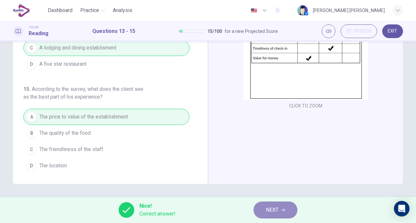
click at [272, 210] on span "NEXT" at bounding box center [272, 209] width 13 height 9
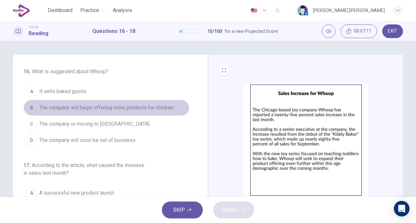
click at [161, 108] on span "The company will begin offering more products for children" at bounding box center [106, 108] width 134 height 8
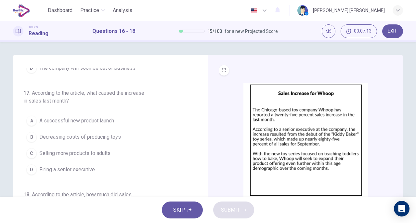
scroll to position [74, 0]
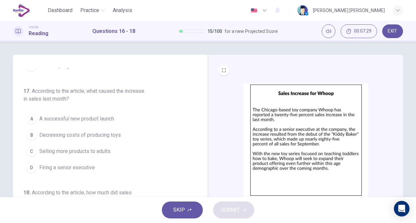
click at [92, 120] on span "A successful new product launch" at bounding box center [76, 119] width 75 height 8
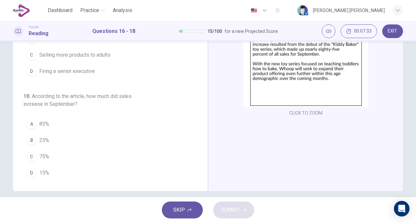
scroll to position [92, 0]
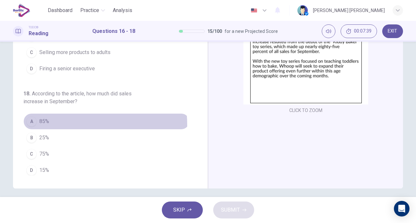
click at [46, 123] on button "A 85%" at bounding box center [106, 121] width 166 height 16
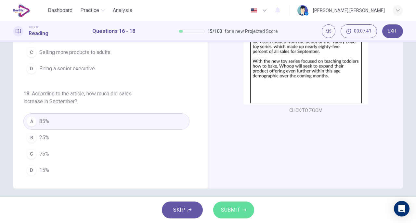
click at [231, 211] on span "SUBMIT" at bounding box center [230, 209] width 19 height 9
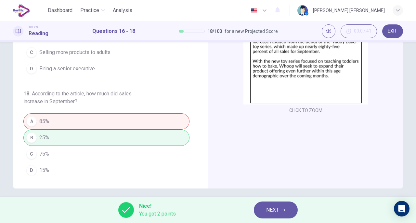
click at [267, 213] on span "NEXT" at bounding box center [272, 209] width 13 height 9
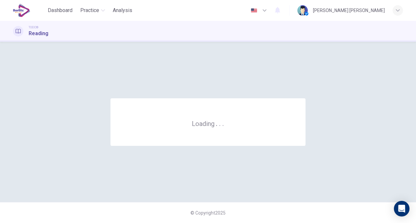
scroll to position [0, 0]
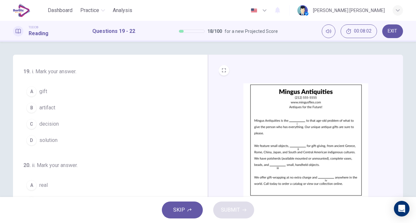
click at [45, 138] on span "solution" at bounding box center [48, 140] width 18 height 8
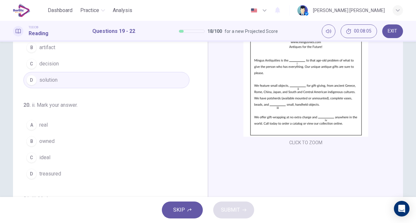
scroll to position [63, 0]
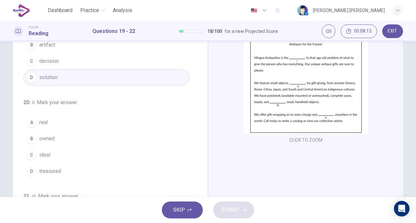
click at [47, 148] on button "C ideal" at bounding box center [106, 155] width 166 height 16
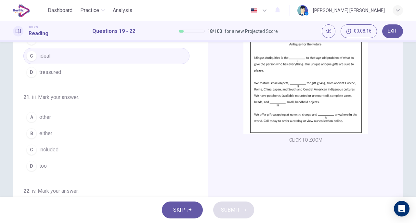
scroll to position [102, 0]
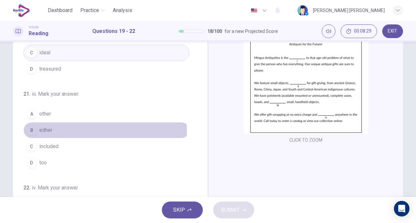
click at [46, 129] on span "either" at bounding box center [45, 130] width 13 height 8
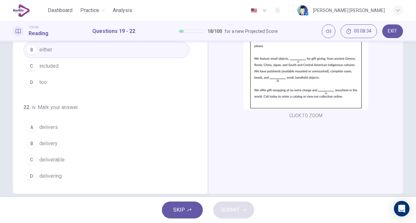
scroll to position [90, 0]
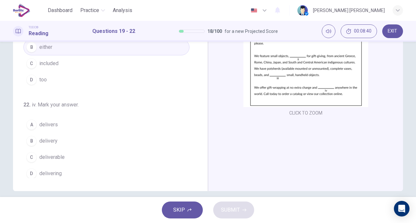
click at [52, 124] on span "delivers" at bounding box center [48, 125] width 19 height 8
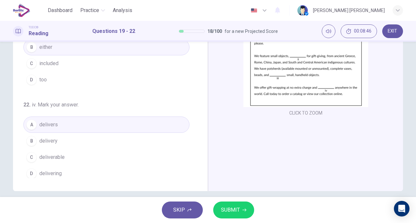
click at [230, 208] on span "SUBMIT" at bounding box center [230, 209] width 19 height 9
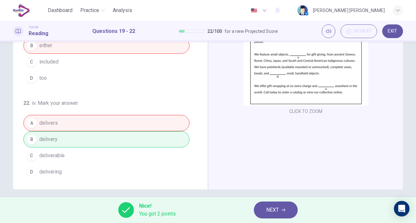
scroll to position [92, 0]
click at [275, 206] on span "NEXT" at bounding box center [272, 209] width 13 height 9
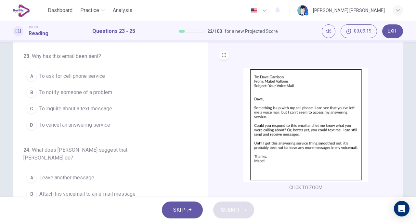
scroll to position [0, 0]
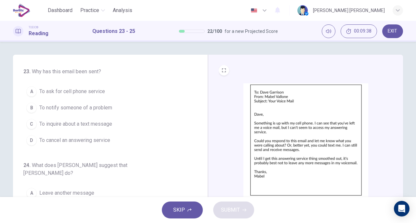
click at [84, 111] on span "To notify someone of a problem" at bounding box center [75, 108] width 73 height 8
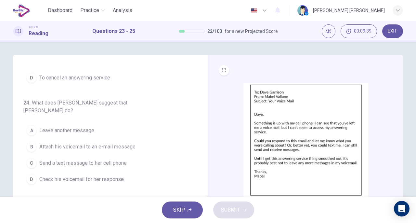
scroll to position [65, 0]
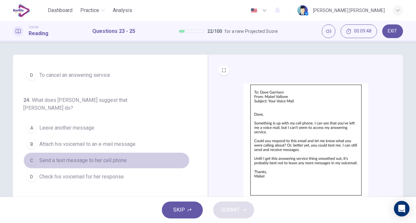
click at [118, 156] on span "Send a text message to her cell phone" at bounding box center [82, 160] width 87 height 8
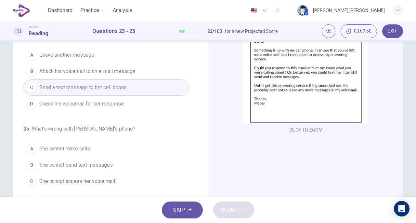
scroll to position [93, 0]
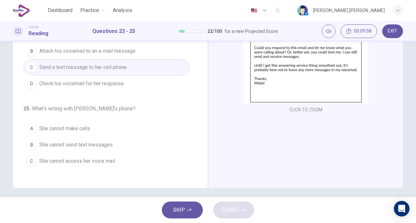
click at [110, 157] on span "She cannot access her voice mail" at bounding box center [77, 161] width 76 height 8
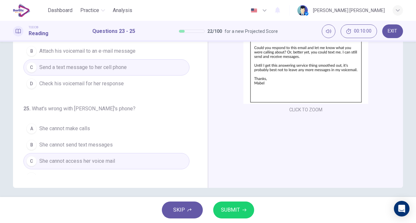
click at [243, 213] on button "SUBMIT" at bounding box center [233, 209] width 41 height 17
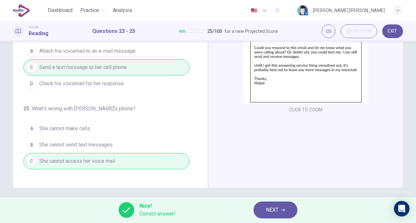
click at [278, 205] on button "NEXT" at bounding box center [275, 209] width 44 height 17
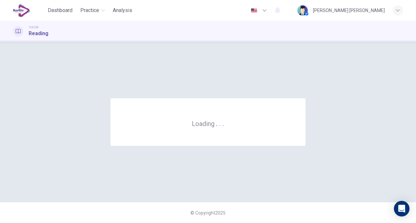
scroll to position [0, 0]
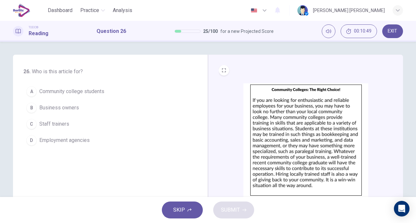
click at [80, 142] on span "Employment agencies" at bounding box center [64, 140] width 50 height 8
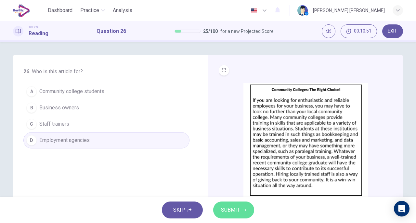
click at [226, 203] on button "SUBMIT" at bounding box center [233, 209] width 41 height 17
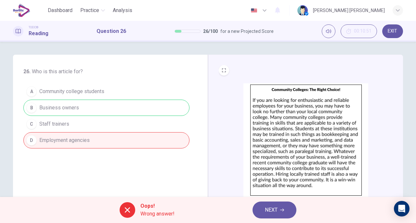
click at [286, 212] on button "NEXT" at bounding box center [274, 209] width 44 height 17
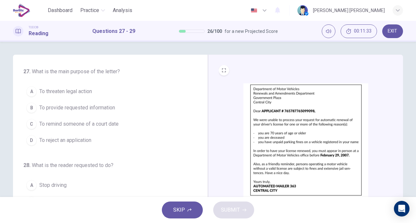
click at [83, 139] on span "To reject an application" at bounding box center [65, 140] width 52 height 8
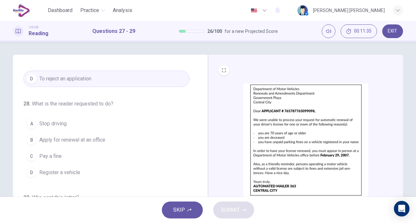
scroll to position [65, 0]
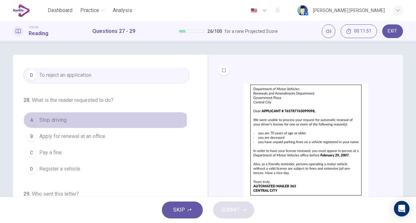
click at [37, 122] on button "A Stop driving" at bounding box center [106, 120] width 166 height 16
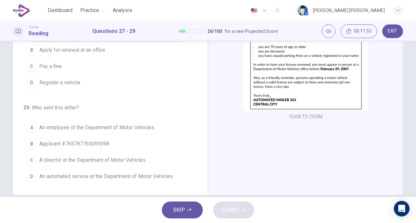
scroll to position [91, 0]
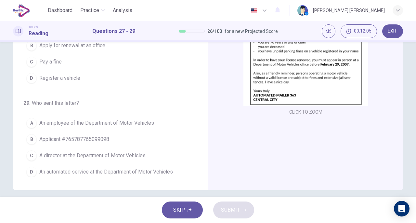
click at [134, 170] on span "An automated service at the Department of Motor Vehicles" at bounding box center [106, 172] width 134 height 8
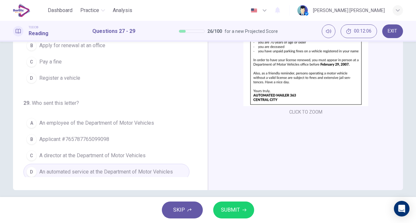
click at [232, 207] on span "SUBMIT" at bounding box center [230, 209] width 19 height 9
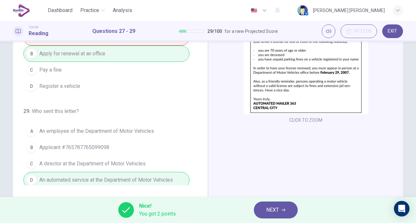
scroll to position [97, 0]
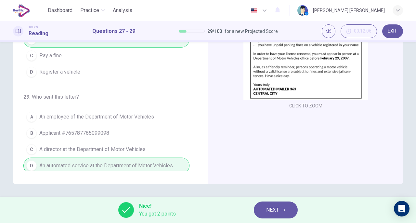
click at [270, 208] on span "NEXT" at bounding box center [272, 209] width 13 height 9
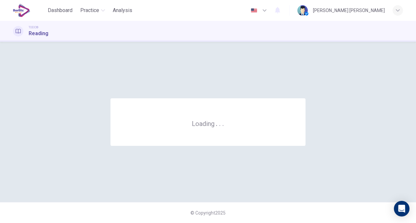
scroll to position [0, 0]
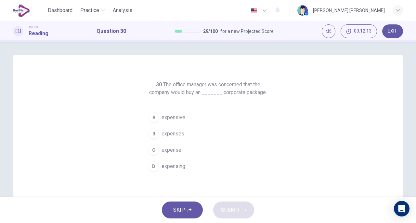
click at [172, 118] on span "expensive" at bounding box center [173, 117] width 24 height 8
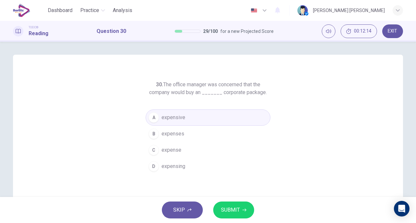
click at [232, 204] on button "SUBMIT" at bounding box center [233, 209] width 41 height 17
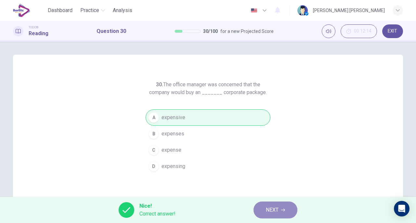
click at [278, 207] on span "NEXT" at bounding box center [272, 209] width 13 height 9
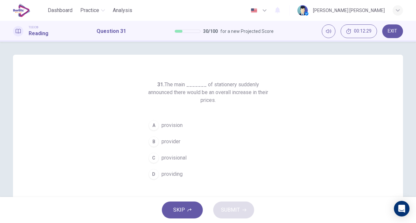
click at [174, 141] on span "provider" at bounding box center [170, 141] width 19 height 8
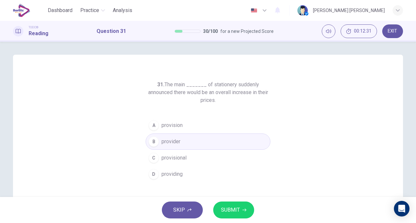
click at [226, 208] on span "SUBMIT" at bounding box center [230, 209] width 19 height 9
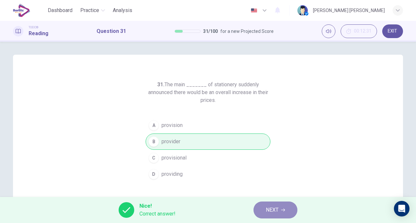
click at [282, 206] on button "NEXT" at bounding box center [275, 209] width 44 height 17
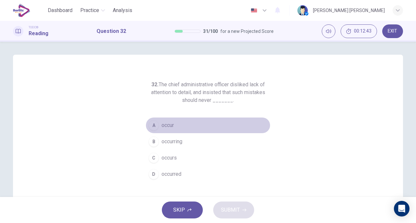
click at [168, 124] on span "occur" at bounding box center [167, 125] width 12 height 8
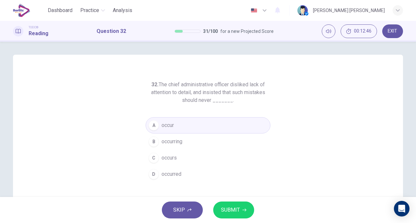
click at [232, 205] on span "SUBMIT" at bounding box center [230, 209] width 19 height 9
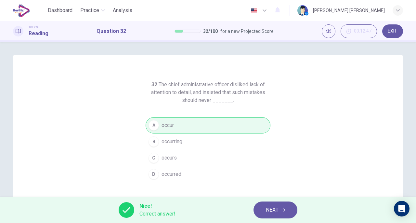
click at [269, 212] on span "NEXT" at bounding box center [272, 209] width 13 height 9
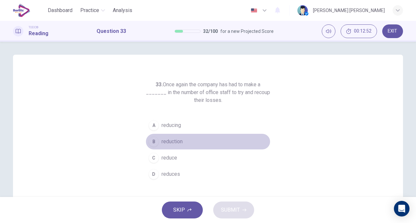
click at [176, 141] on span "reduction" at bounding box center [171, 141] width 21 height 8
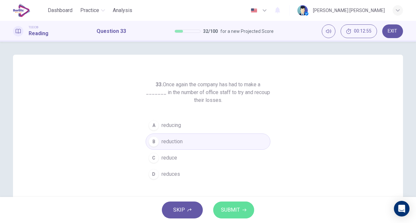
click at [233, 209] on span "SUBMIT" at bounding box center [230, 209] width 19 height 9
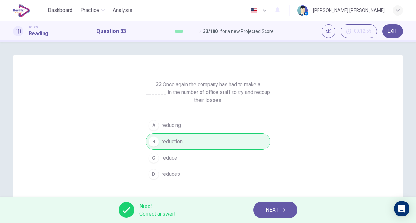
click at [270, 213] on span "NEXT" at bounding box center [272, 209] width 13 height 9
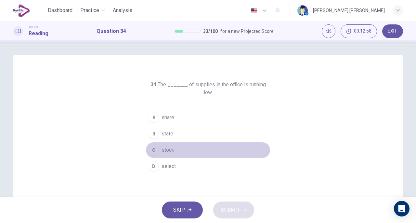
click at [172, 146] on span "stock" at bounding box center [167, 150] width 13 height 8
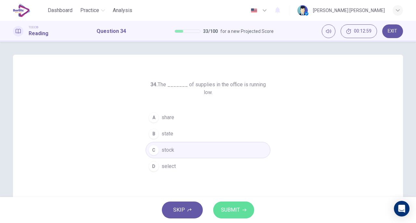
click at [228, 203] on button "SUBMIT" at bounding box center [233, 209] width 41 height 17
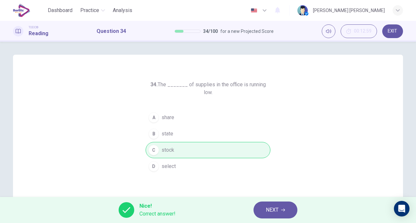
click at [285, 210] on icon "button" at bounding box center [283, 209] width 4 height 3
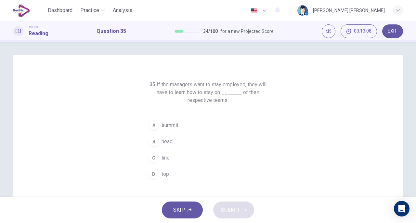
click at [164, 172] on span "top" at bounding box center [164, 174] width 7 height 8
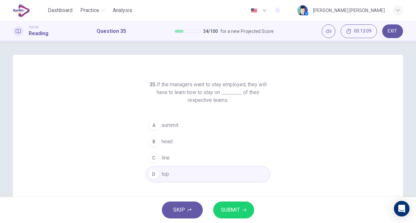
click at [227, 205] on span "SUBMIT" at bounding box center [230, 209] width 19 height 9
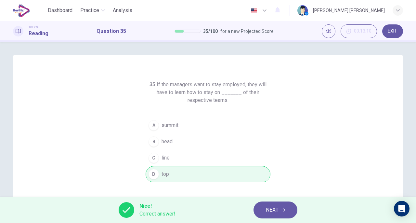
click at [267, 210] on span "NEXT" at bounding box center [272, 209] width 13 height 9
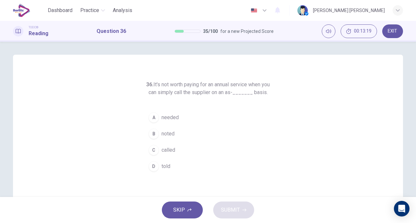
click at [169, 121] on span "needed" at bounding box center [169, 117] width 17 height 8
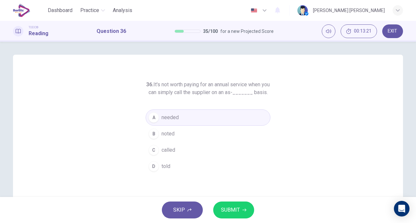
click at [230, 204] on button "SUBMIT" at bounding box center [233, 209] width 41 height 17
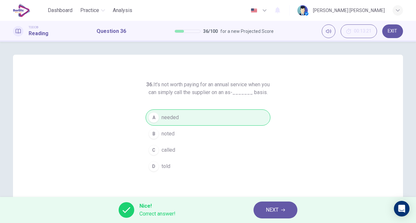
click at [267, 208] on span "NEXT" at bounding box center [272, 209] width 13 height 9
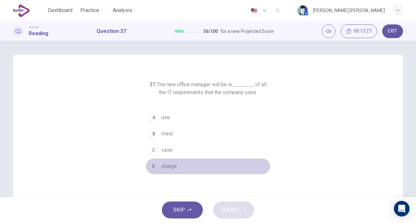
click at [169, 164] on span "charge" at bounding box center [168, 166] width 15 height 8
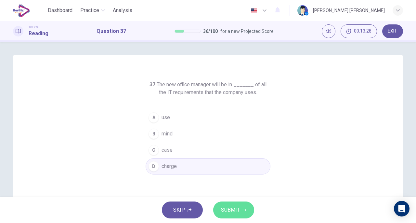
click at [234, 203] on button "SUBMIT" at bounding box center [233, 209] width 41 height 17
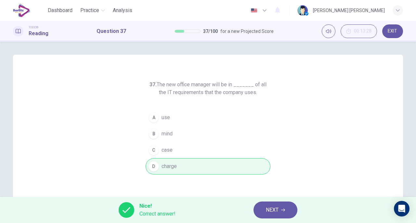
click at [265, 210] on button "NEXT" at bounding box center [275, 209] width 44 height 17
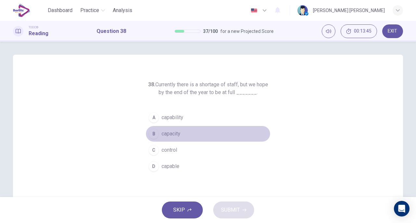
click at [169, 133] on span "capacity" at bounding box center [170, 134] width 19 height 8
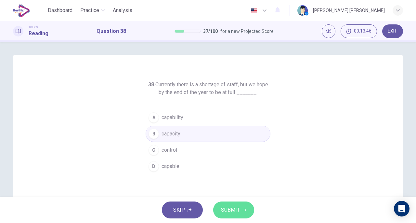
click at [225, 211] on span "SUBMIT" at bounding box center [230, 209] width 19 height 9
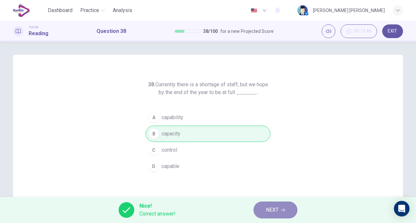
click at [265, 212] on button "NEXT" at bounding box center [275, 209] width 44 height 17
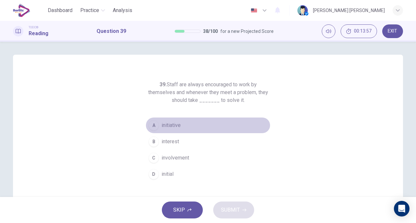
click at [171, 120] on button "A initiative" at bounding box center [208, 125] width 125 height 16
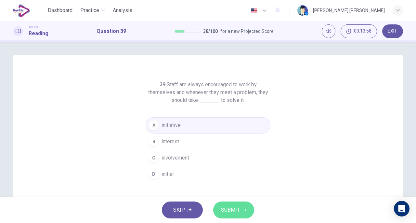
click at [222, 215] on button "SUBMIT" at bounding box center [233, 209] width 41 height 17
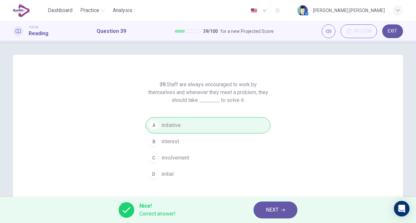
click at [263, 214] on button "NEXT" at bounding box center [275, 209] width 44 height 17
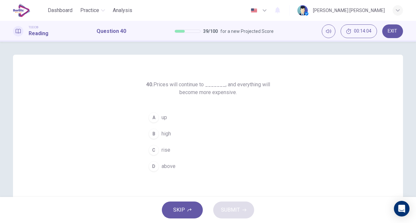
click at [155, 149] on div "C" at bounding box center [153, 150] width 10 height 10
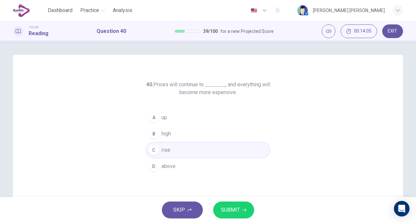
click at [225, 208] on span "SUBMIT" at bounding box center [230, 209] width 19 height 9
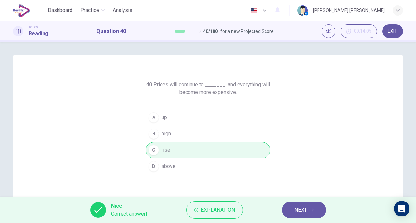
click at [287, 209] on button "NEXT" at bounding box center [304, 209] width 44 height 17
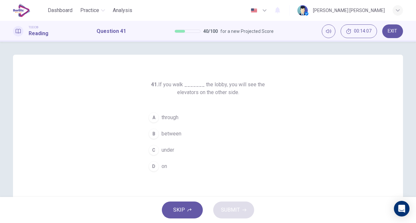
click at [172, 118] on span "through" at bounding box center [169, 117] width 17 height 8
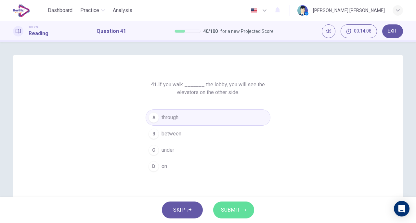
click at [228, 206] on span "SUBMIT" at bounding box center [230, 209] width 19 height 9
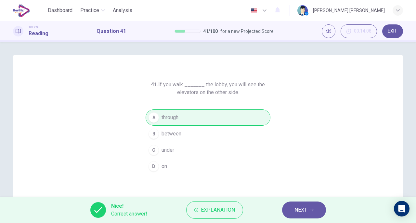
click at [294, 210] on button "NEXT" at bounding box center [304, 209] width 44 height 17
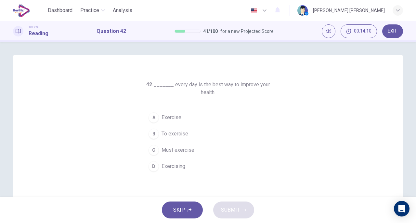
click at [174, 114] on span "Exercise" at bounding box center [171, 117] width 20 height 8
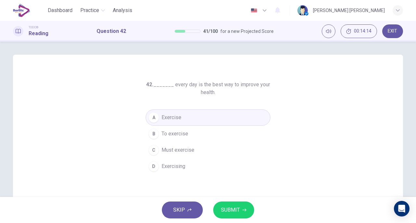
click at [170, 166] on span "Exercising" at bounding box center [173, 166] width 24 height 8
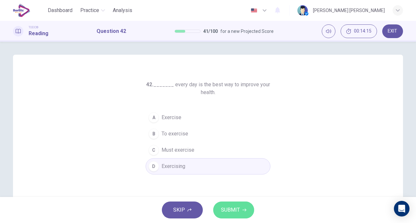
click at [239, 210] on span "SUBMIT" at bounding box center [230, 209] width 19 height 9
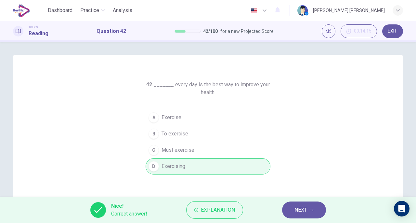
click at [298, 209] on span "NEXT" at bounding box center [300, 209] width 13 height 9
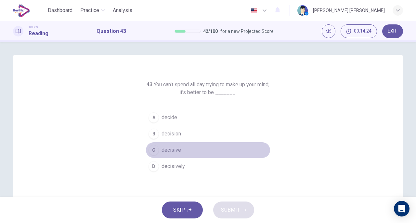
click at [175, 150] on span "decisive" at bounding box center [170, 150] width 19 height 8
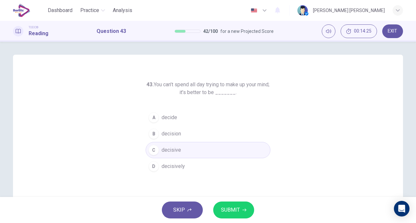
click at [225, 208] on span "SUBMIT" at bounding box center [230, 209] width 19 height 9
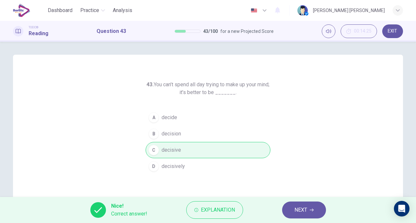
click at [293, 201] on button "NEXT" at bounding box center [304, 209] width 44 height 17
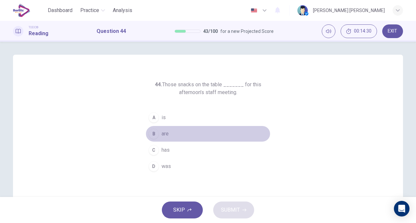
click at [166, 129] on button "B are" at bounding box center [208, 133] width 125 height 16
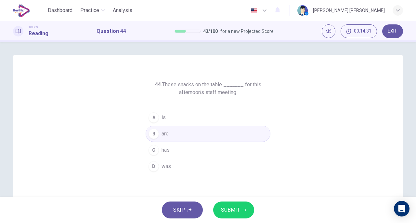
click at [228, 209] on span "SUBMIT" at bounding box center [230, 209] width 19 height 9
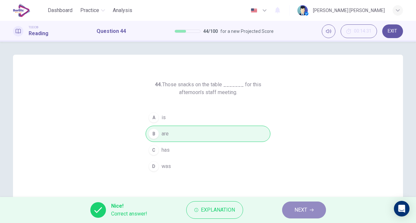
click at [296, 215] on button "NEXT" at bounding box center [304, 209] width 44 height 17
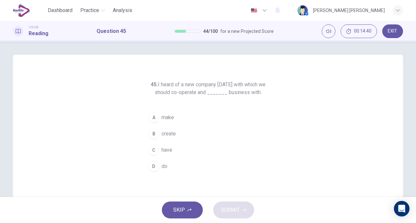
click at [162, 120] on span "make" at bounding box center [167, 117] width 12 height 8
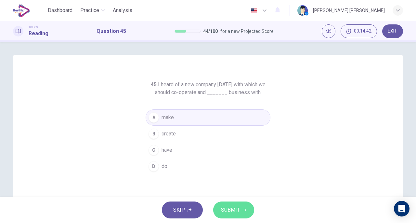
click at [232, 208] on span "SUBMIT" at bounding box center [230, 209] width 19 height 9
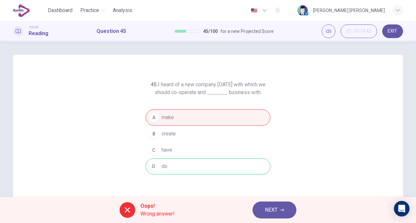
click at [273, 208] on span "NEXT" at bounding box center [271, 209] width 13 height 9
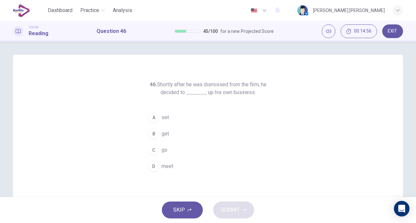
click at [153, 114] on div "A" at bounding box center [153, 117] width 10 height 10
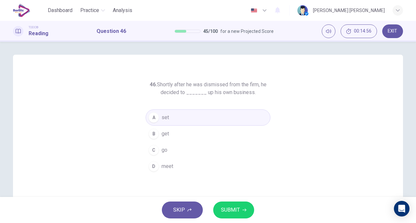
click at [235, 204] on button "SUBMIT" at bounding box center [233, 209] width 41 height 17
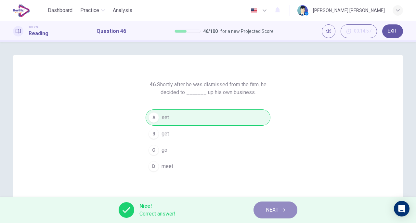
click at [276, 207] on span "NEXT" at bounding box center [272, 209] width 13 height 9
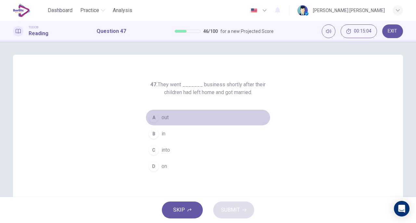
click at [168, 118] on button "A out" at bounding box center [208, 117] width 125 height 16
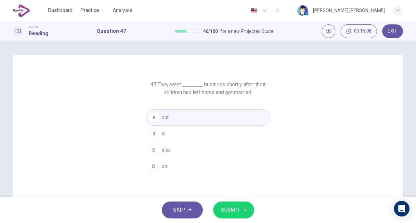
click at [225, 206] on span "SUBMIT" at bounding box center [230, 209] width 19 height 9
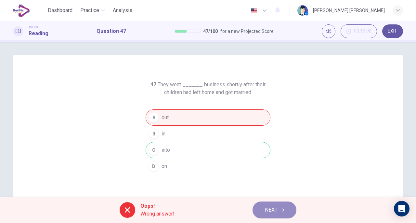
click at [261, 203] on button "NEXT" at bounding box center [274, 209] width 44 height 17
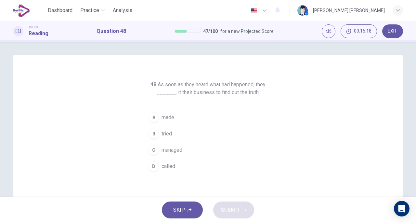
click at [175, 151] on span "managed" at bounding box center [171, 150] width 21 height 8
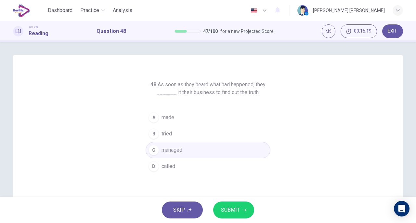
click at [219, 206] on button "SUBMIT" at bounding box center [233, 209] width 41 height 17
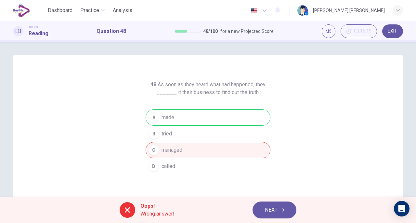
click at [270, 208] on span "NEXT" at bounding box center [271, 209] width 13 height 9
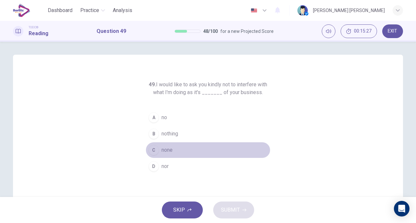
click at [171, 150] on span "none" at bounding box center [166, 150] width 11 height 8
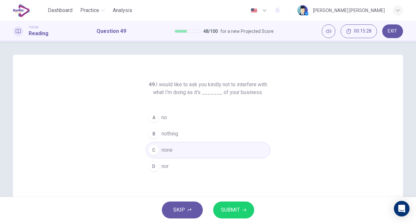
click at [226, 206] on span "SUBMIT" at bounding box center [230, 209] width 19 height 9
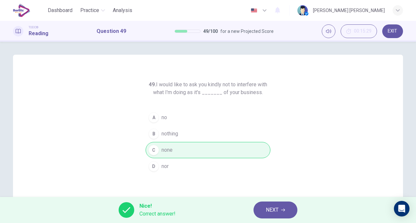
click at [266, 207] on span "NEXT" at bounding box center [272, 209] width 13 height 9
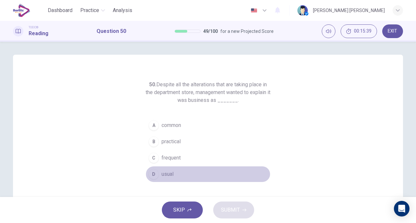
click at [167, 174] on span "usual" at bounding box center [167, 174] width 12 height 8
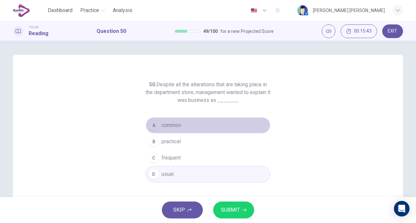
click at [166, 126] on span "common" at bounding box center [170, 125] width 19 height 8
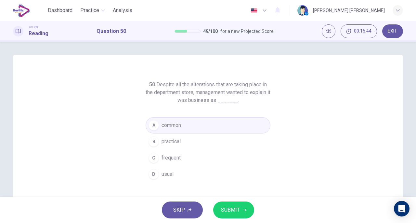
click at [218, 210] on button "SUBMIT" at bounding box center [233, 209] width 41 height 17
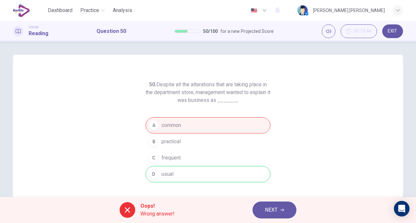
click at [267, 209] on span "NEXT" at bounding box center [271, 209] width 13 height 9
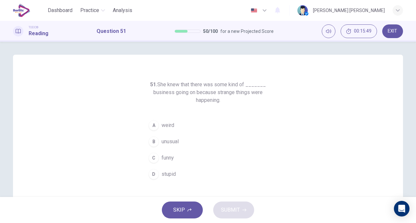
click at [172, 158] on span "funny" at bounding box center [167, 158] width 12 height 8
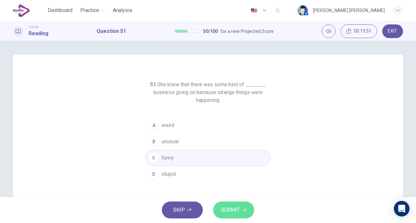
click at [228, 201] on button "SUBMIT" at bounding box center [233, 209] width 41 height 17
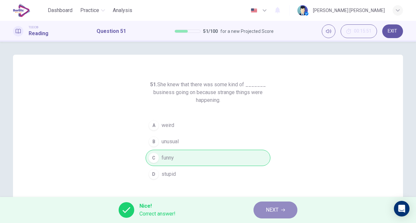
click at [269, 208] on span "NEXT" at bounding box center [272, 209] width 13 height 9
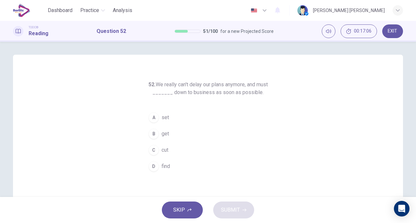
click at [163, 151] on span "cut" at bounding box center [164, 150] width 7 height 8
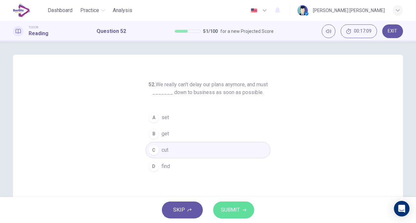
click at [225, 208] on span "SUBMIT" at bounding box center [230, 209] width 19 height 9
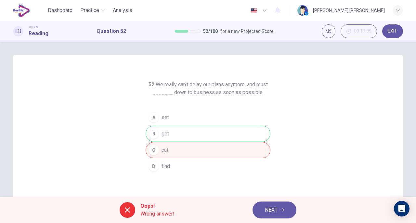
click at [252, 211] on div "Oops! Wrong answer! NEXT" at bounding box center [208, 210] width 416 height 26
click at [259, 209] on button "NEXT" at bounding box center [274, 209] width 44 height 17
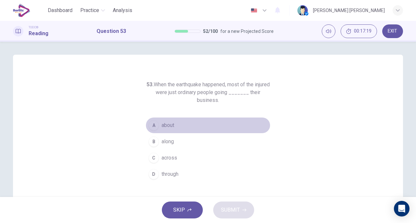
click at [163, 126] on span "about" at bounding box center [167, 125] width 13 height 8
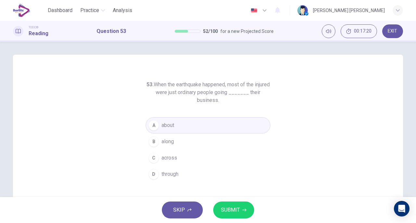
click at [227, 209] on span "SUBMIT" at bounding box center [230, 209] width 19 height 9
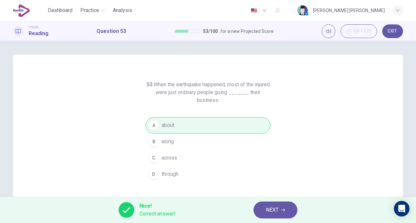
click at [266, 207] on span "NEXT" at bounding box center [272, 209] width 13 height 9
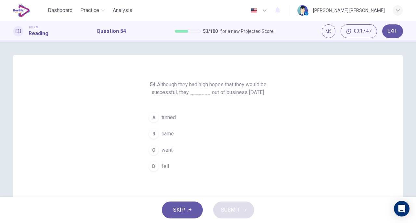
click at [163, 154] on span "went" at bounding box center [166, 150] width 11 height 8
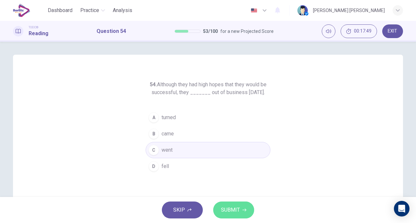
click at [229, 206] on span "SUBMIT" at bounding box center [230, 209] width 19 height 9
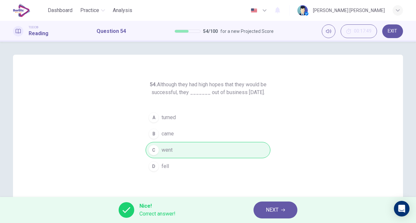
click at [263, 214] on button "NEXT" at bounding box center [275, 209] width 44 height 17
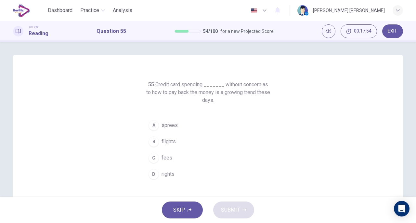
click at [161, 154] on span "fees" at bounding box center [166, 158] width 11 height 8
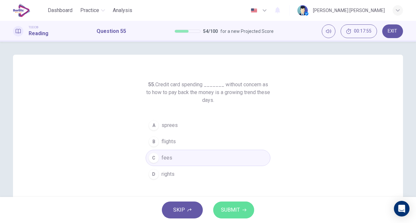
click at [235, 203] on button "SUBMIT" at bounding box center [233, 209] width 41 height 17
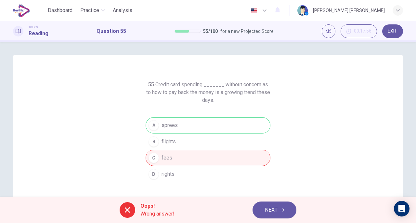
click at [264, 205] on button "NEXT" at bounding box center [274, 209] width 44 height 17
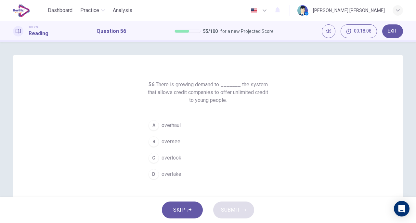
click at [174, 141] on span "oversee" at bounding box center [170, 141] width 19 height 8
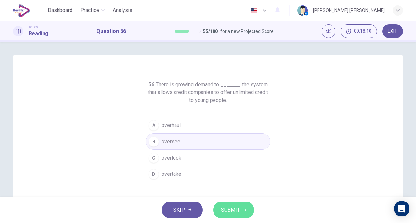
click at [229, 208] on span "SUBMIT" at bounding box center [230, 209] width 19 height 9
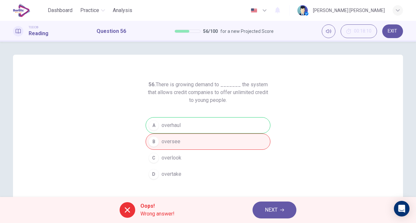
click at [278, 208] on button "NEXT" at bounding box center [274, 209] width 44 height 17
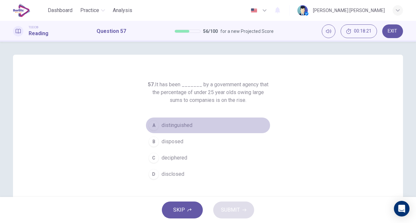
click at [176, 125] on span "distinguished" at bounding box center [176, 125] width 31 height 8
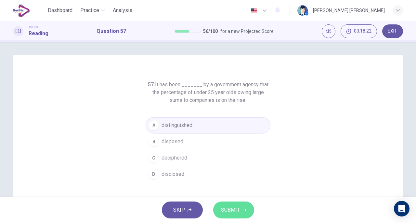
click at [228, 208] on span "SUBMIT" at bounding box center [230, 209] width 19 height 9
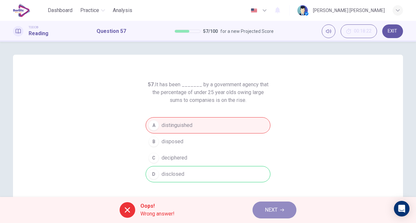
click at [273, 206] on span "NEXT" at bounding box center [271, 209] width 13 height 9
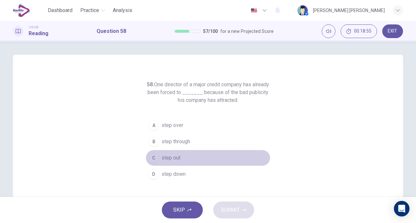
click at [171, 154] on span "step out" at bounding box center [170, 158] width 19 height 8
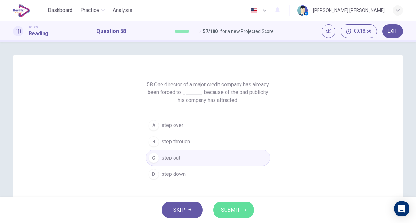
click at [229, 205] on span "SUBMIT" at bounding box center [230, 209] width 19 height 9
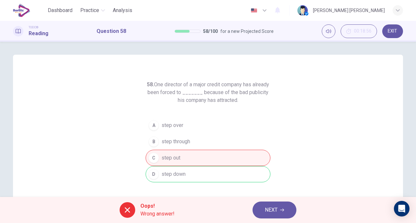
click at [268, 207] on span "NEXT" at bounding box center [271, 209] width 13 height 9
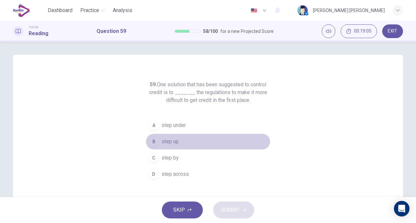
click at [165, 139] on span "step up" at bounding box center [169, 141] width 17 height 8
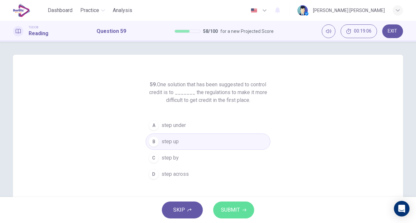
click at [233, 205] on span "SUBMIT" at bounding box center [230, 209] width 19 height 9
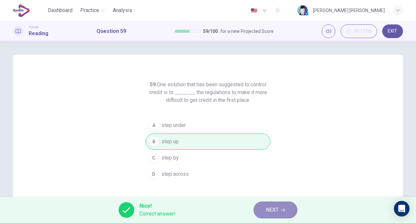
click at [263, 211] on button "NEXT" at bounding box center [275, 209] width 44 height 17
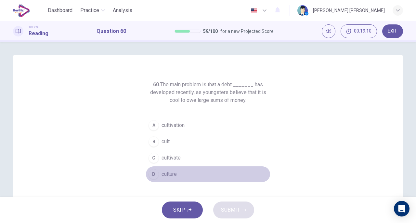
click at [164, 174] on span "culture" at bounding box center [168, 174] width 15 height 8
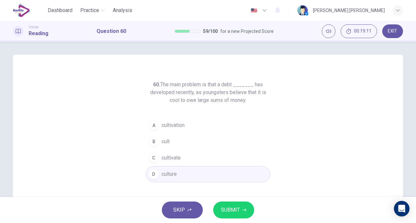
click at [223, 205] on span "SUBMIT" at bounding box center [230, 209] width 19 height 9
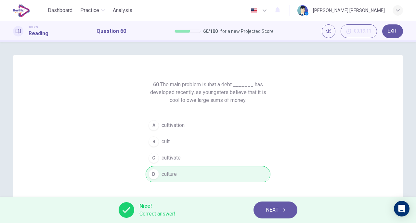
click at [268, 204] on button "NEXT" at bounding box center [275, 209] width 44 height 17
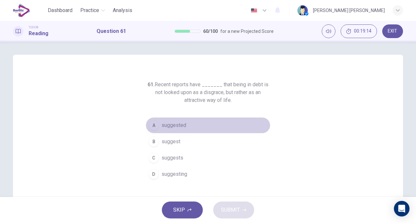
click at [174, 126] on span "suggested" at bounding box center [173, 125] width 25 height 8
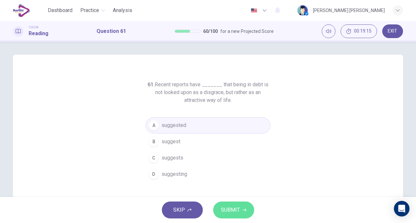
click at [225, 206] on span "SUBMIT" at bounding box center [230, 209] width 19 height 9
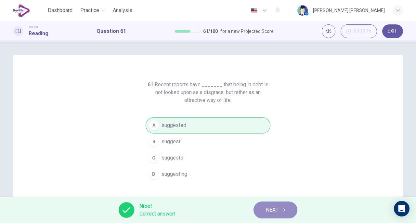
click at [280, 209] on button "NEXT" at bounding box center [275, 209] width 44 height 17
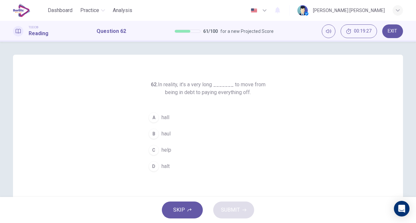
click at [166, 119] on span "hall" at bounding box center [165, 117] width 8 height 8
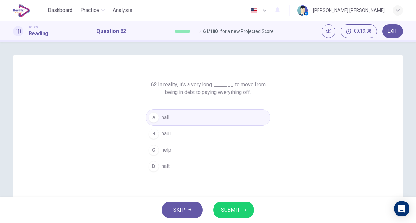
click at [230, 210] on span "SUBMIT" at bounding box center [230, 209] width 19 height 9
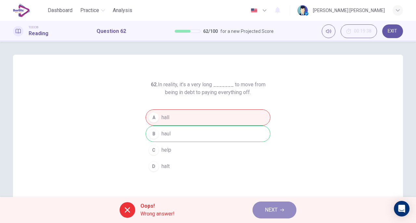
click at [270, 206] on span "NEXT" at bounding box center [271, 209] width 13 height 9
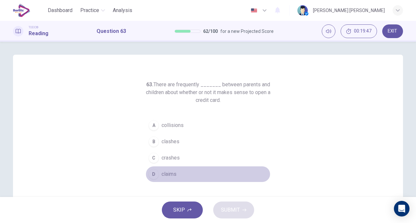
click at [170, 169] on button "D claims" at bounding box center [208, 174] width 125 height 16
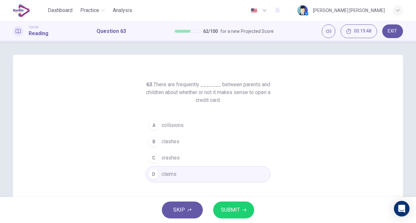
click at [230, 205] on button "SUBMIT" at bounding box center [233, 209] width 41 height 17
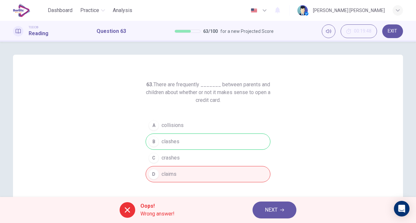
click at [273, 213] on span "NEXT" at bounding box center [271, 209] width 13 height 9
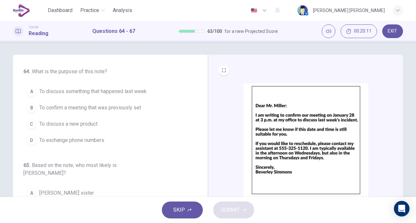
click at [120, 109] on span "To confirm a meeting that was previously set" at bounding box center [90, 108] width 102 height 8
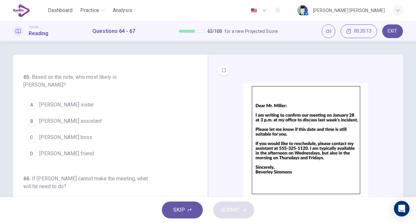
scroll to position [87, 0]
click at [67, 135] on span "Mr. Miller's boss" at bounding box center [65, 139] width 53 height 8
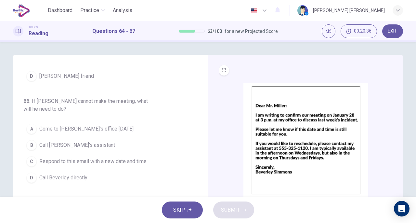
scroll to position [167, 0]
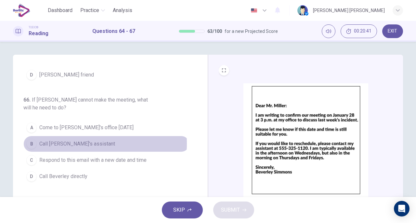
click at [75, 140] on span "Call Beverly's assistant" at bounding box center [77, 144] width 76 height 8
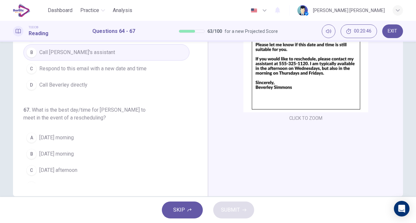
scroll to position [84, 0]
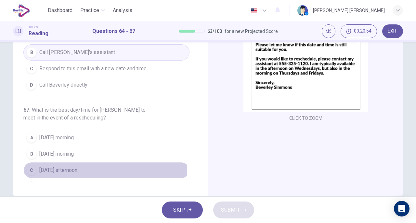
click at [77, 166] on span "Wednesday afternoon" at bounding box center [58, 170] width 38 height 8
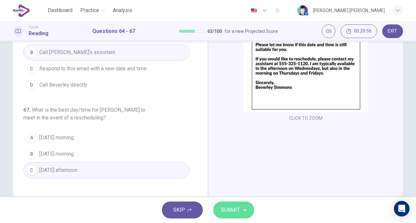
click at [231, 209] on span "SUBMIT" at bounding box center [230, 209] width 19 height 9
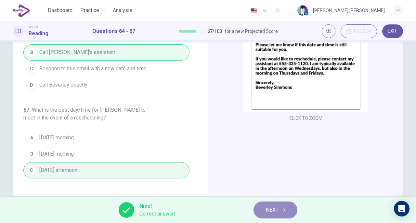
click at [268, 211] on span "NEXT" at bounding box center [272, 209] width 13 height 9
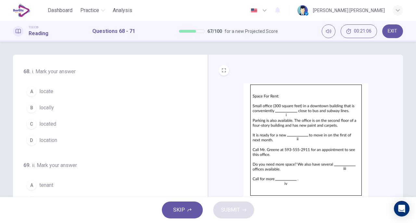
click at [50, 123] on span "located" at bounding box center [47, 124] width 17 height 8
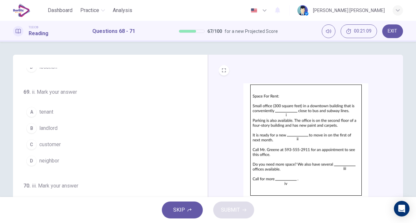
scroll to position [73, 0]
click at [53, 127] on span "landlord" at bounding box center [48, 128] width 18 height 8
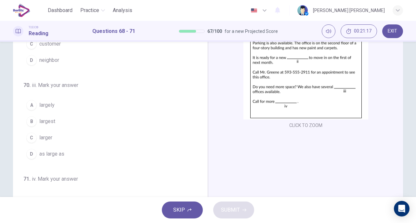
scroll to position [97, 0]
click at [48, 134] on span "larger" at bounding box center [45, 137] width 13 height 8
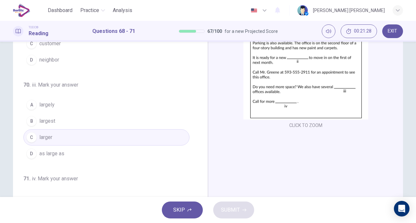
drag, startPoint x: 197, startPoint y: 131, endPoint x: 198, endPoint y: 144, distance: 12.7
click at [198, 144] on div "68 . i. Mark your answer A locate B locally C located D location 69 . ii. Mark …" at bounding box center [112, 90] width 179 height 200
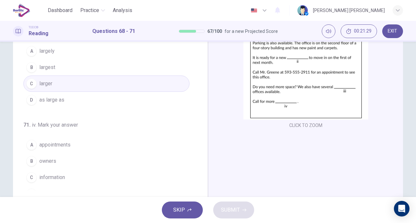
scroll to position [158, 0]
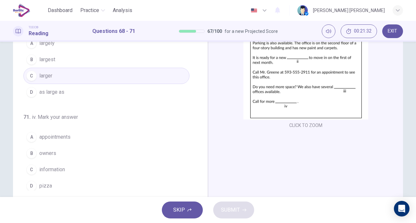
click at [59, 162] on button "C information" at bounding box center [106, 169] width 166 height 16
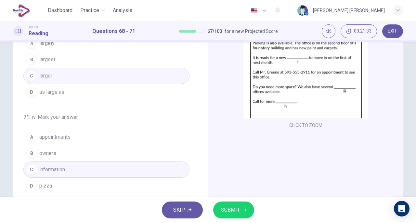
click at [234, 202] on button "SUBMIT" at bounding box center [233, 209] width 41 height 17
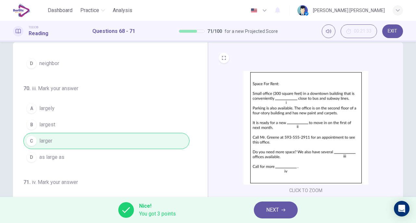
scroll to position [0, 0]
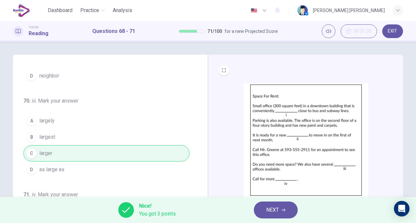
drag, startPoint x: 201, startPoint y: 179, endPoint x: 199, endPoint y: 141, distance: 37.7
click at [199, 141] on div "68 . i. Mark your answer A locate B locally C located D location 69 . ii. Mark …" at bounding box center [110, 168] width 195 height 226
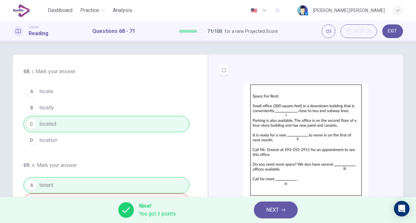
click at [265, 206] on button "NEXT" at bounding box center [276, 209] width 44 height 17
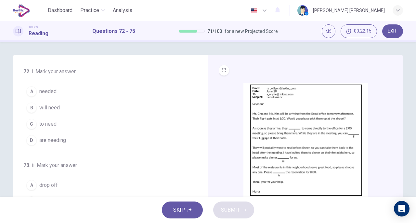
click at [51, 106] on span "will need" at bounding box center [49, 108] width 20 height 8
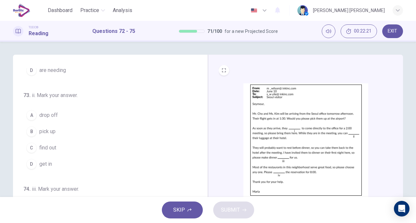
scroll to position [71, 0]
click at [51, 118] on button "A drop off" at bounding box center [106, 114] width 166 height 16
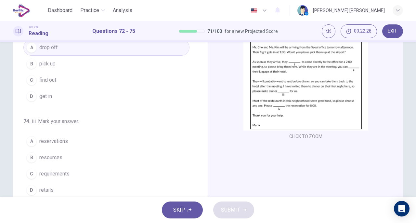
scroll to position [74, 0]
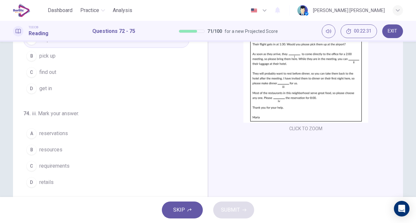
click at [58, 130] on span "reservations" at bounding box center [53, 133] width 29 height 8
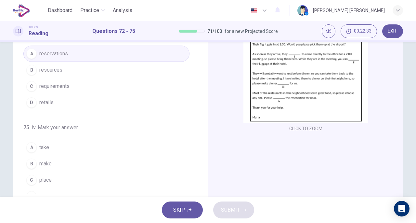
scroll to position [158, 0]
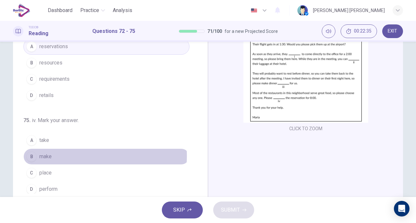
click at [55, 152] on button "B make" at bounding box center [106, 156] width 166 height 16
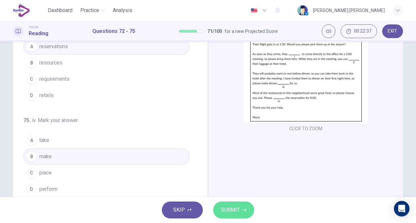
click at [229, 209] on span "SUBMIT" at bounding box center [230, 209] width 19 height 9
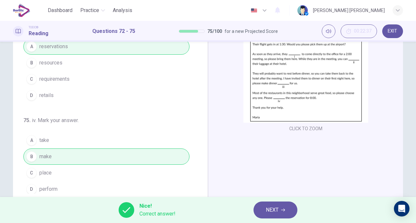
click at [263, 210] on button "NEXT" at bounding box center [275, 209] width 44 height 17
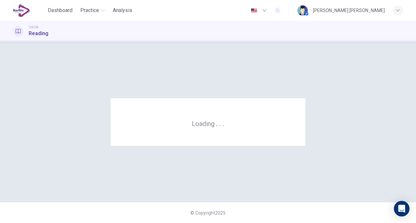
scroll to position [0, 0]
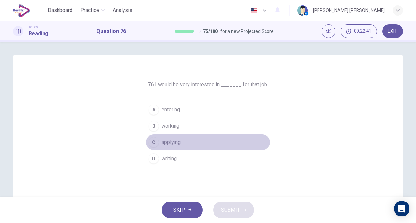
click at [172, 143] on span "applying" at bounding box center [170, 142] width 19 height 8
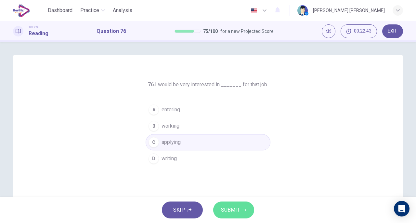
click at [224, 206] on span "SUBMIT" at bounding box center [230, 209] width 19 height 9
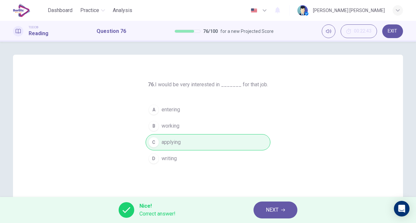
click at [269, 207] on span "NEXT" at bounding box center [272, 209] width 13 height 9
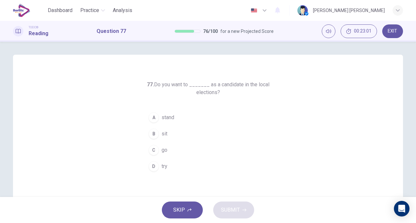
click at [157, 149] on button "C go" at bounding box center [208, 150] width 125 height 16
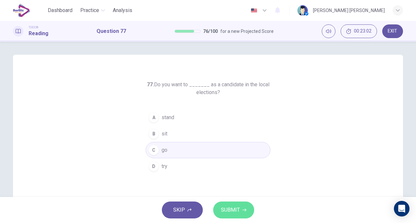
click at [235, 207] on span "SUBMIT" at bounding box center [230, 209] width 19 height 9
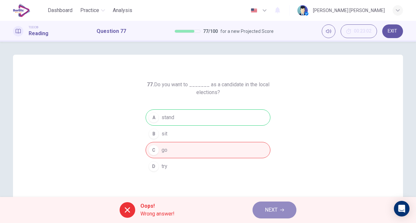
click at [270, 208] on span "NEXT" at bounding box center [271, 209] width 13 height 9
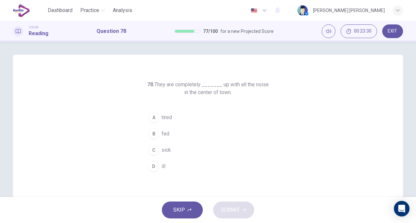
click at [161, 131] on span "fed" at bounding box center [165, 134] width 8 height 8
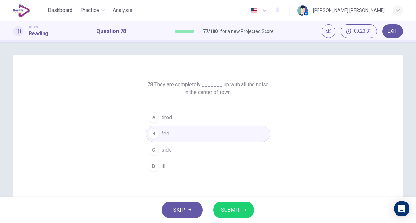
click at [227, 214] on button "SUBMIT" at bounding box center [233, 209] width 41 height 17
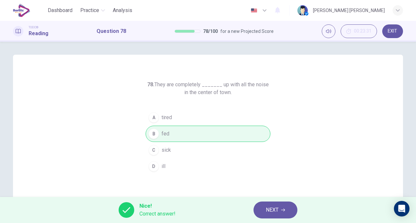
click at [270, 210] on span "NEXT" at bounding box center [272, 209] width 13 height 9
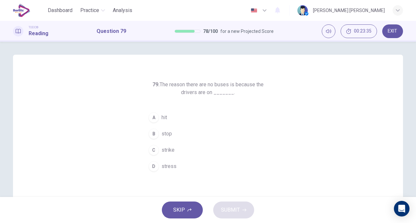
click at [163, 148] on span "strike" at bounding box center [167, 150] width 13 height 8
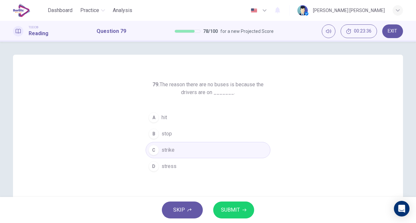
click at [234, 211] on span "SUBMIT" at bounding box center [230, 209] width 19 height 9
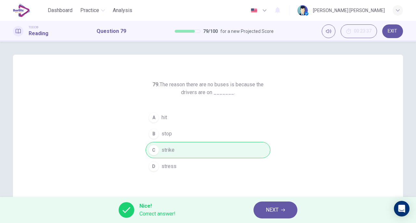
click at [279, 207] on button "NEXT" at bounding box center [275, 209] width 44 height 17
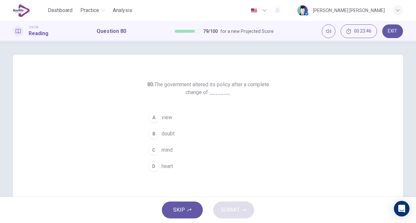
click at [162, 147] on span "mind" at bounding box center [166, 150] width 11 height 8
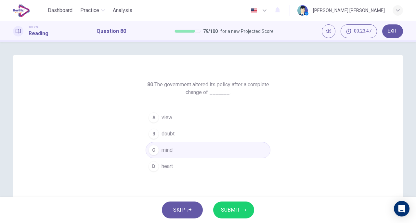
click at [161, 166] on span "heart" at bounding box center [166, 166] width 11 height 8
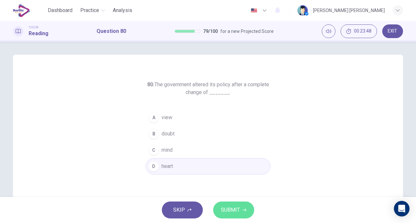
click at [232, 204] on button "SUBMIT" at bounding box center [233, 209] width 41 height 17
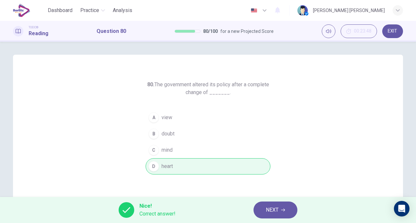
click at [263, 208] on button "NEXT" at bounding box center [275, 209] width 44 height 17
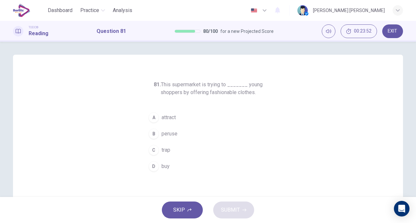
click at [162, 115] on span "attract" at bounding box center [168, 117] width 14 height 8
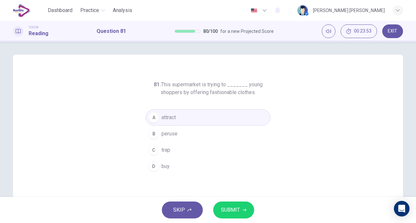
click at [224, 209] on span "SUBMIT" at bounding box center [230, 209] width 19 height 9
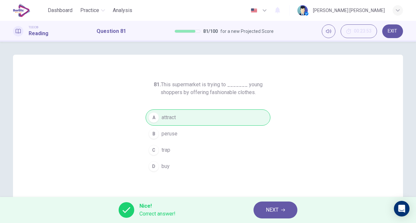
click at [265, 209] on button "NEXT" at bounding box center [275, 209] width 44 height 17
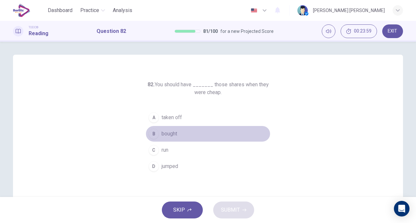
click at [165, 136] on span "bought" at bounding box center [169, 134] width 16 height 8
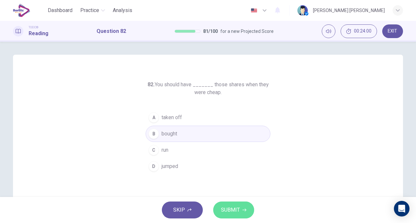
click at [227, 206] on span "SUBMIT" at bounding box center [230, 209] width 19 height 9
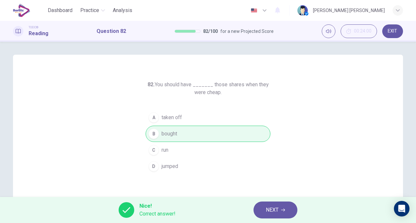
click at [281, 208] on button "NEXT" at bounding box center [275, 209] width 44 height 17
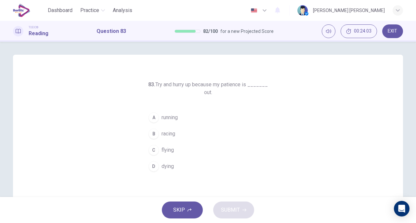
click at [170, 119] on span "running" at bounding box center [169, 117] width 16 height 8
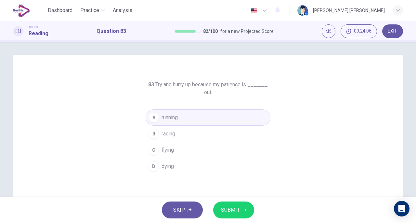
click at [228, 210] on span "SUBMIT" at bounding box center [230, 209] width 19 height 9
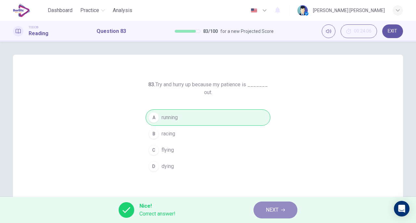
click at [259, 207] on button "NEXT" at bounding box center [275, 209] width 44 height 17
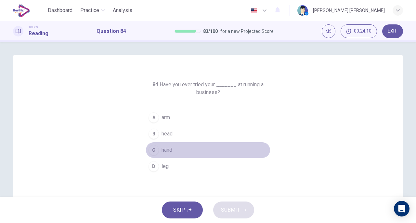
click at [161, 148] on span "hand" at bounding box center [166, 150] width 11 height 8
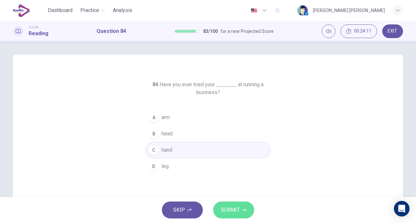
click at [226, 204] on button "SUBMIT" at bounding box center [233, 209] width 41 height 17
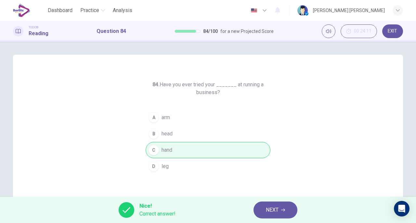
click at [264, 208] on button "NEXT" at bounding box center [275, 209] width 44 height 17
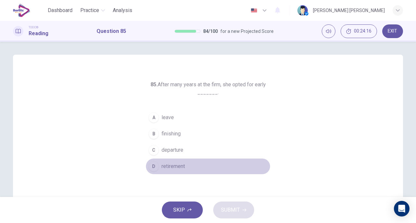
click at [177, 167] on span "retirement" at bounding box center [172, 166] width 23 height 8
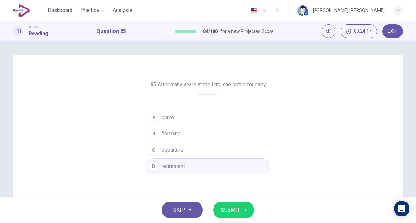
click at [240, 207] on button "SUBMIT" at bounding box center [233, 209] width 41 height 17
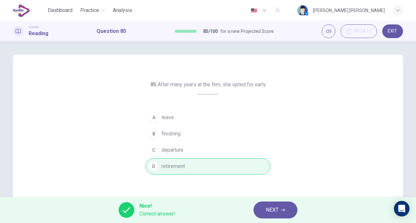
click at [267, 205] on span "NEXT" at bounding box center [272, 209] width 13 height 9
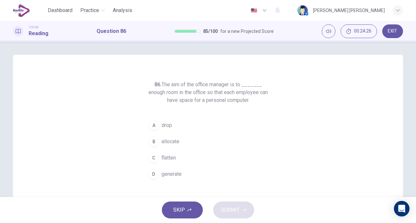
click at [165, 138] on span "allocate" at bounding box center [170, 141] width 18 height 8
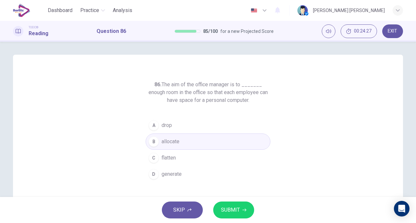
click at [224, 206] on span "SUBMIT" at bounding box center [230, 209] width 19 height 9
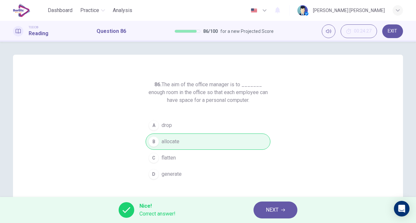
click at [259, 212] on button "NEXT" at bounding box center [275, 209] width 44 height 17
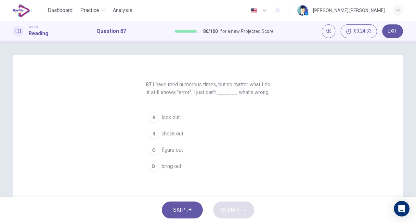
click at [179, 154] on span "figure out" at bounding box center [171, 150] width 21 height 8
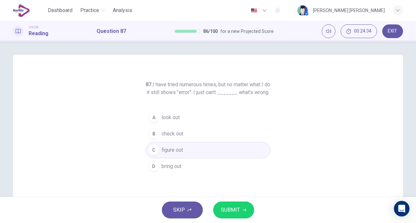
click at [230, 214] on span "SUBMIT" at bounding box center [230, 209] width 19 height 9
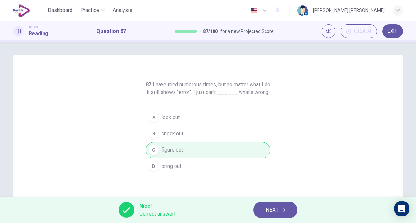
click at [267, 211] on span "NEXT" at bounding box center [272, 209] width 13 height 9
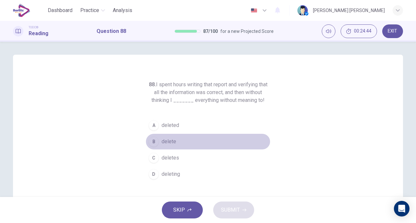
click at [168, 142] on span "delete" at bounding box center [168, 141] width 15 height 8
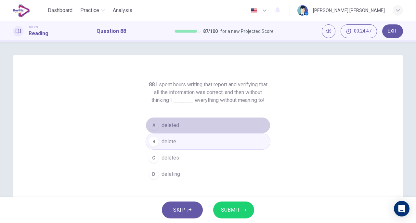
click at [170, 124] on span "deleted" at bounding box center [170, 125] width 18 height 8
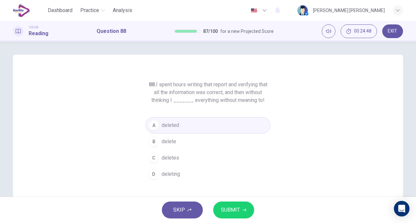
click at [230, 208] on span "SUBMIT" at bounding box center [230, 209] width 19 height 9
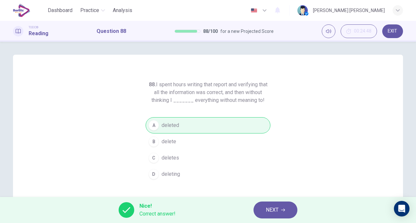
click at [268, 212] on span "NEXT" at bounding box center [272, 209] width 13 height 9
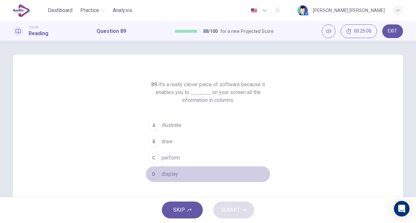
click at [173, 168] on button "D display" at bounding box center [208, 174] width 125 height 16
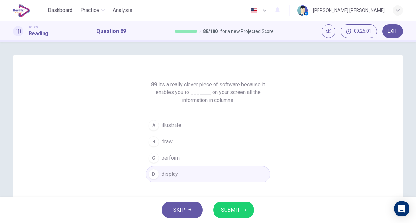
click at [237, 209] on span "SUBMIT" at bounding box center [230, 209] width 19 height 9
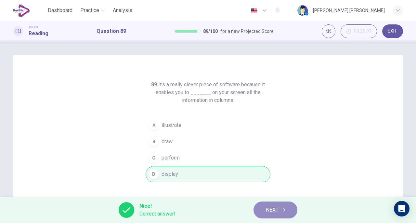
click at [265, 210] on button "NEXT" at bounding box center [275, 209] width 44 height 17
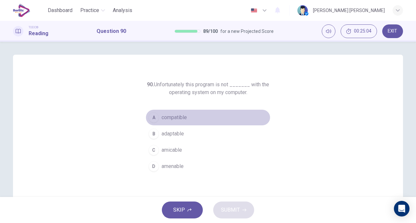
click at [176, 112] on button "A compatible" at bounding box center [208, 117] width 125 height 16
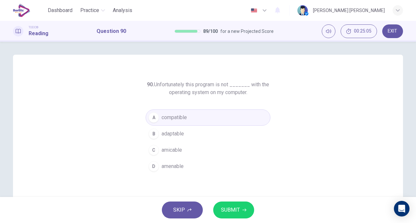
click at [228, 210] on span "SUBMIT" at bounding box center [230, 209] width 19 height 9
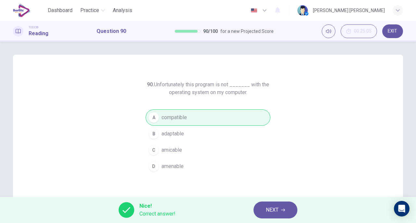
click at [257, 208] on button "NEXT" at bounding box center [275, 209] width 44 height 17
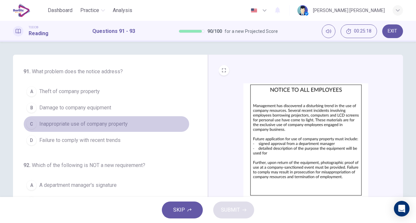
click at [124, 123] on span "Inappropriate use of company property" at bounding box center [83, 124] width 88 height 8
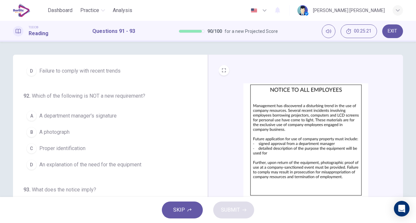
scroll to position [70, 0]
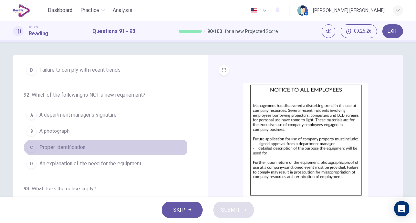
click at [69, 144] on span "Proper identification" at bounding box center [62, 147] width 46 height 8
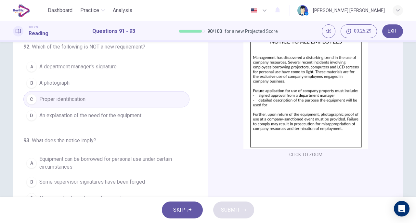
scroll to position [97, 0]
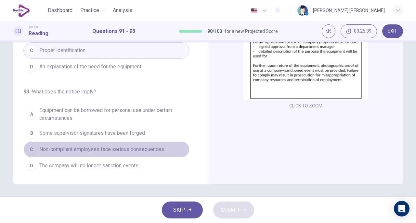
click at [145, 145] on span "Non-compliant employees face serious consequences" at bounding box center [101, 149] width 125 height 8
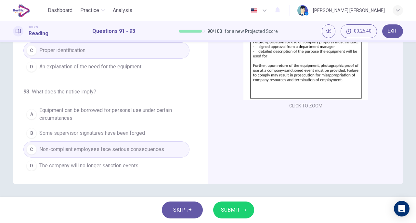
click at [232, 205] on span "SUBMIT" at bounding box center [230, 209] width 19 height 9
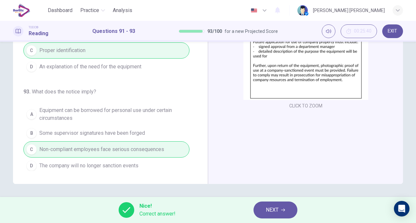
click at [279, 205] on button "NEXT" at bounding box center [275, 209] width 44 height 17
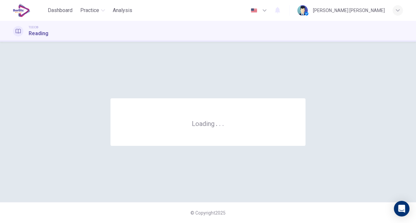
scroll to position [0, 0]
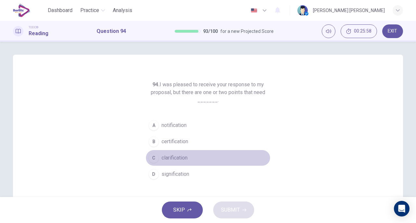
click at [181, 159] on span "clarification" at bounding box center [174, 158] width 26 height 8
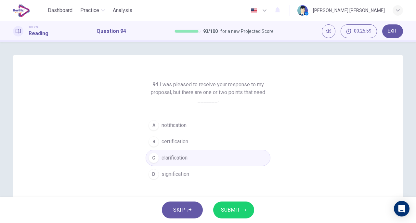
click at [231, 206] on span "SUBMIT" at bounding box center [230, 209] width 19 height 9
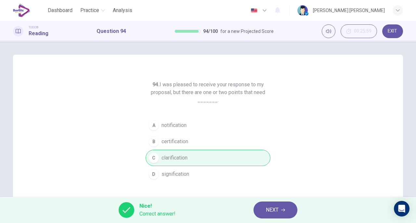
click at [268, 213] on span "NEXT" at bounding box center [272, 209] width 13 height 9
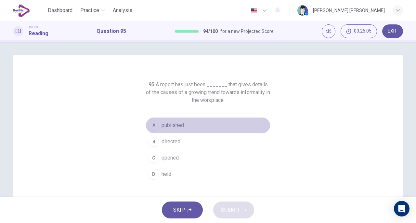
click at [176, 125] on span "published" at bounding box center [172, 125] width 22 height 8
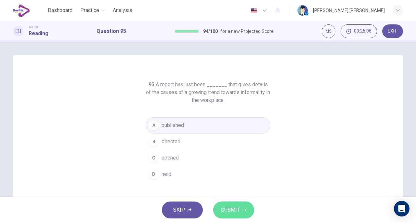
click at [219, 205] on button "SUBMIT" at bounding box center [233, 209] width 41 height 17
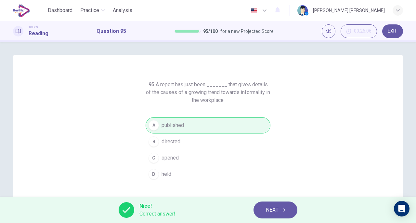
click at [270, 209] on span "NEXT" at bounding box center [272, 209] width 13 height 9
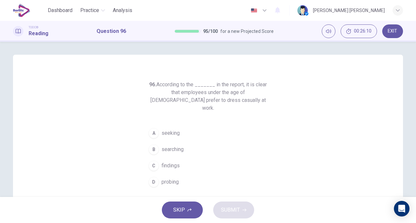
click at [170, 161] on span "findings" at bounding box center [170, 165] width 18 height 8
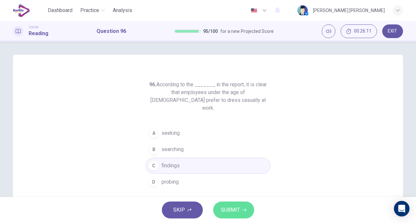
click at [225, 205] on span "SUBMIT" at bounding box center [230, 209] width 19 height 9
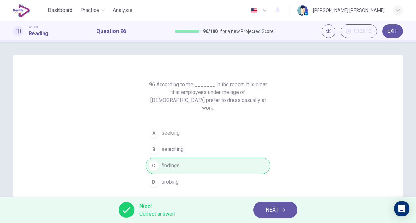
click at [277, 209] on span "NEXT" at bounding box center [272, 209] width 13 height 9
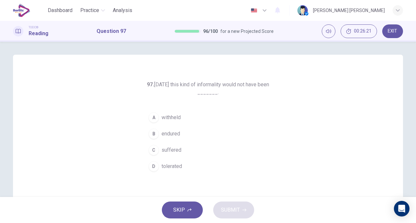
click at [172, 161] on button "D tolerated" at bounding box center [208, 166] width 125 height 16
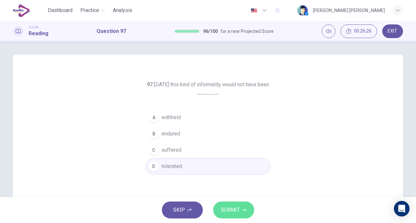
click at [232, 204] on button "SUBMIT" at bounding box center [233, 209] width 41 height 17
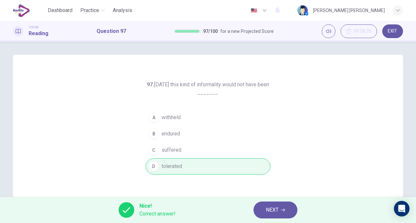
click at [271, 204] on button "NEXT" at bounding box center [275, 209] width 44 height 17
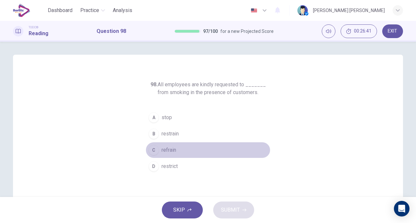
click at [163, 148] on span "refrain" at bounding box center [168, 150] width 15 height 8
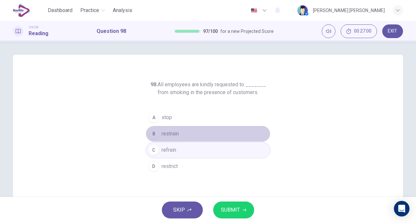
click at [174, 135] on span "restrain" at bounding box center [169, 134] width 17 height 8
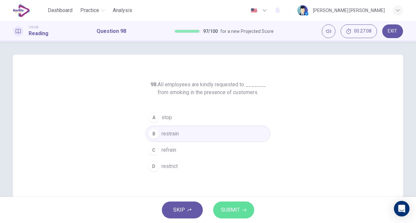
click at [229, 209] on span "SUBMIT" at bounding box center [230, 209] width 19 height 9
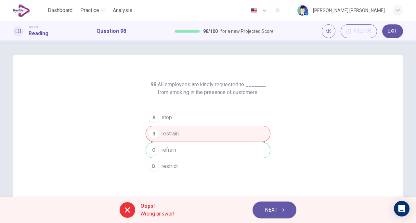
click at [260, 212] on button "NEXT" at bounding box center [274, 209] width 44 height 17
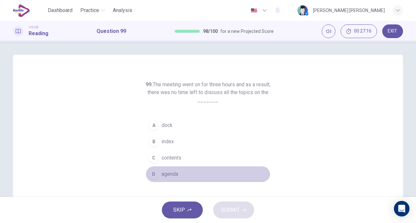
click at [164, 174] on span "agenda" at bounding box center [169, 174] width 17 height 8
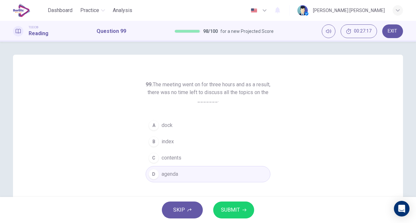
click at [226, 207] on span "SUBMIT" at bounding box center [230, 209] width 19 height 9
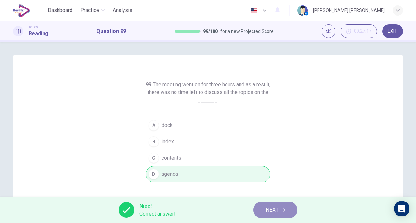
click at [274, 211] on span "NEXT" at bounding box center [272, 209] width 13 height 9
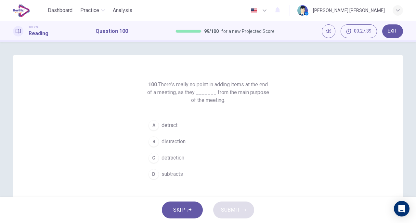
click at [172, 124] on span "detract" at bounding box center [169, 125] width 16 height 8
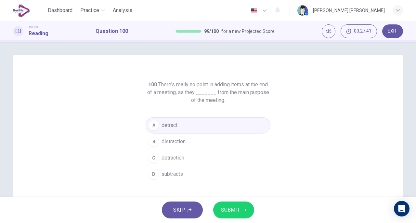
click at [230, 211] on span "SUBMIT" at bounding box center [230, 209] width 19 height 9
